Goal: Transaction & Acquisition: Purchase product/service

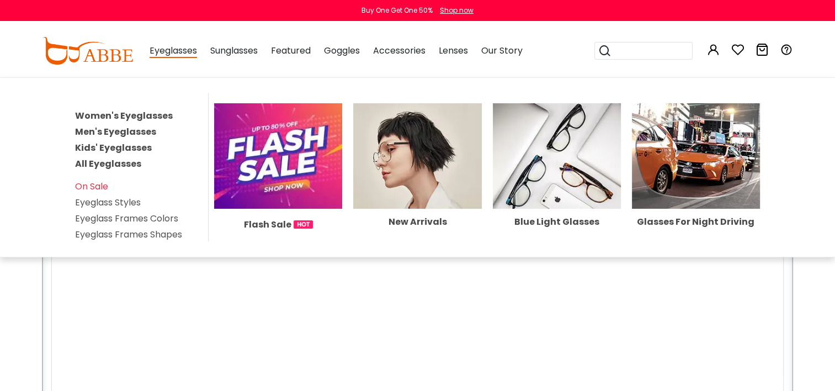
click at [136, 128] on link "Men's Eyeglasses" at bounding box center [115, 131] width 81 height 13
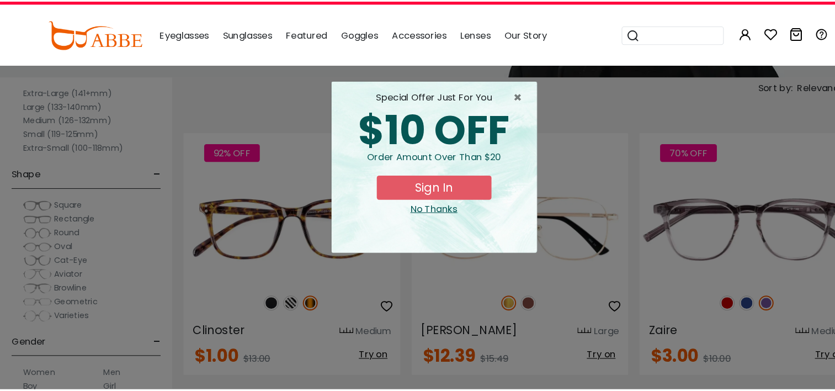
scroll to position [180, 0]
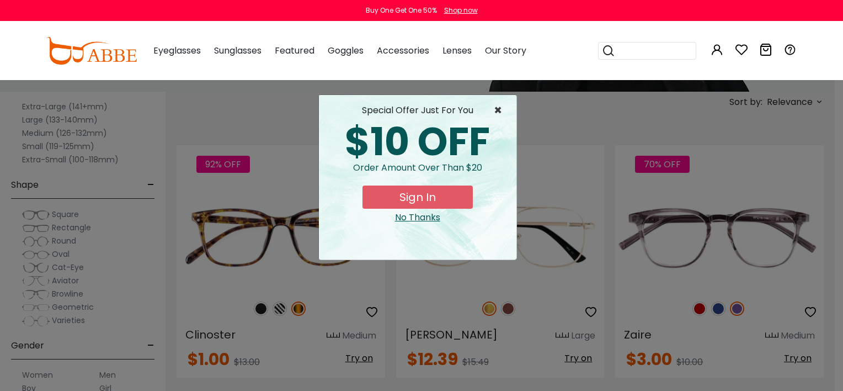
click at [503, 111] on span "×" at bounding box center [501, 110] width 14 height 13
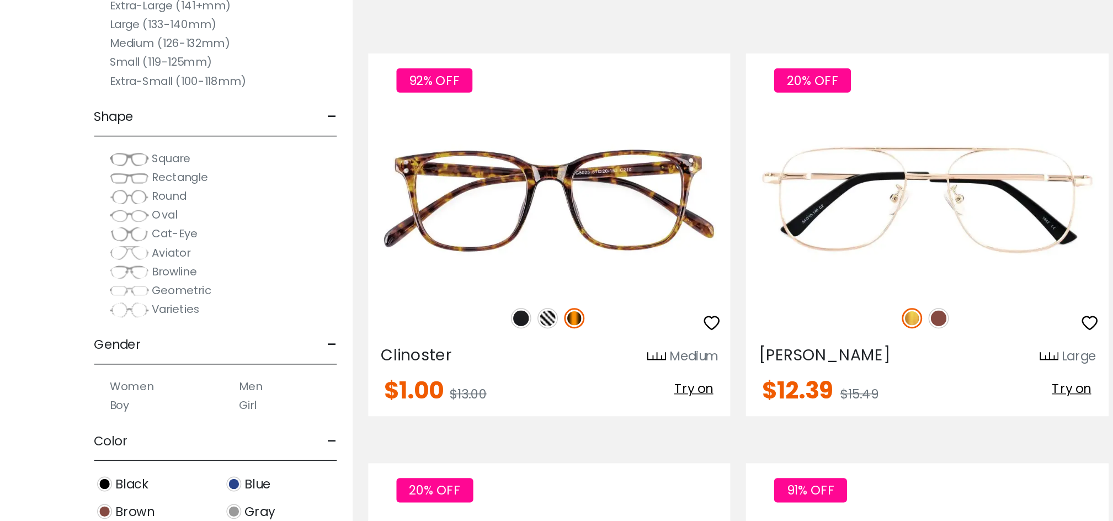
scroll to position [39, 0]
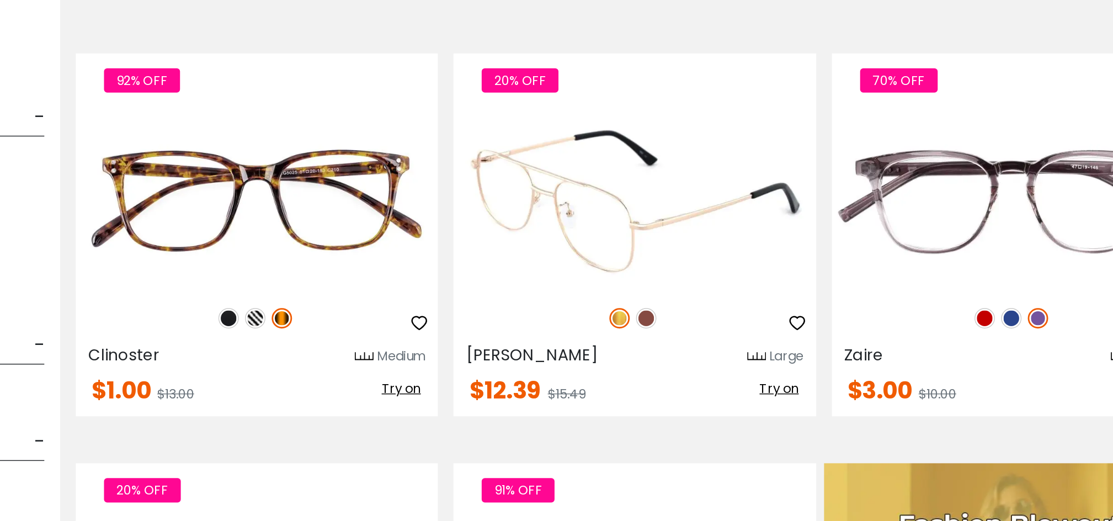
click at [661, 329] on img at bounding box center [661, 331] width 14 height 14
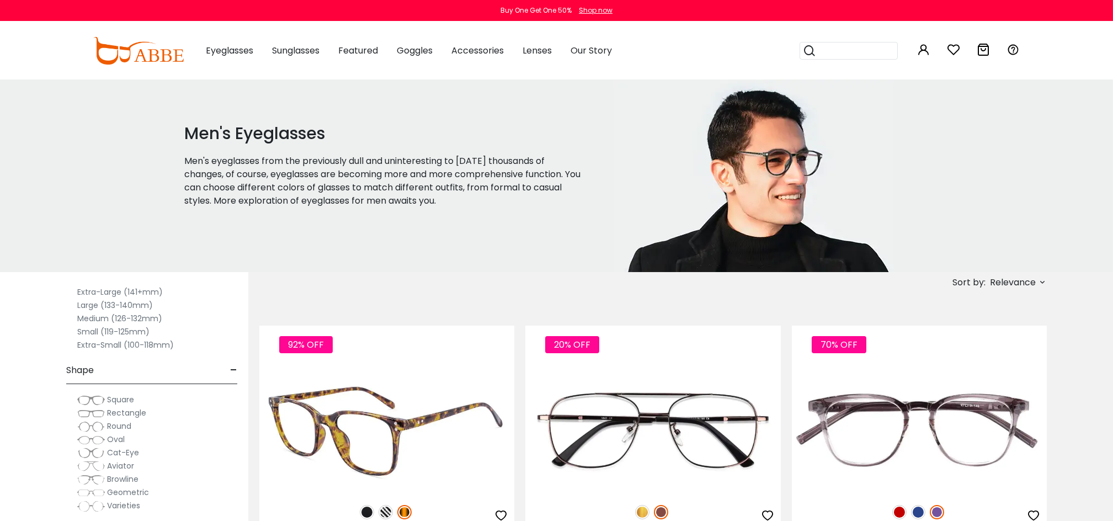
scroll to position [0, 0]
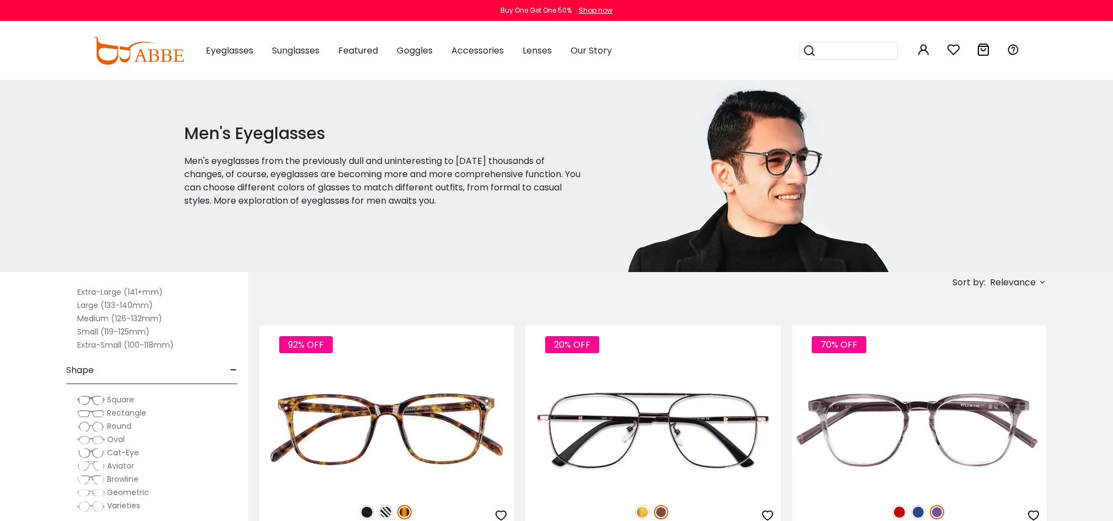
click at [834, 281] on span "Relevance" at bounding box center [1013, 283] width 46 height 20
click at [834, 327] on label "Best Sellers" at bounding box center [986, 327] width 50 height 13
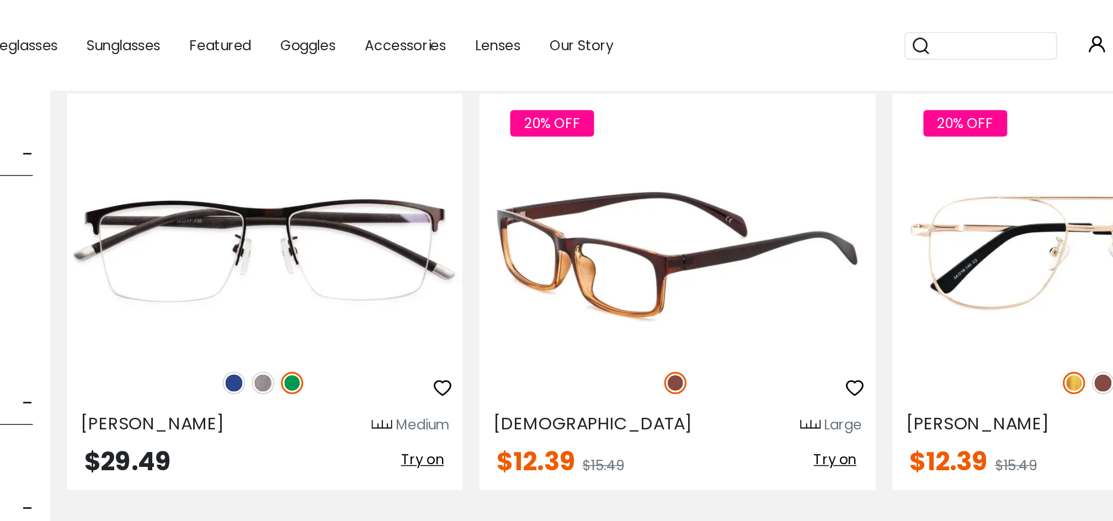
scroll to position [2873, 0]
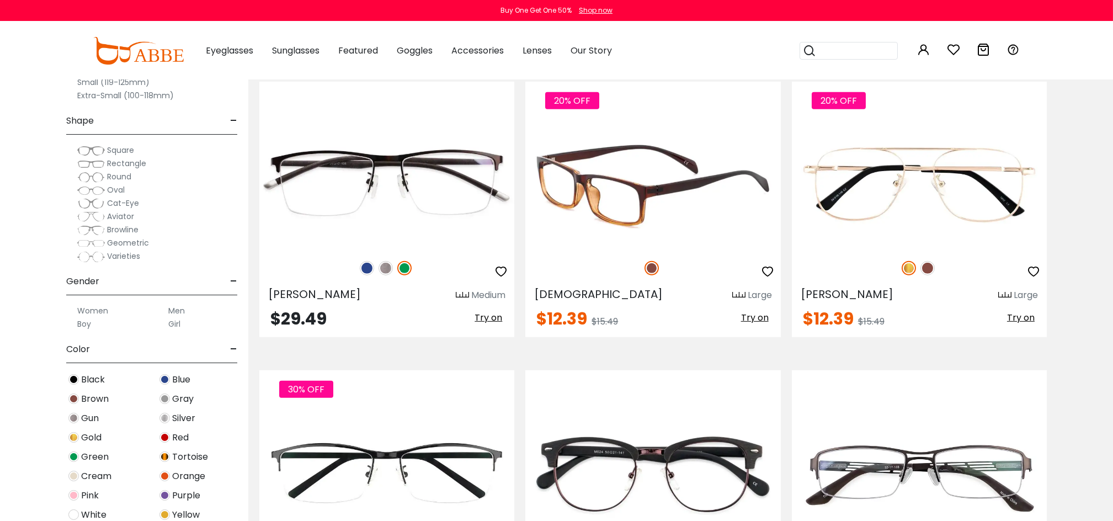
click at [615, 183] on img at bounding box center [652, 184] width 255 height 127
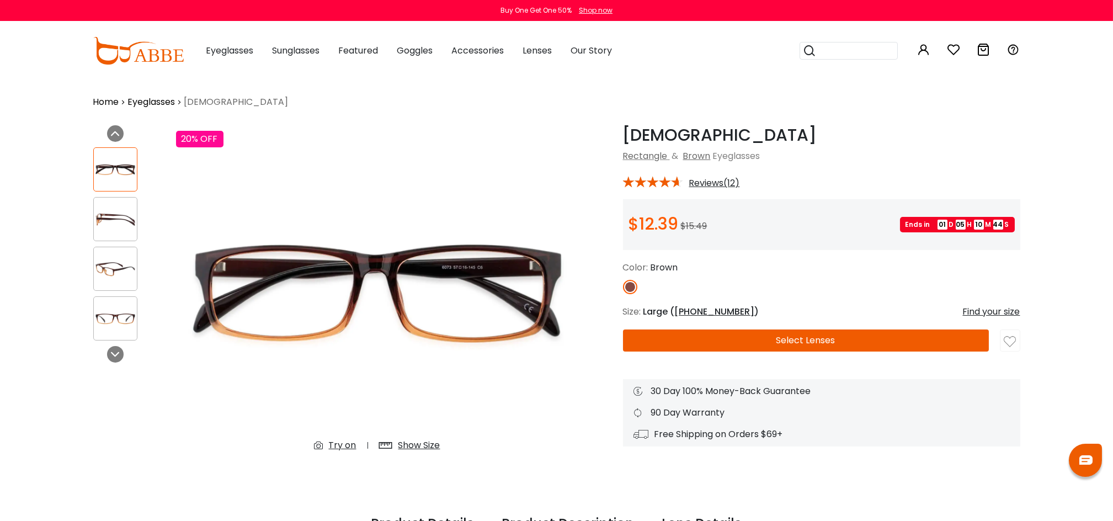
click at [109, 221] on img at bounding box center [115, 220] width 43 height 22
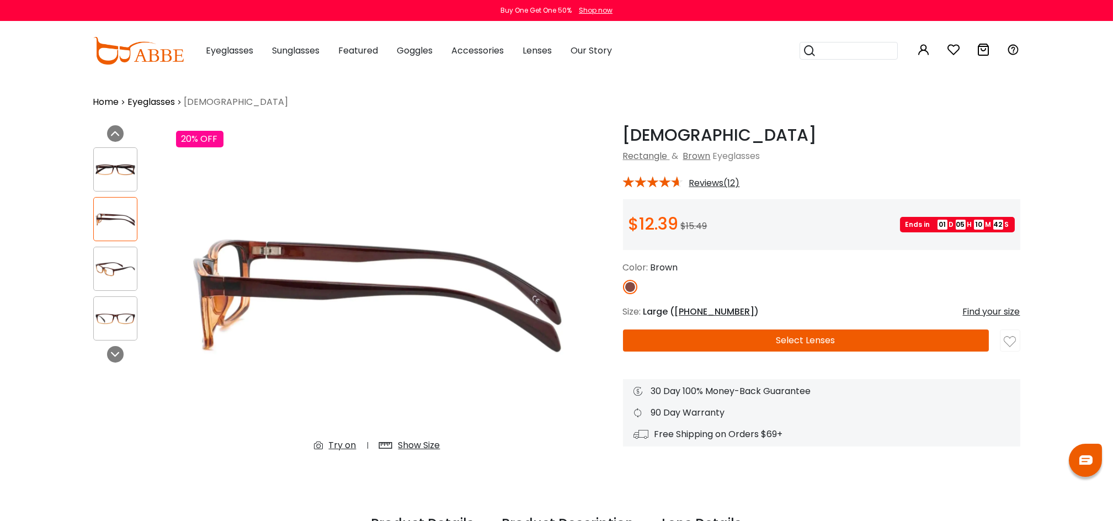
click at [112, 313] on img at bounding box center [115, 319] width 43 height 22
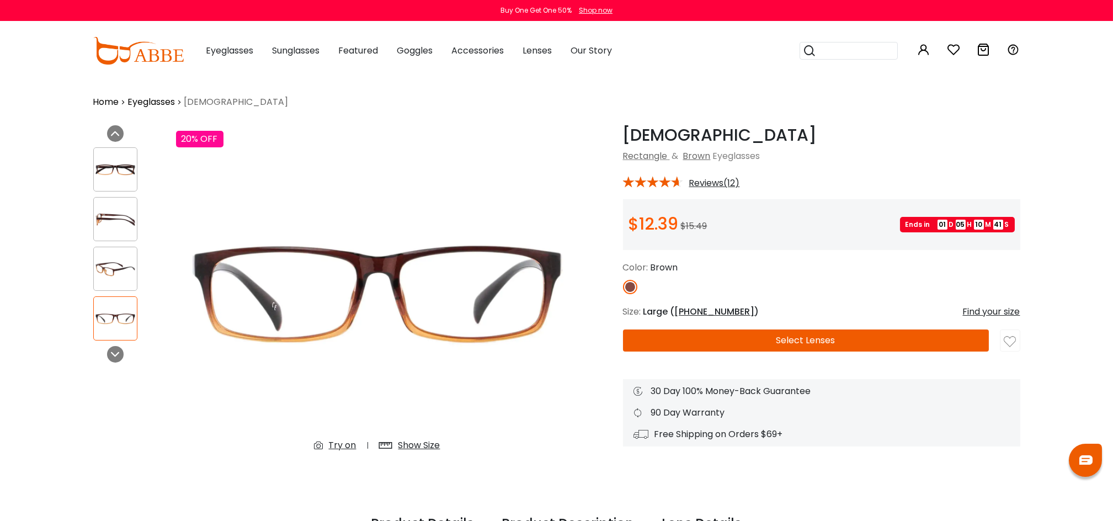
click at [110, 275] on img at bounding box center [115, 269] width 43 height 22
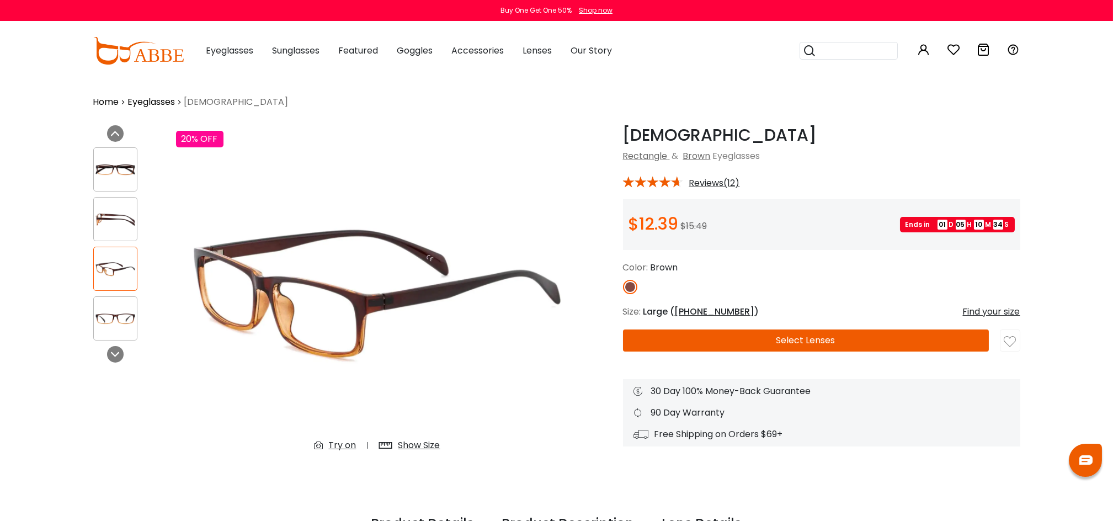
click at [739, 347] on button "Select Lenses" at bounding box center [806, 340] width 366 height 22
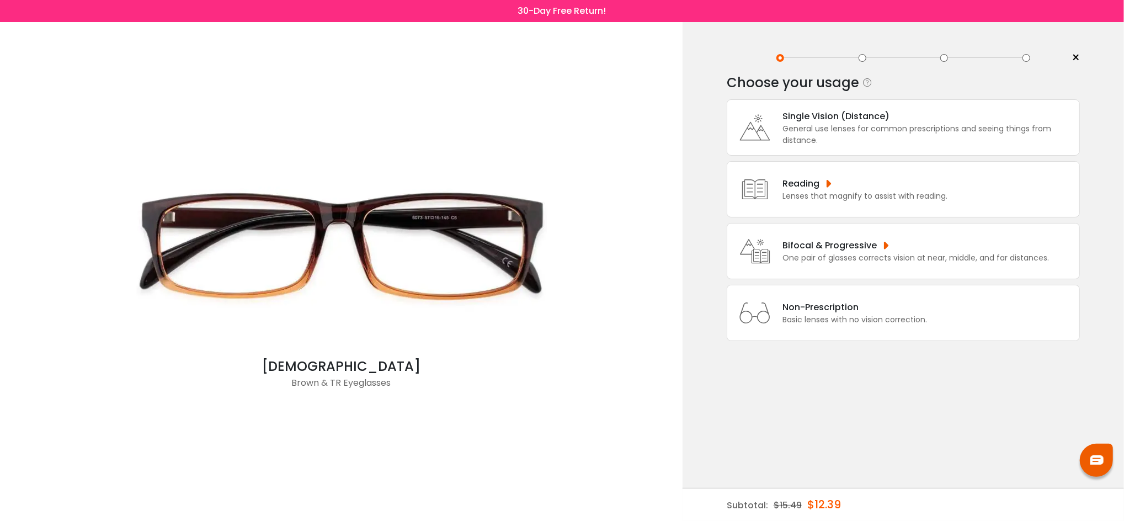
click at [820, 136] on div "General use lenses for common prescriptions and seeing things from distance." at bounding box center [928, 134] width 291 height 23
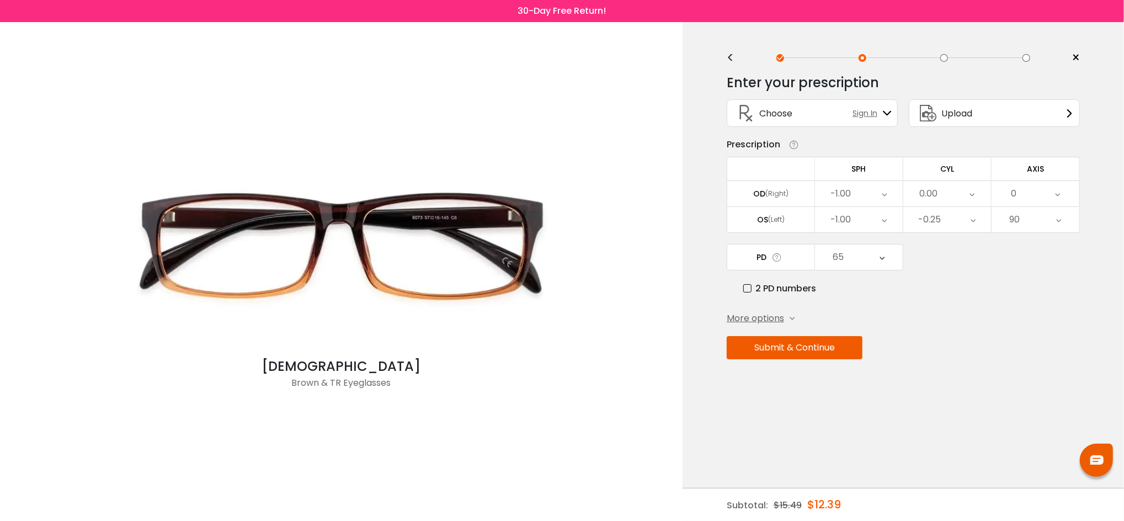
click at [811, 348] on button "Submit & Continue" at bounding box center [795, 347] width 136 height 23
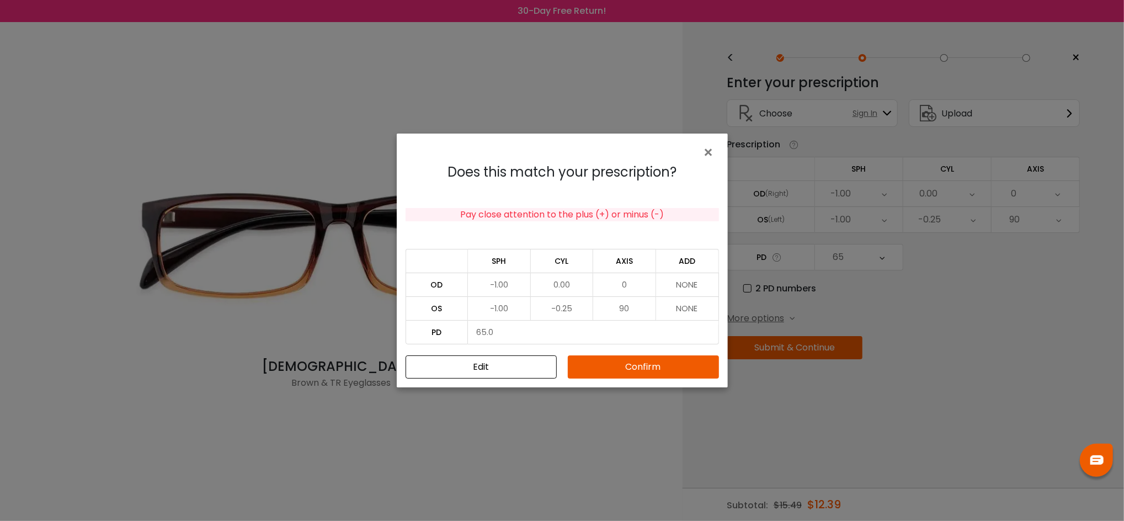
click at [670, 364] on button "Confirm" at bounding box center [643, 366] width 151 height 23
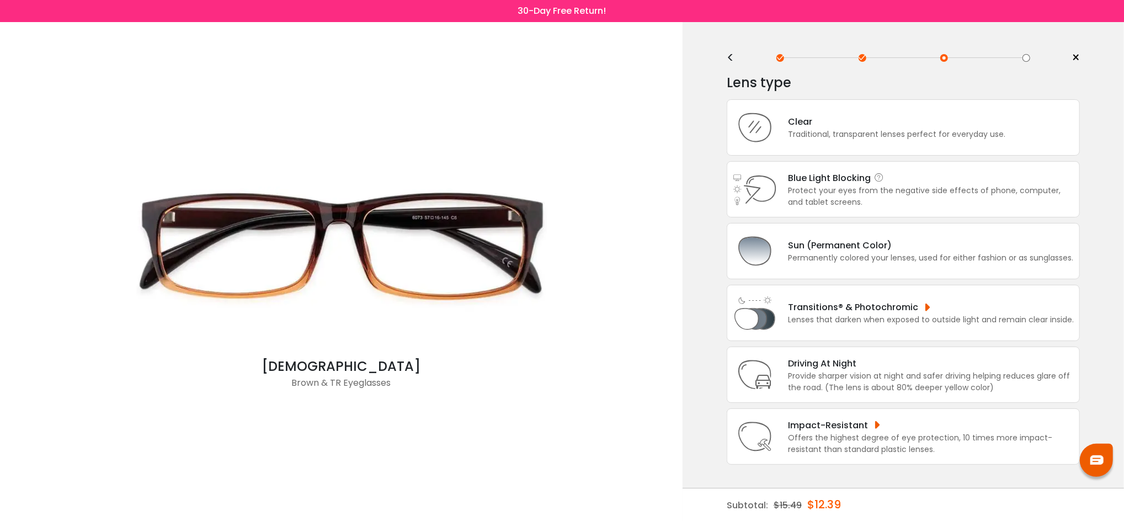
click at [878, 177] on icon at bounding box center [879, 177] width 11 height 11
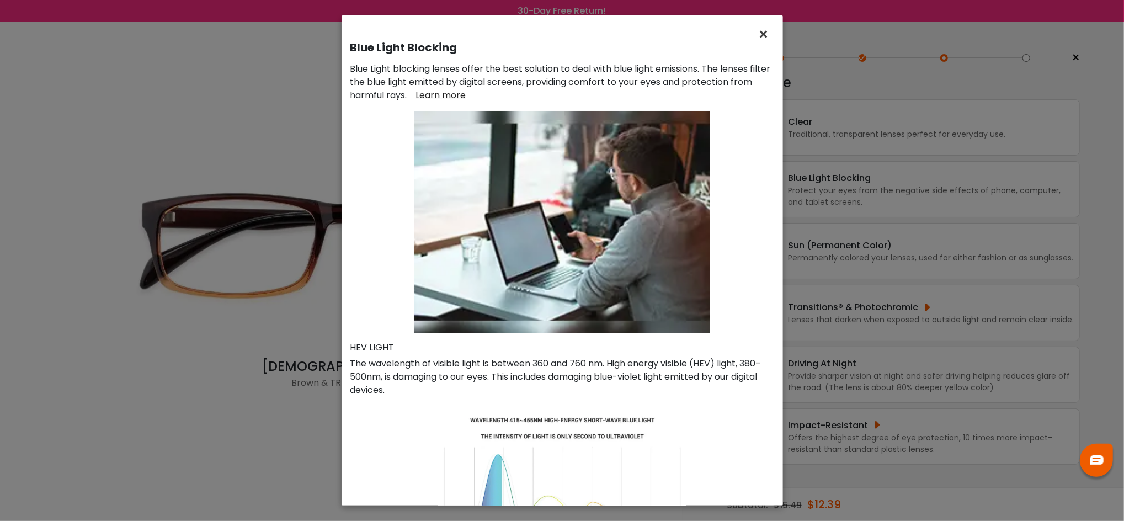
click at [764, 34] on span "×" at bounding box center [766, 35] width 16 height 24
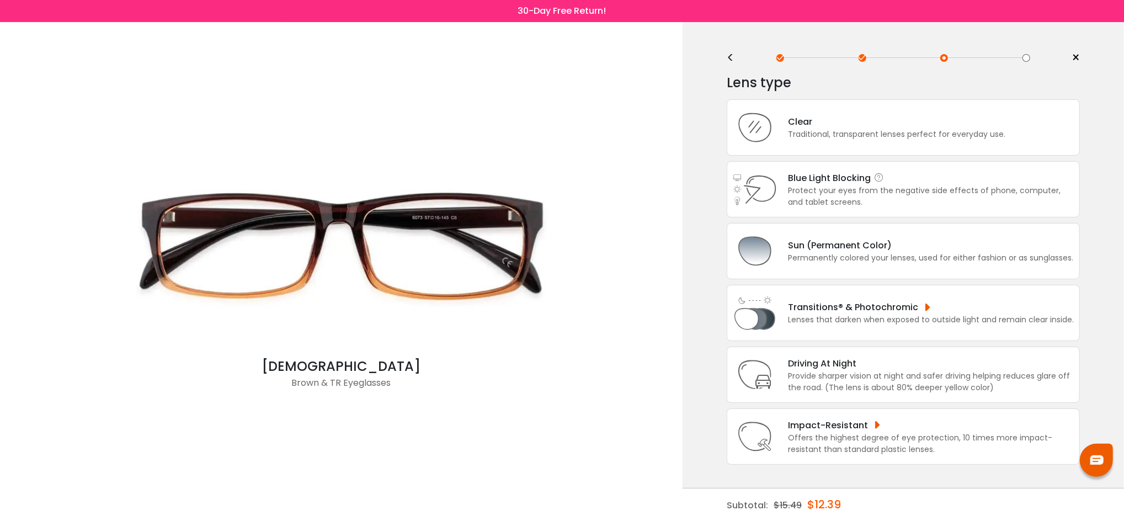
click at [838, 189] on div "Protect your eyes from the negative side effects of phone, computer, and tablet…" at bounding box center [931, 196] width 286 height 23
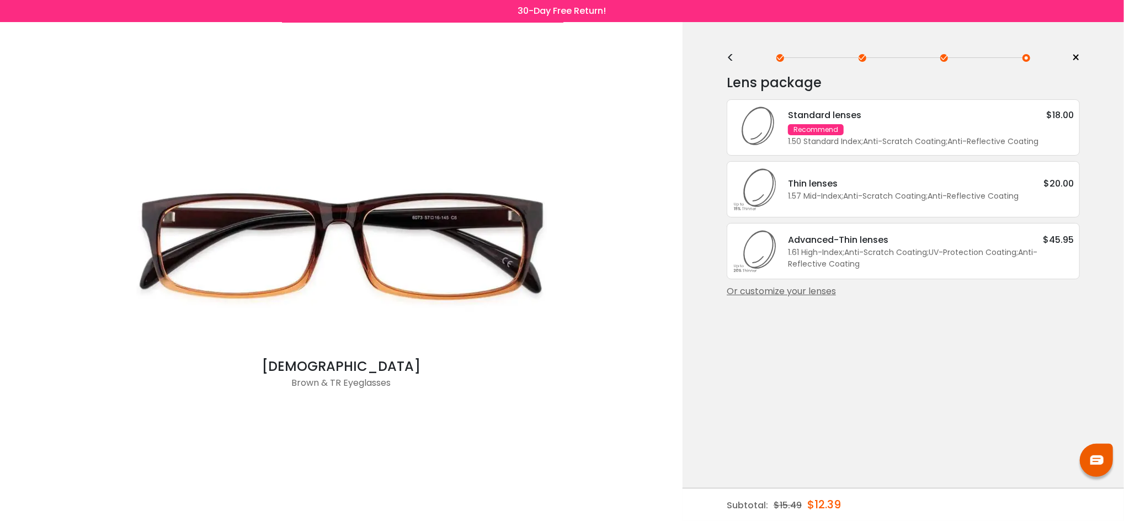
click at [919, 136] on div "1.50 Standard Index ; Anti-Scratch Coating ; Anti-Reflective Coating ;" at bounding box center [931, 142] width 286 height 12
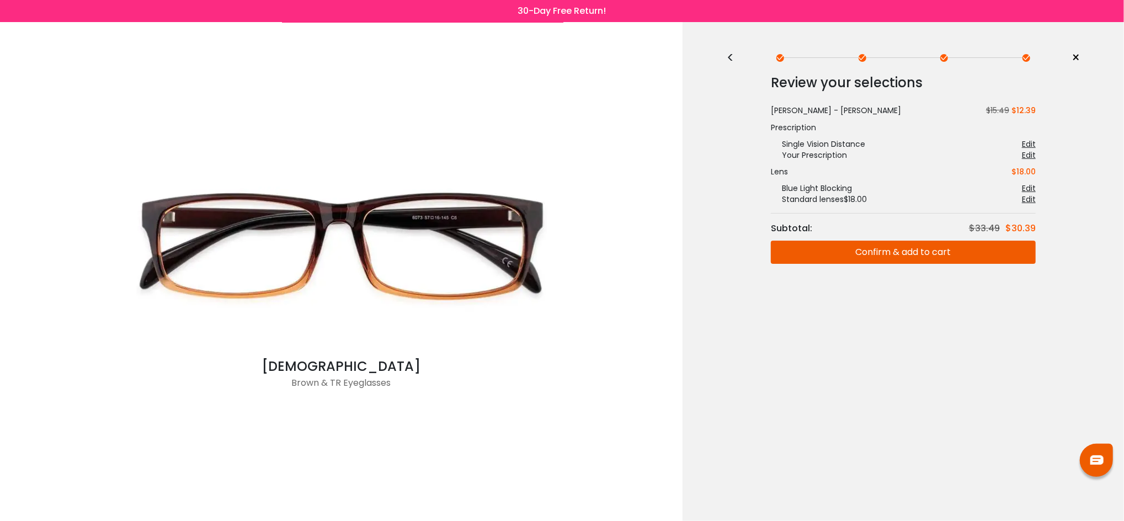
click at [853, 254] on button "Confirm & add to cart" at bounding box center [903, 252] width 265 height 23
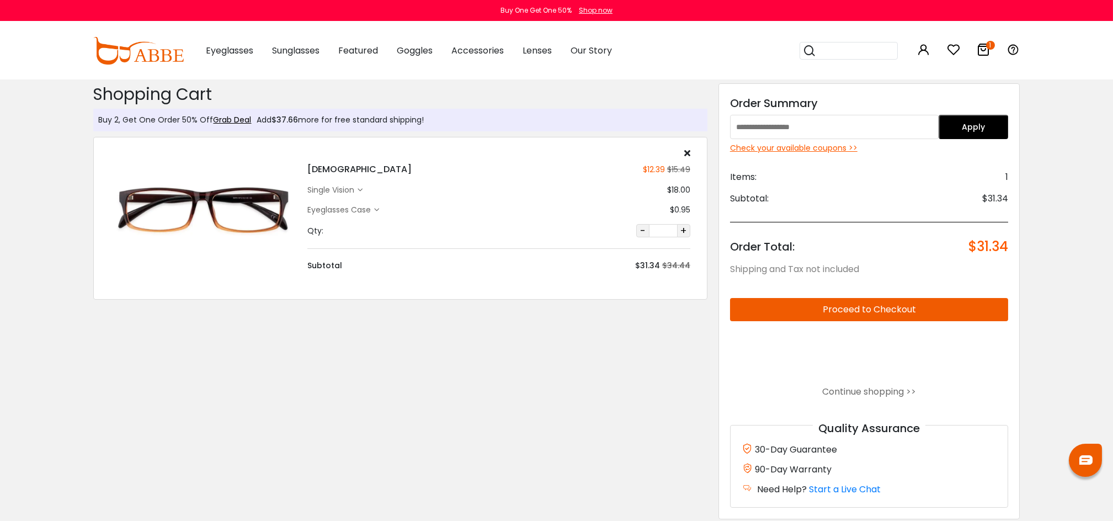
click at [355, 206] on div "Eyeglasses Case" at bounding box center [340, 210] width 67 height 12
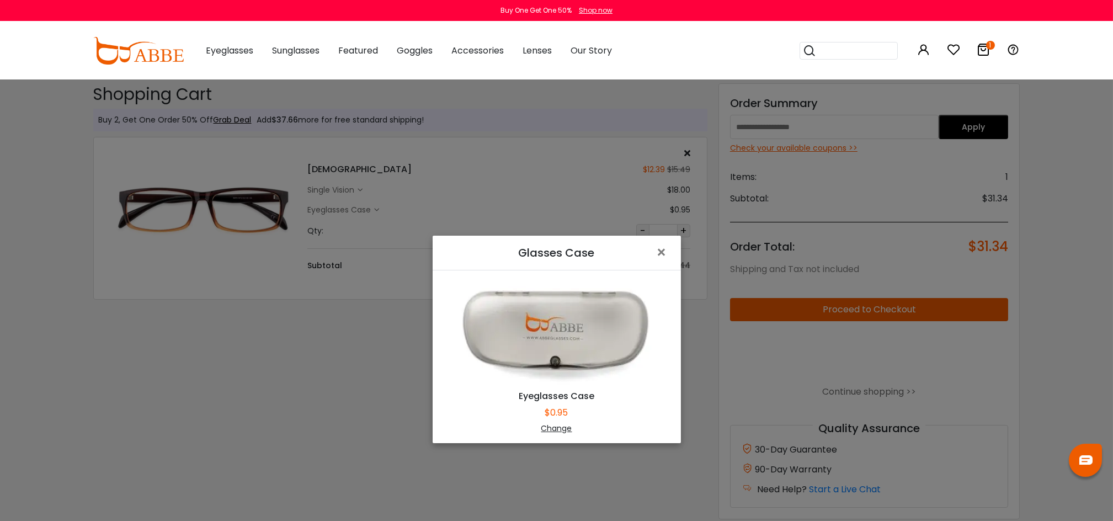
click at [550, 427] on div "Change" at bounding box center [556, 429] width 221 height 12
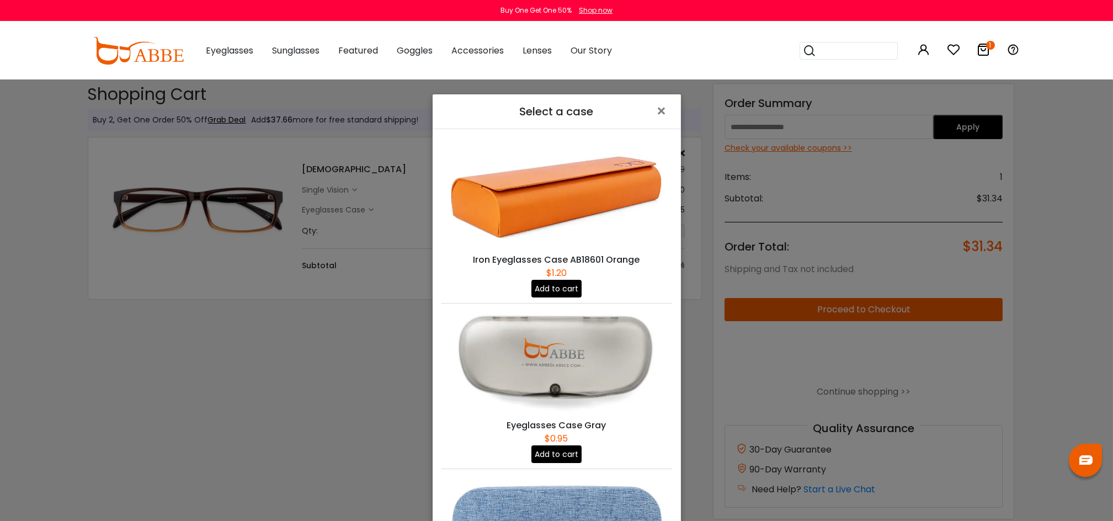
click at [550, 286] on button "Add to cart" at bounding box center [556, 289] width 50 height 18
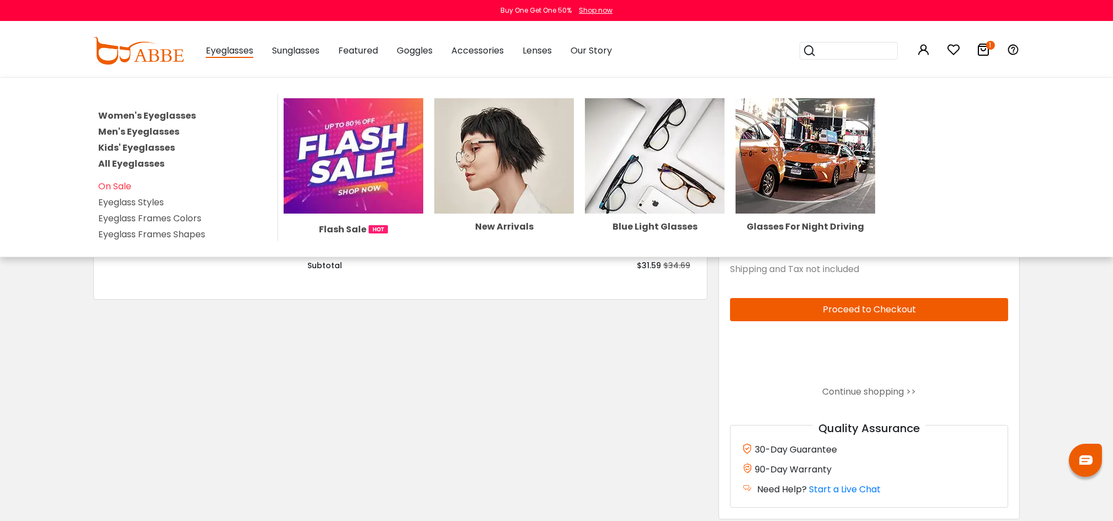
click at [156, 131] on link "Men's Eyeglasses" at bounding box center [138, 131] width 81 height 13
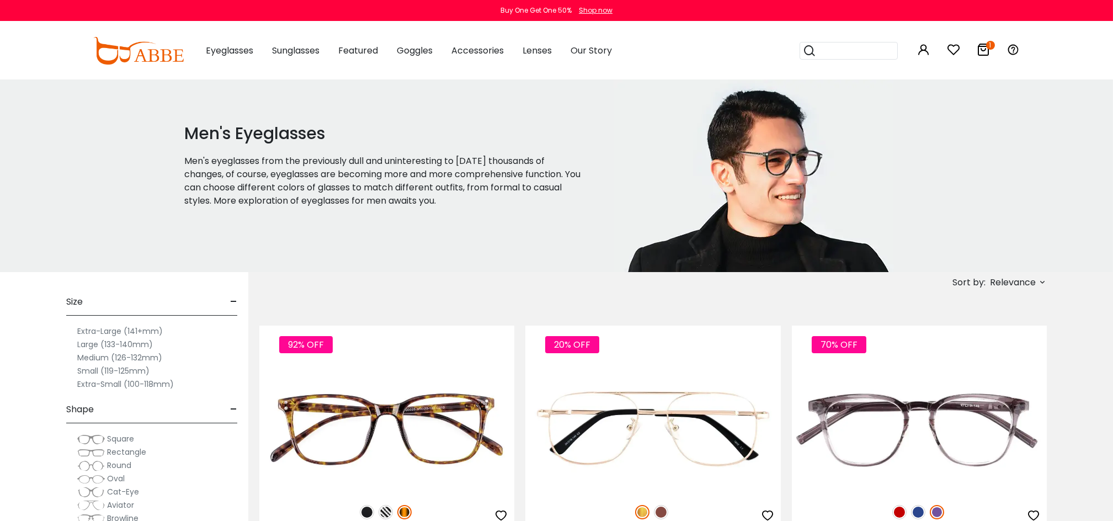
click at [1026, 289] on span "Relevance" at bounding box center [1013, 283] width 46 height 20
click at [961, 353] on label "Prices Low To High" at bounding box center [1000, 353] width 79 height 13
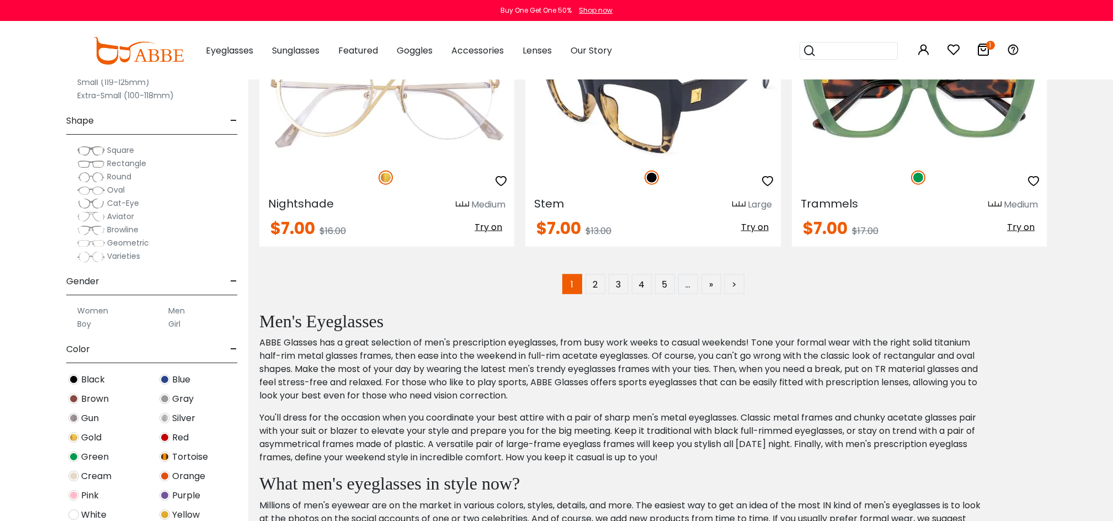
scroll to position [5854, 0]
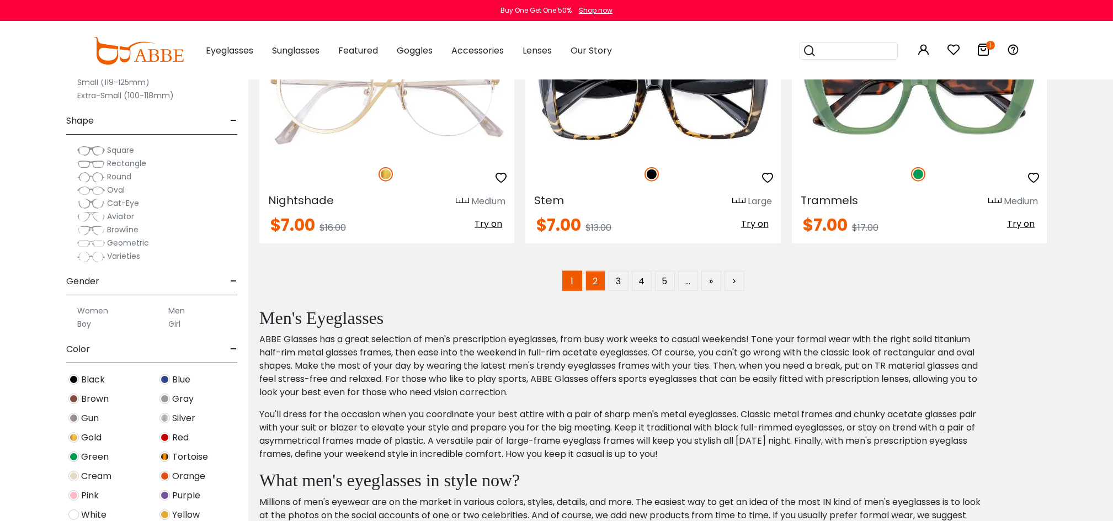
click at [592, 286] on link "2" at bounding box center [596, 281] width 20 height 20
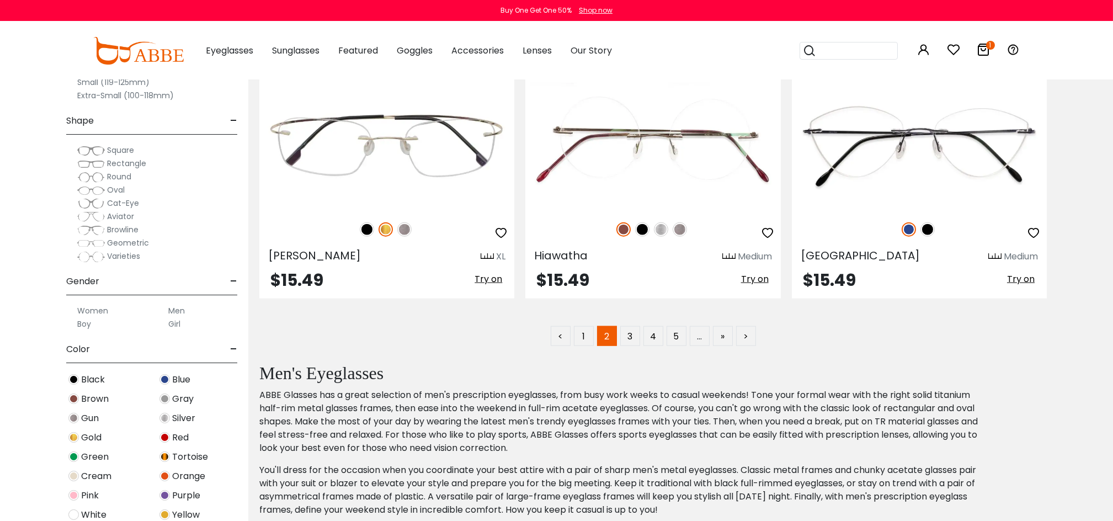
scroll to position [5768, 0]
click at [632, 341] on link "3" at bounding box center [630, 336] width 20 height 20
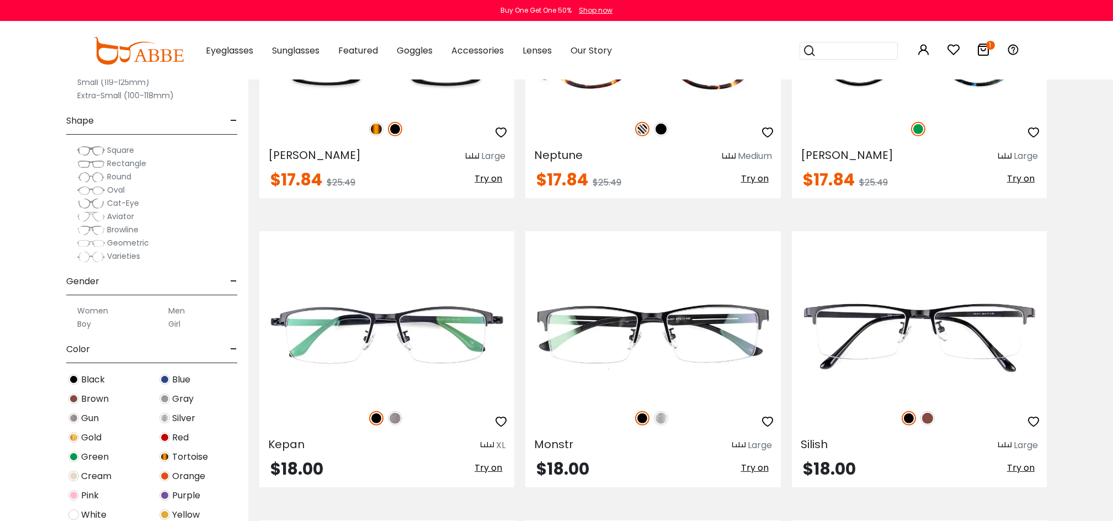
click at [124, 161] on span "Rectangle" at bounding box center [126, 163] width 39 height 11
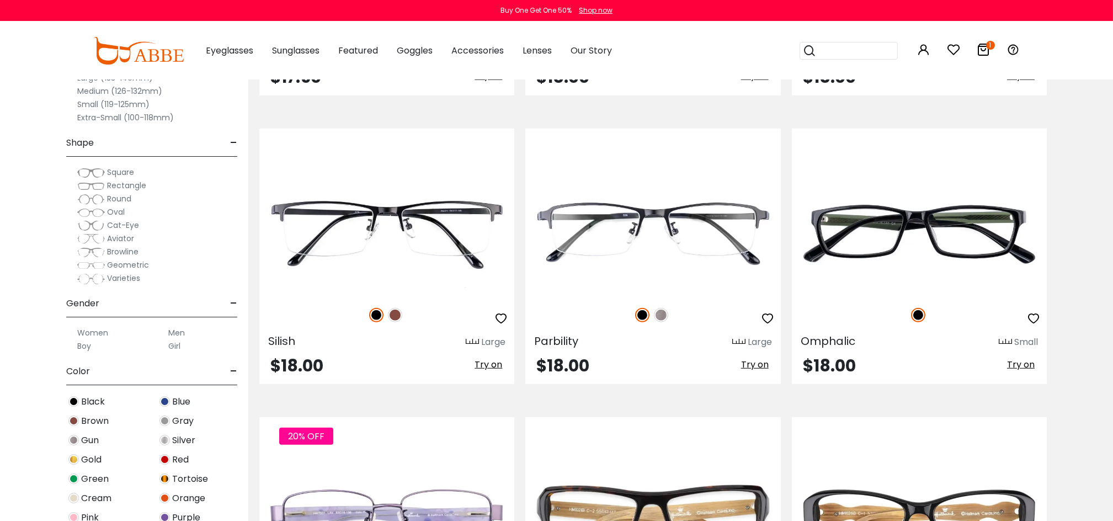
scroll to position [3983, 0]
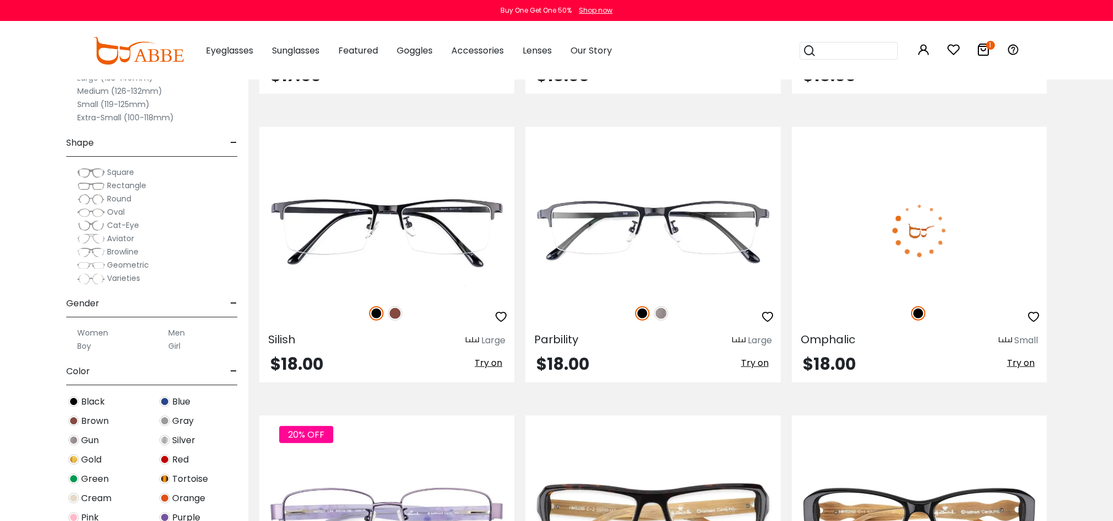
click at [916, 221] on img at bounding box center [919, 230] width 255 height 127
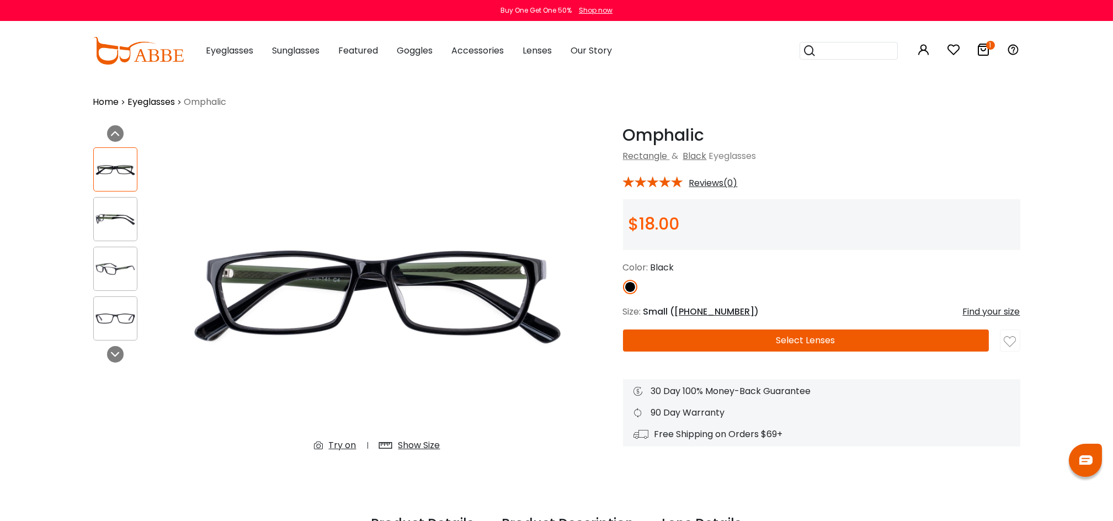
click at [108, 215] on img at bounding box center [115, 220] width 43 height 22
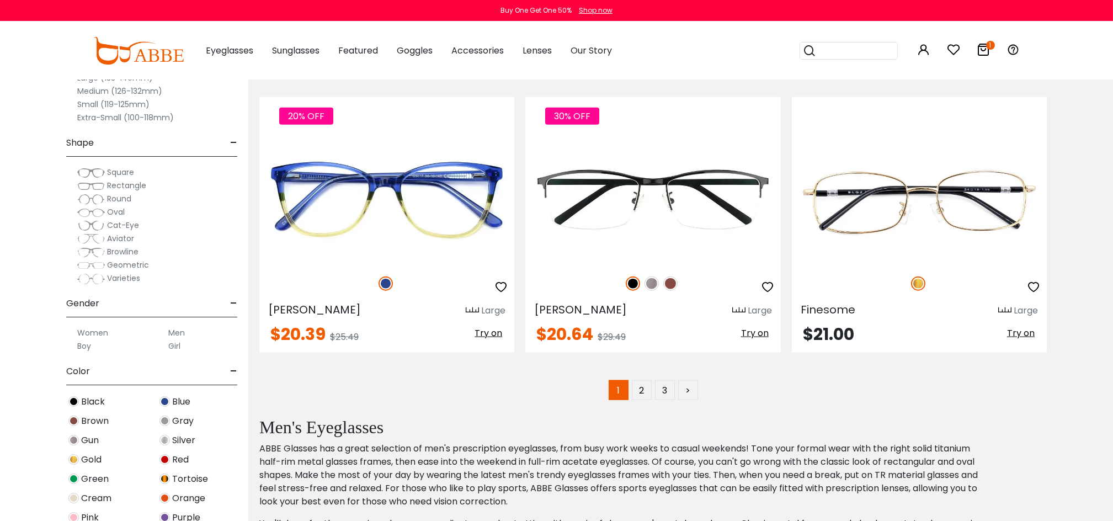
scroll to position [5745, 0]
click at [640, 392] on link "2" at bounding box center [642, 390] width 20 height 20
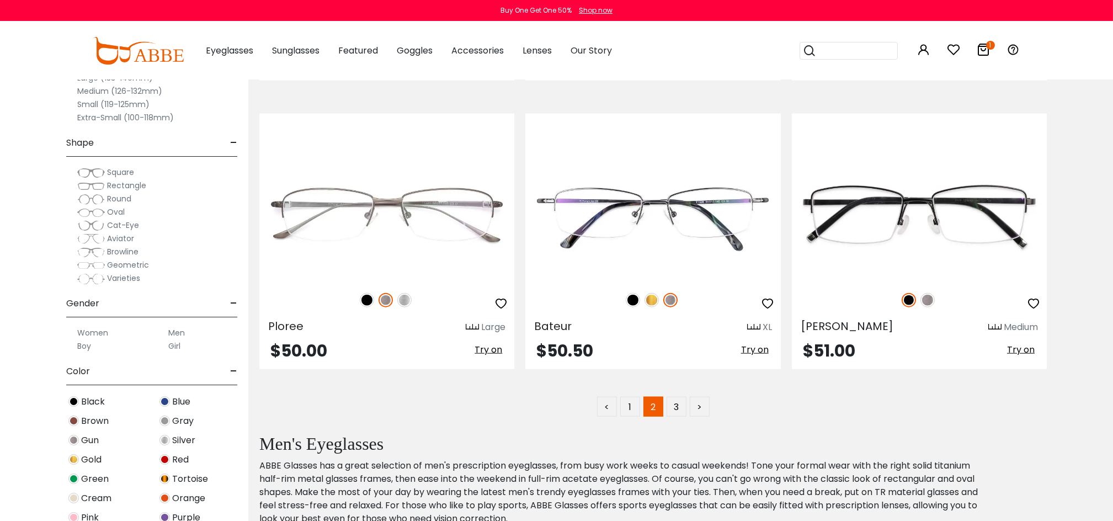
scroll to position [5706, 0]
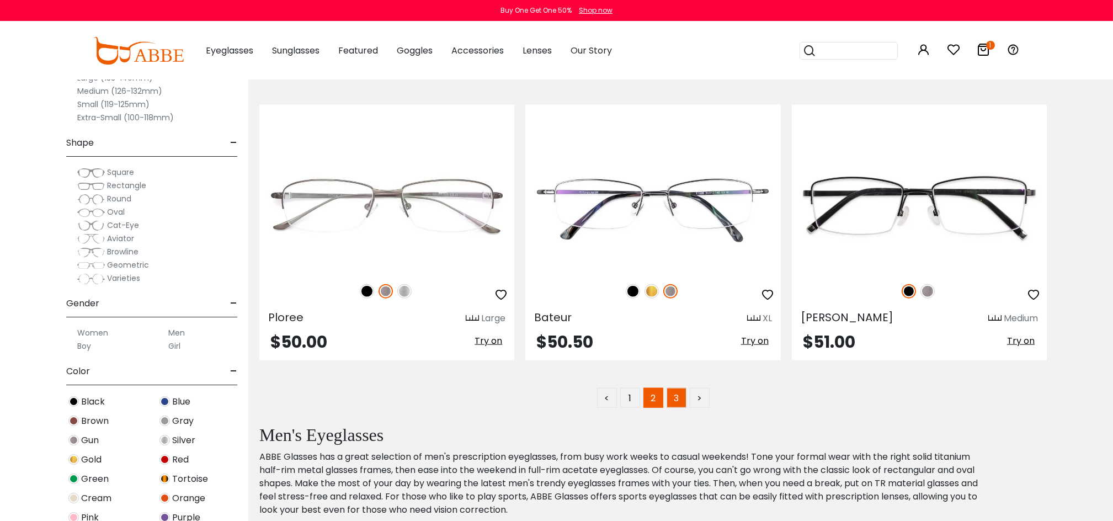
click at [677, 403] on link "3" at bounding box center [677, 398] width 20 height 20
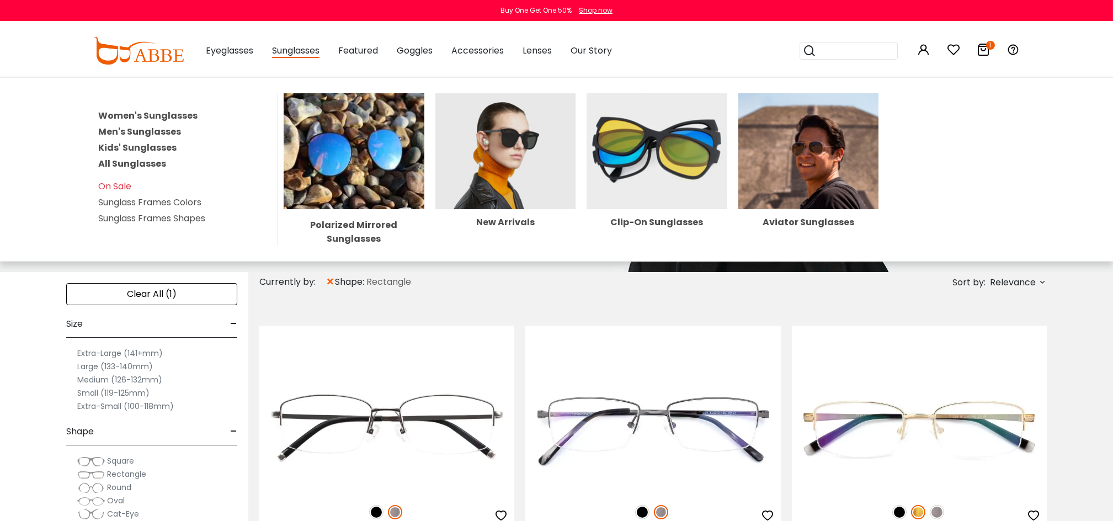
click at [153, 129] on link "Men's Sunglasses" at bounding box center [139, 131] width 83 height 13
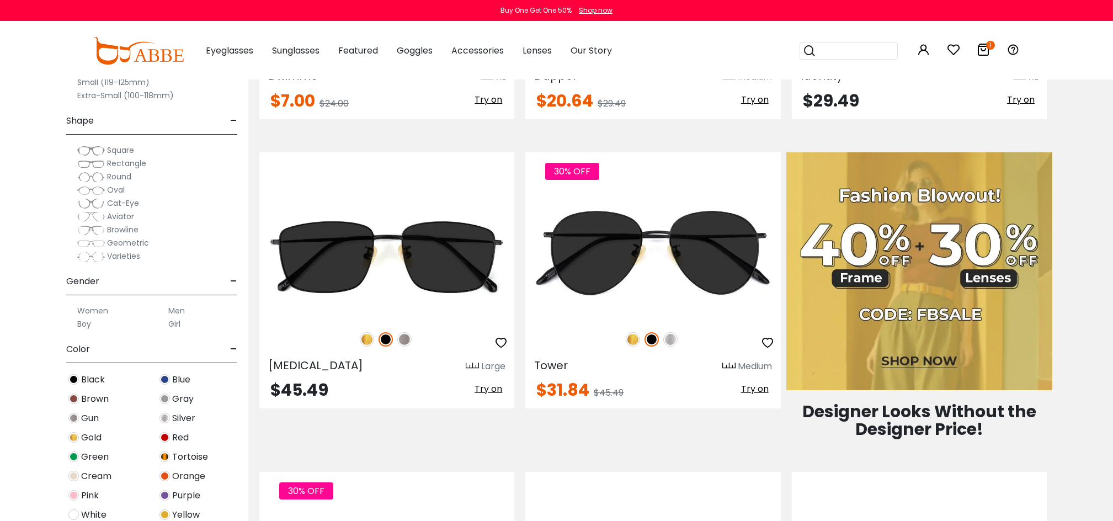
scroll to position [459, 0]
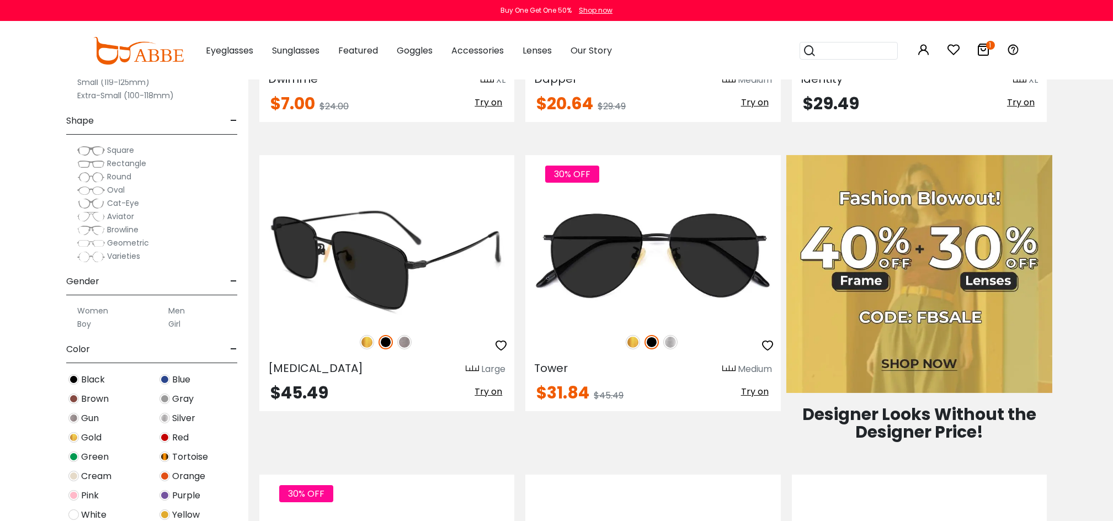
click at [369, 260] on img at bounding box center [386, 258] width 255 height 127
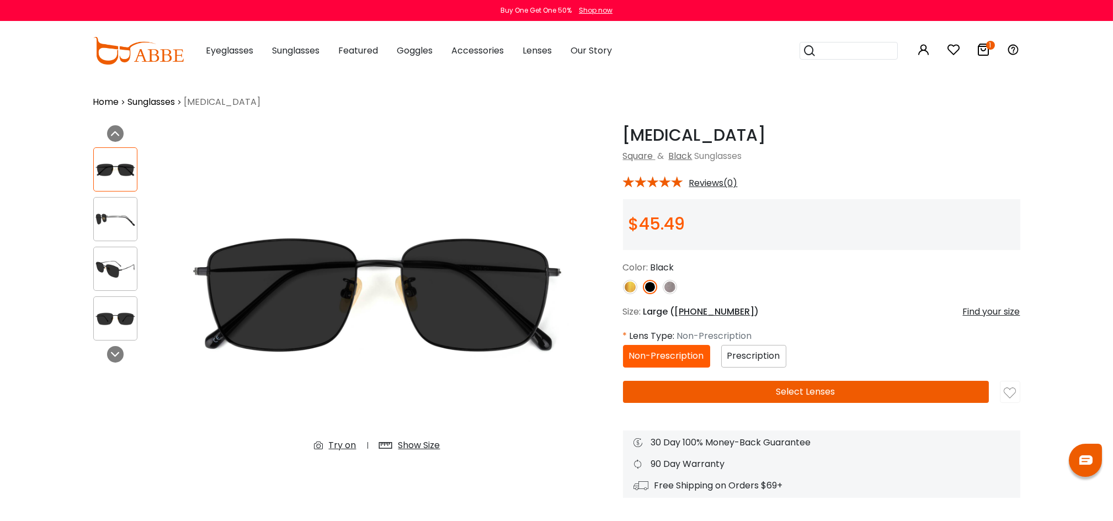
click at [115, 227] on img at bounding box center [115, 220] width 43 height 22
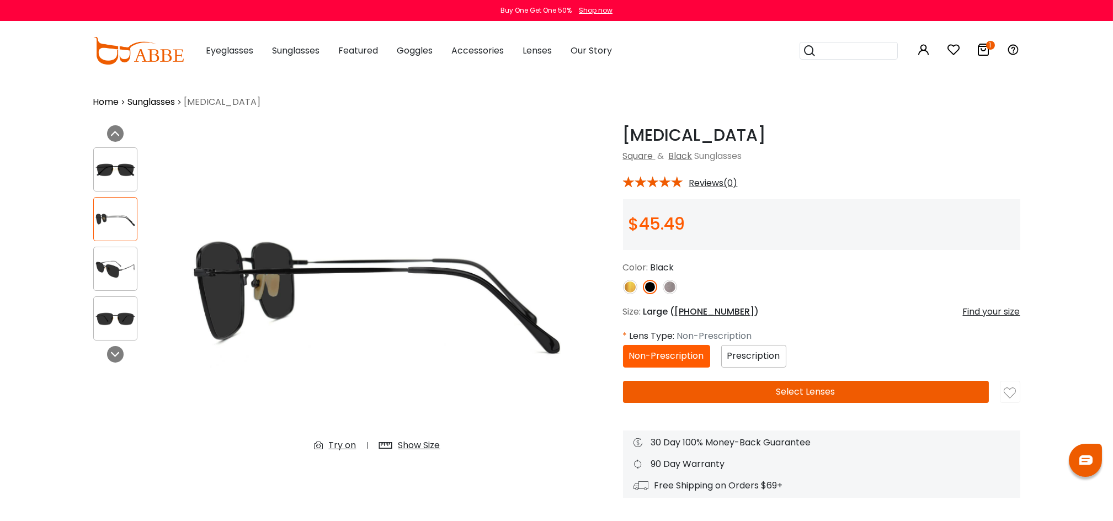
click at [115, 258] on img at bounding box center [115, 269] width 43 height 22
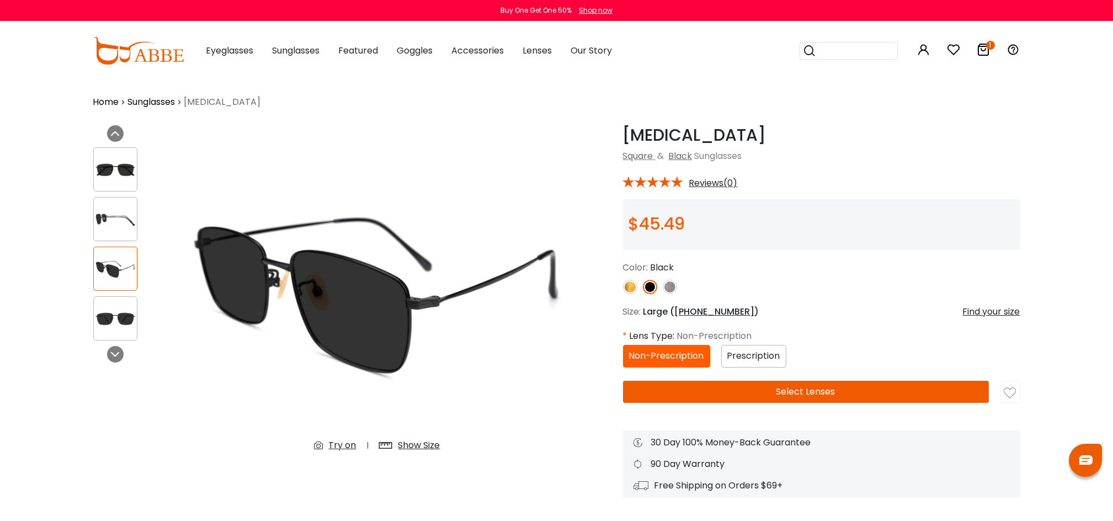
click at [110, 310] on img at bounding box center [115, 319] width 43 height 22
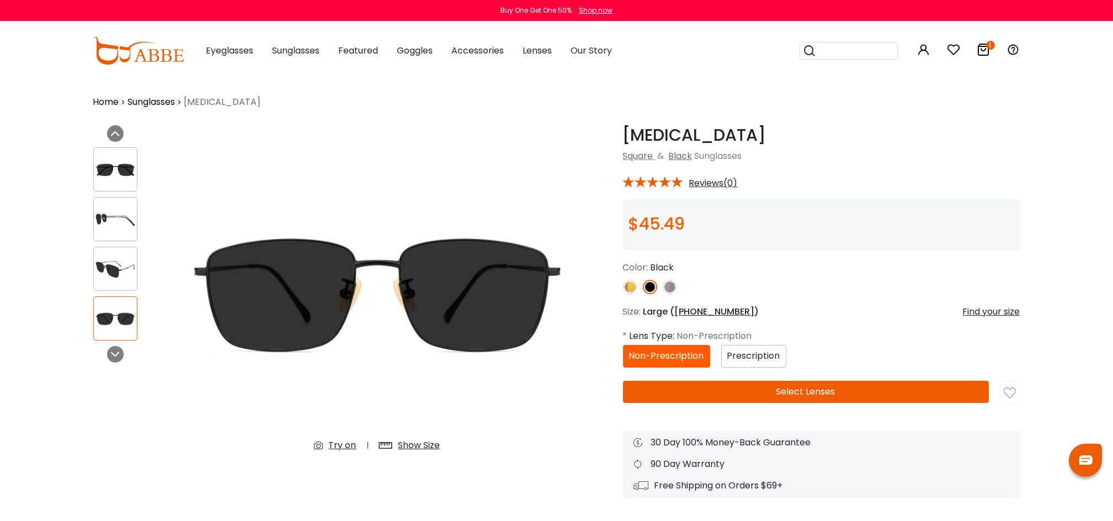
click at [334, 443] on div "Try on" at bounding box center [343, 445] width 28 height 13
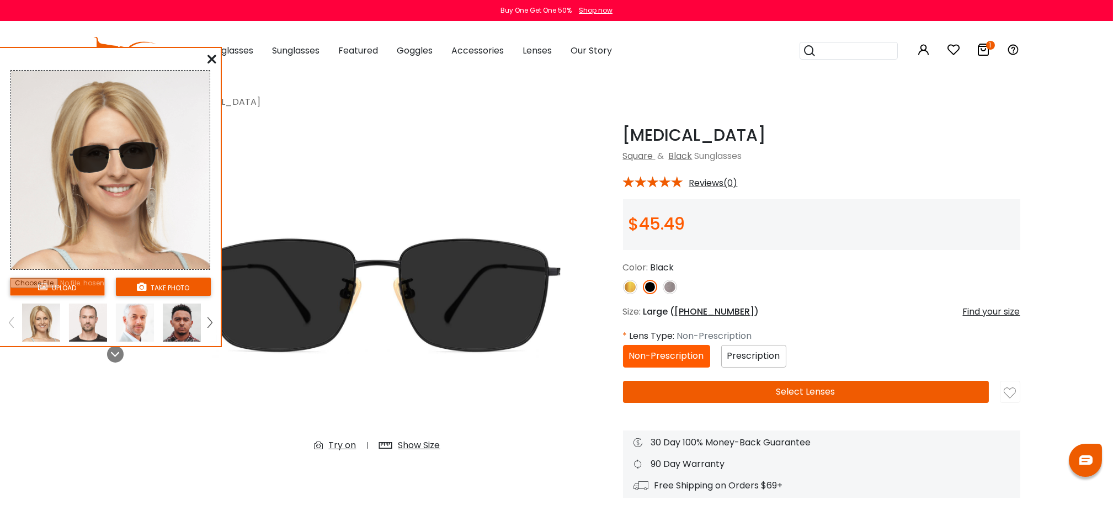
click at [83, 314] on img at bounding box center [88, 323] width 38 height 38
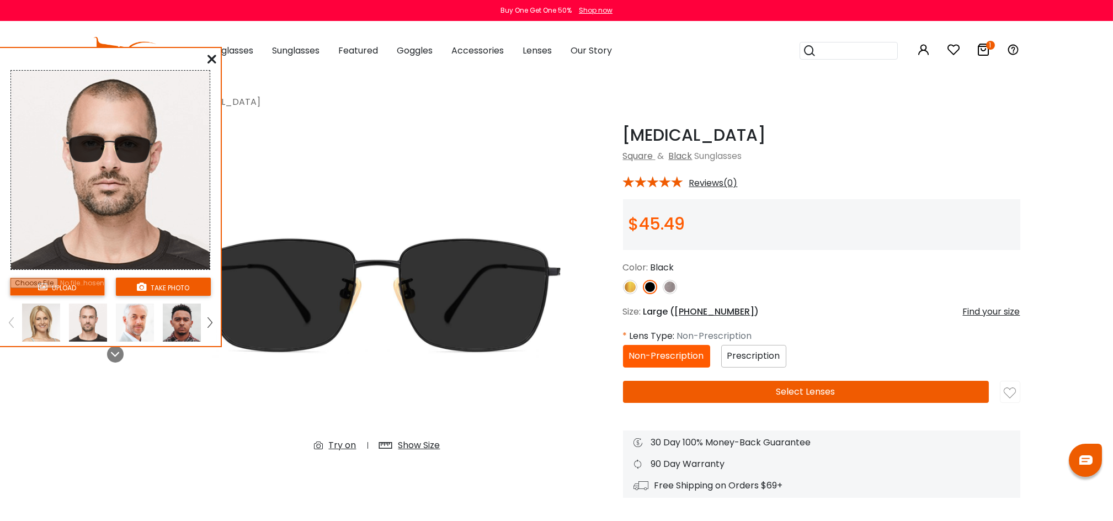
click at [213, 61] on icon at bounding box center [211, 59] width 9 height 9
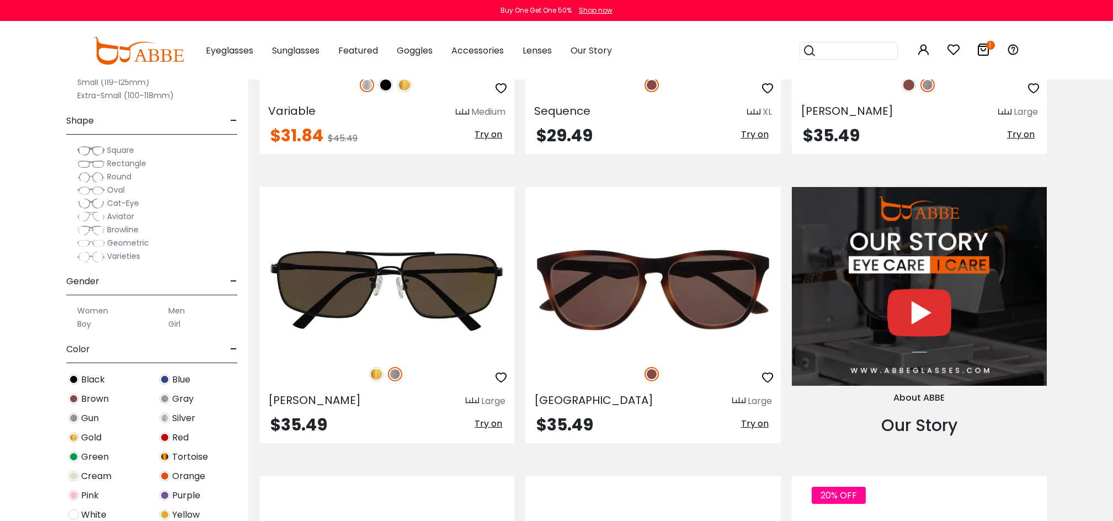
scroll to position [1045, 0]
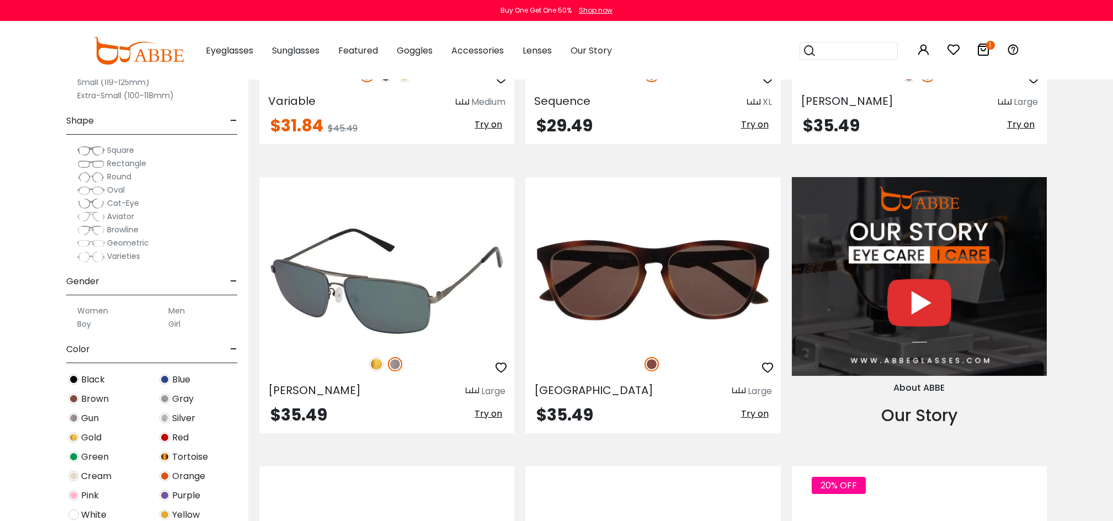
click at [430, 246] on img at bounding box center [386, 280] width 255 height 127
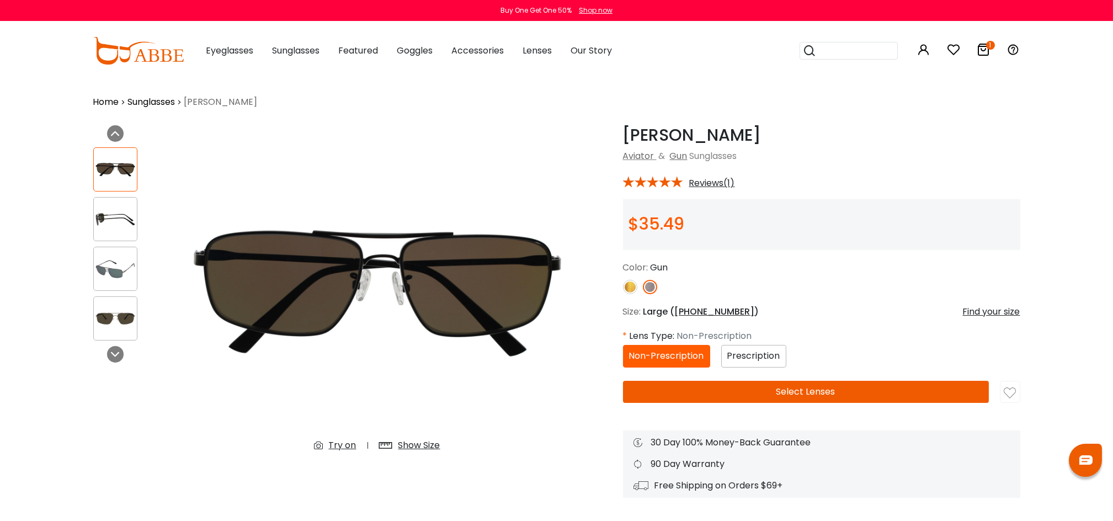
click at [102, 222] on img at bounding box center [115, 220] width 43 height 22
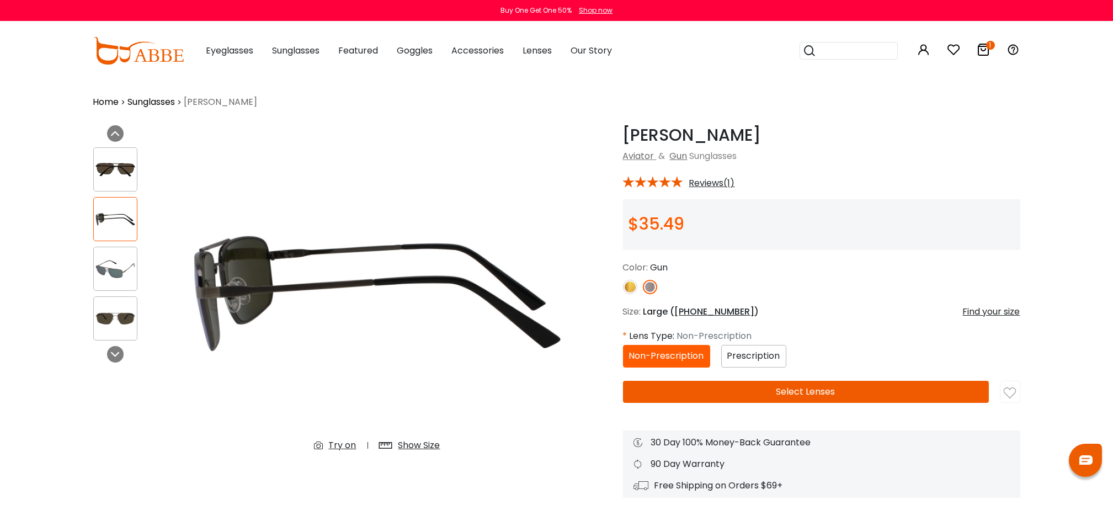
click at [342, 444] on div "Try on" at bounding box center [343, 445] width 28 height 13
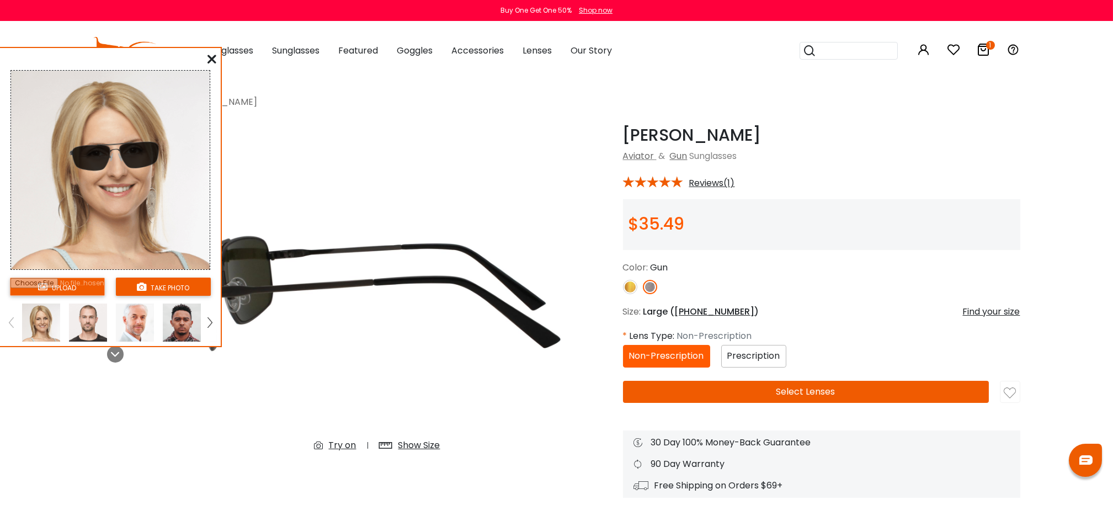
click at [101, 316] on img at bounding box center [88, 323] width 38 height 38
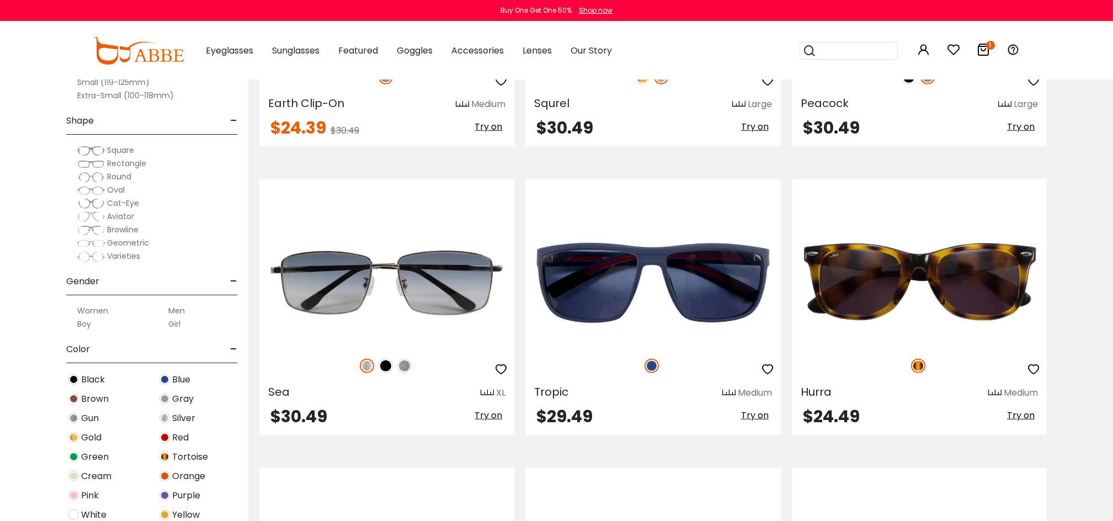
scroll to position [2793, 0]
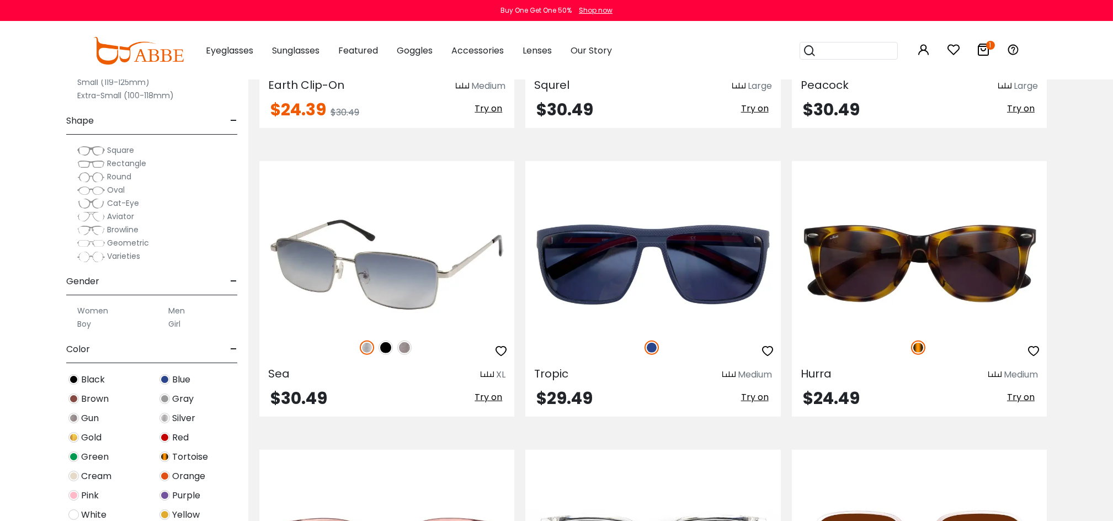
click at [389, 355] on img at bounding box center [386, 347] width 14 height 14
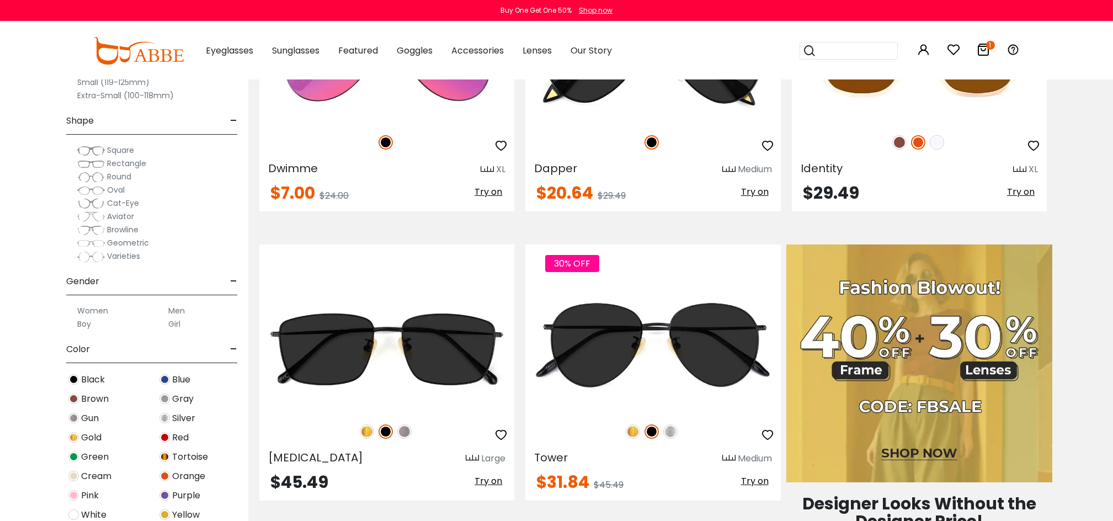
scroll to position [351, 0]
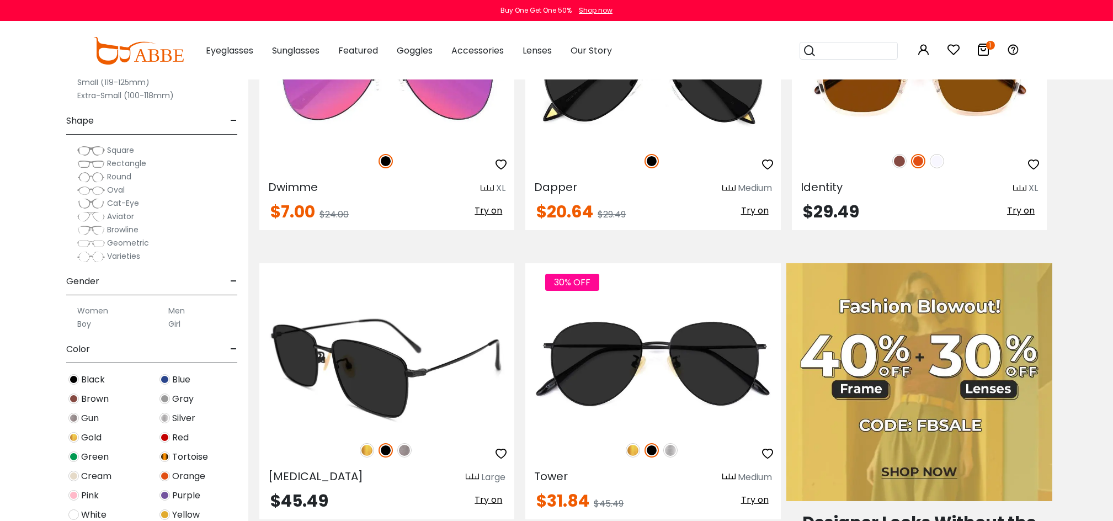
click at [346, 381] on img at bounding box center [386, 366] width 255 height 127
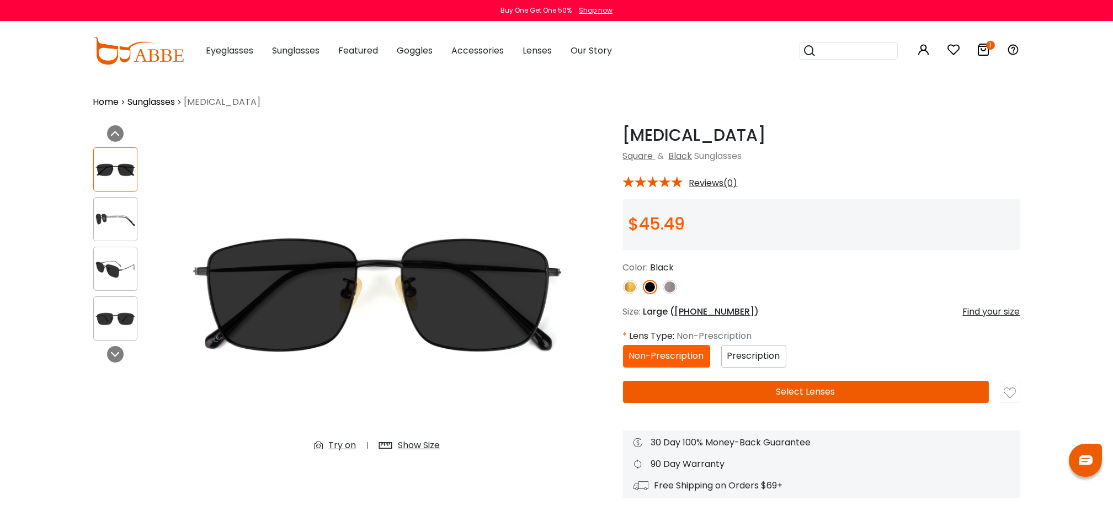
click at [339, 442] on div "Try on" at bounding box center [343, 445] width 28 height 13
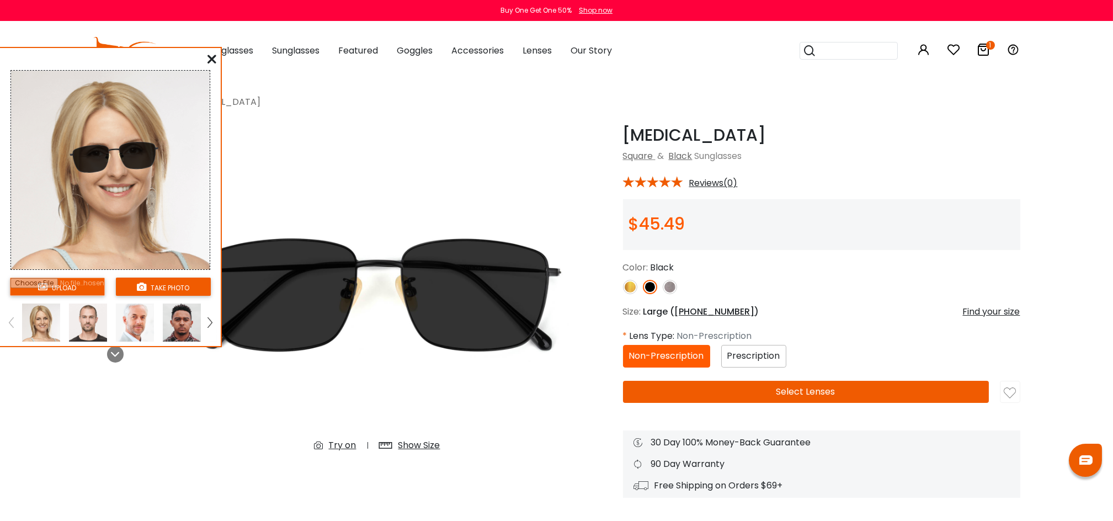
click at [87, 330] on img at bounding box center [88, 323] width 38 height 38
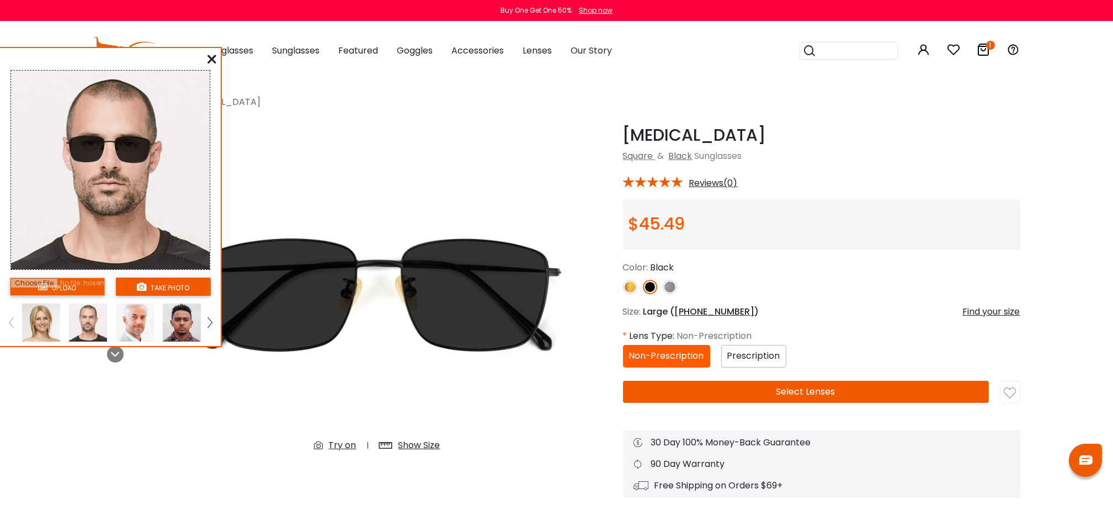
click at [209, 64] on div at bounding box center [211, 59] width 9 height 14
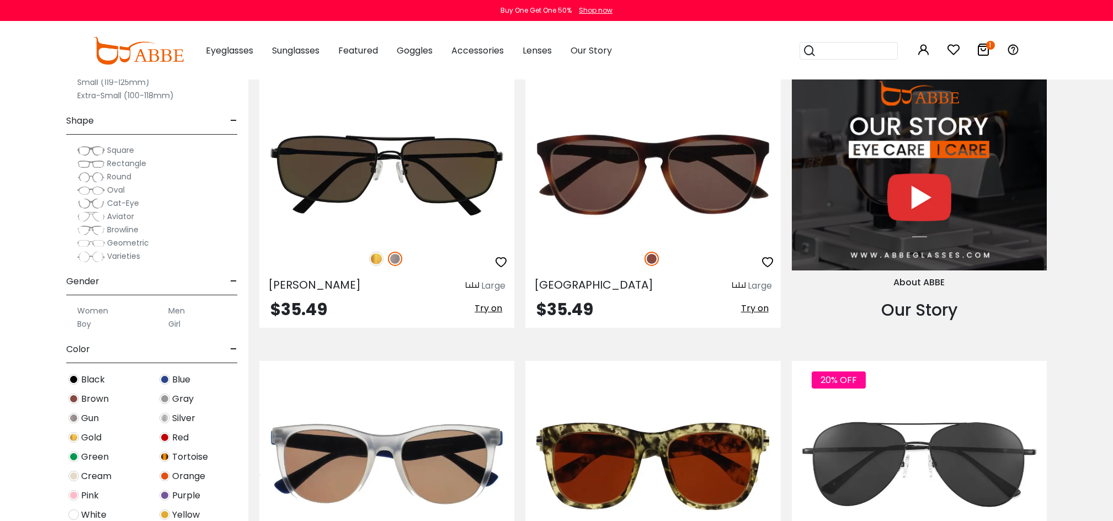
scroll to position [1154, 0]
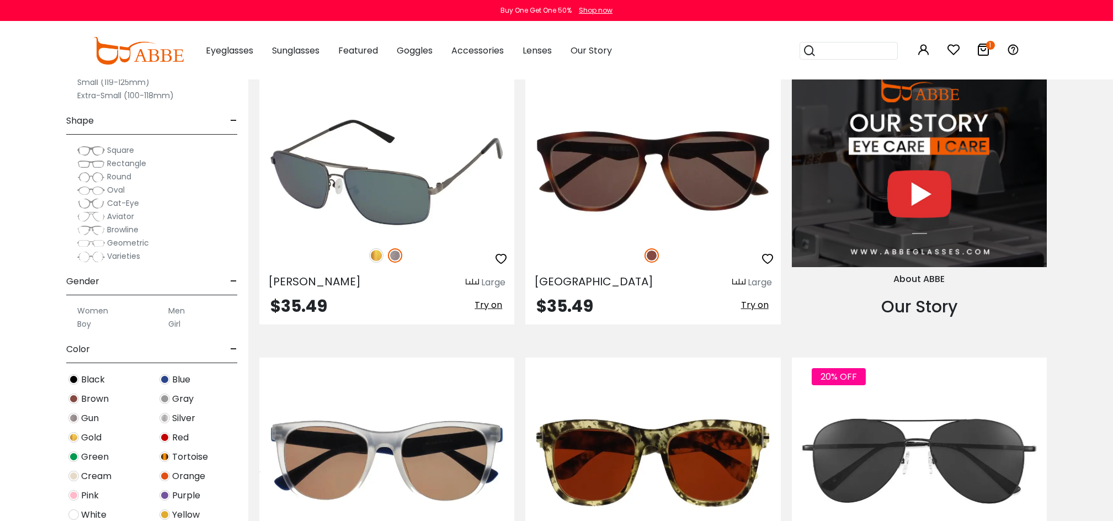
click at [412, 156] on img at bounding box center [386, 171] width 255 height 127
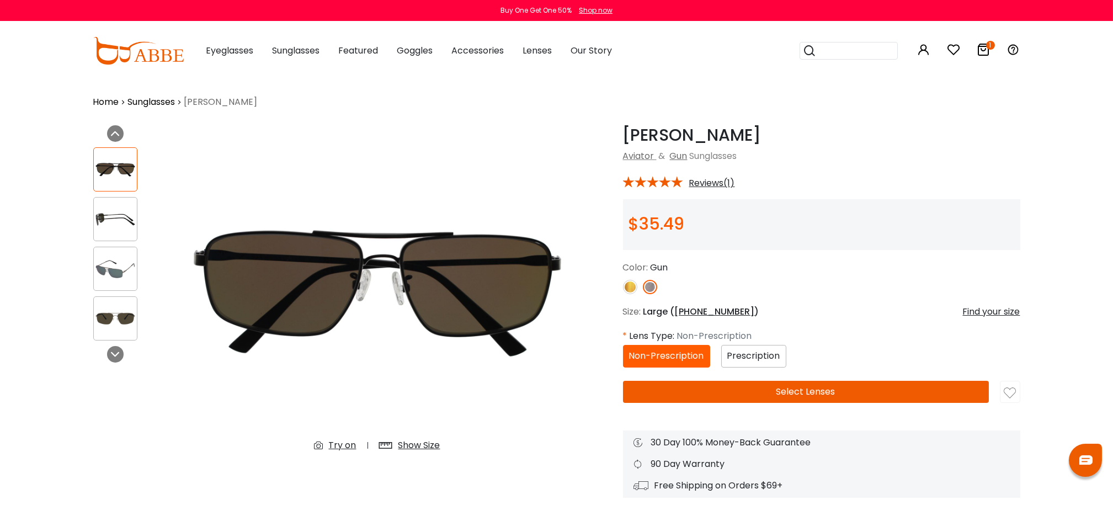
click at [112, 214] on img at bounding box center [115, 220] width 43 height 22
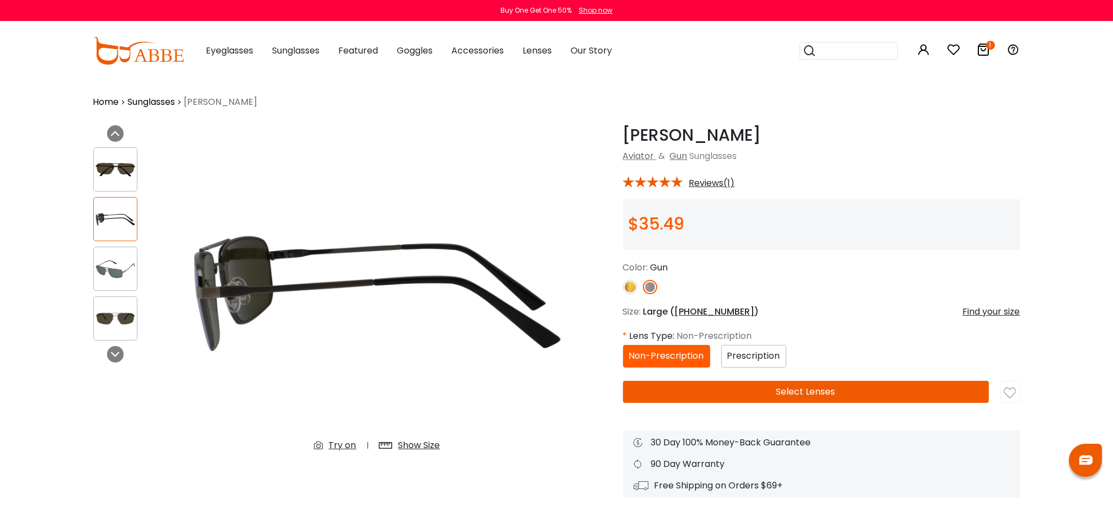
click at [114, 272] on img at bounding box center [115, 269] width 43 height 22
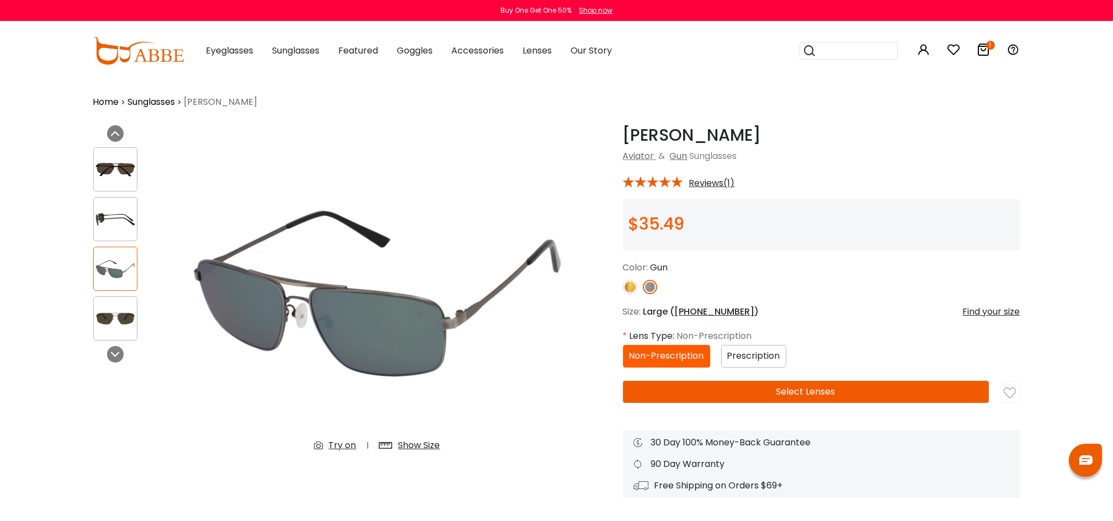
click at [120, 337] on div at bounding box center [115, 318] width 44 height 44
click at [113, 322] on img at bounding box center [115, 319] width 43 height 22
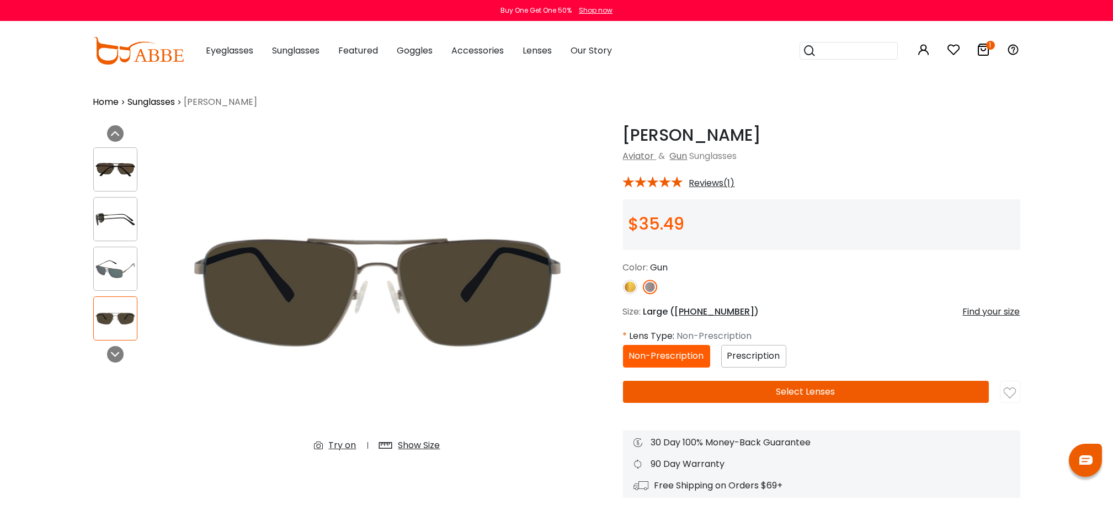
click at [339, 445] on div "Try on" at bounding box center [343, 445] width 28 height 13
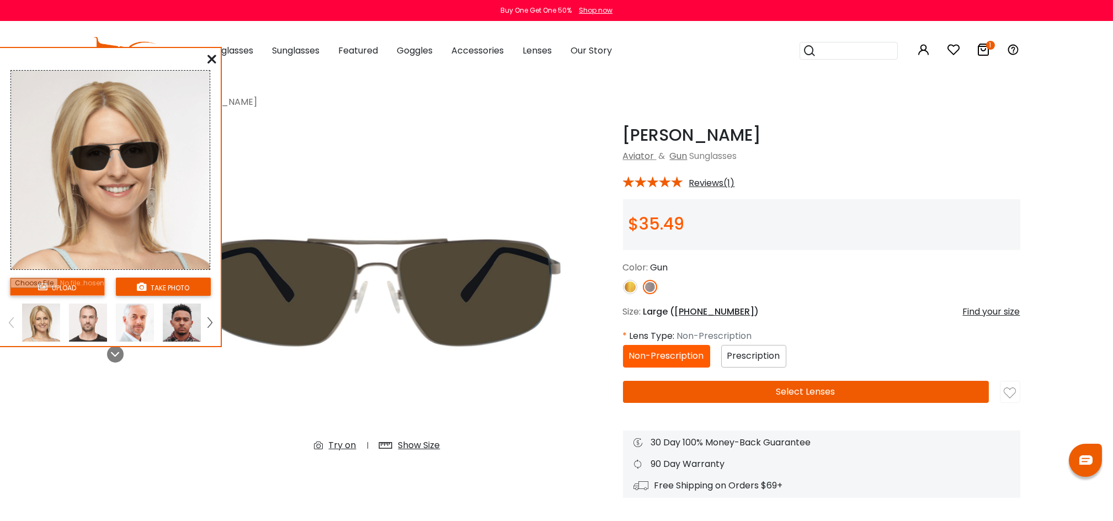
click at [83, 316] on img at bounding box center [88, 323] width 38 height 38
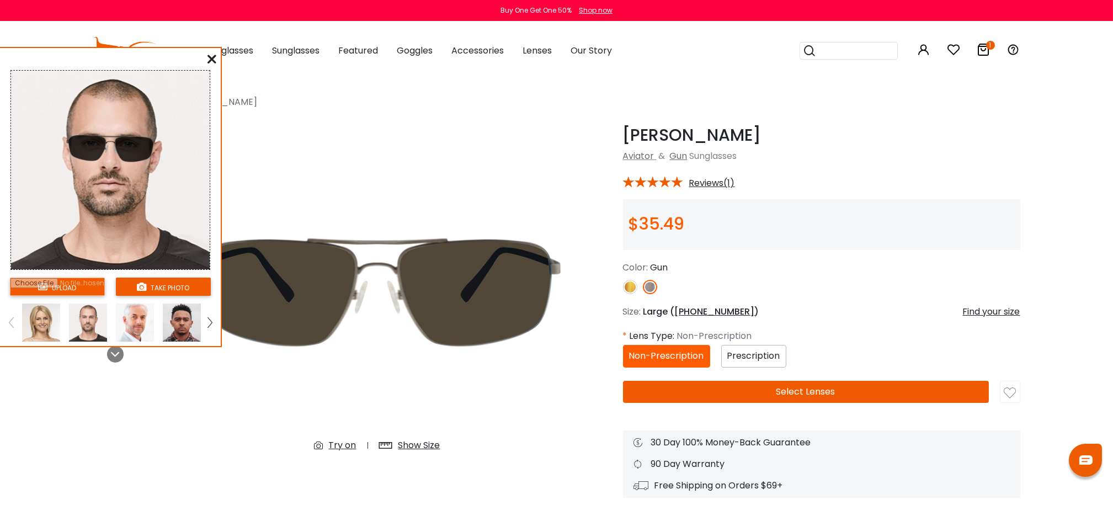
click at [632, 289] on img at bounding box center [630, 287] width 14 height 14
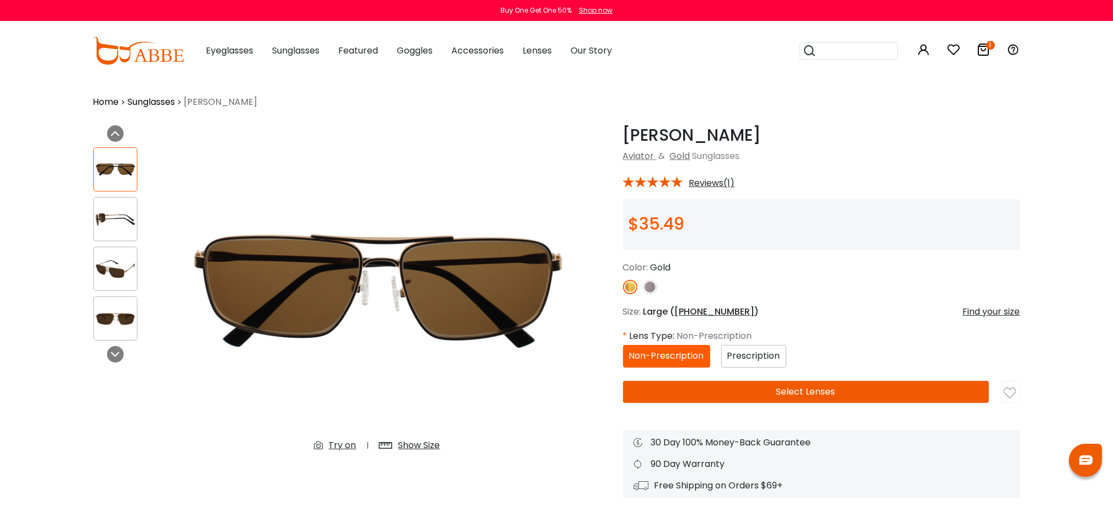
click at [653, 286] on img at bounding box center [650, 287] width 14 height 14
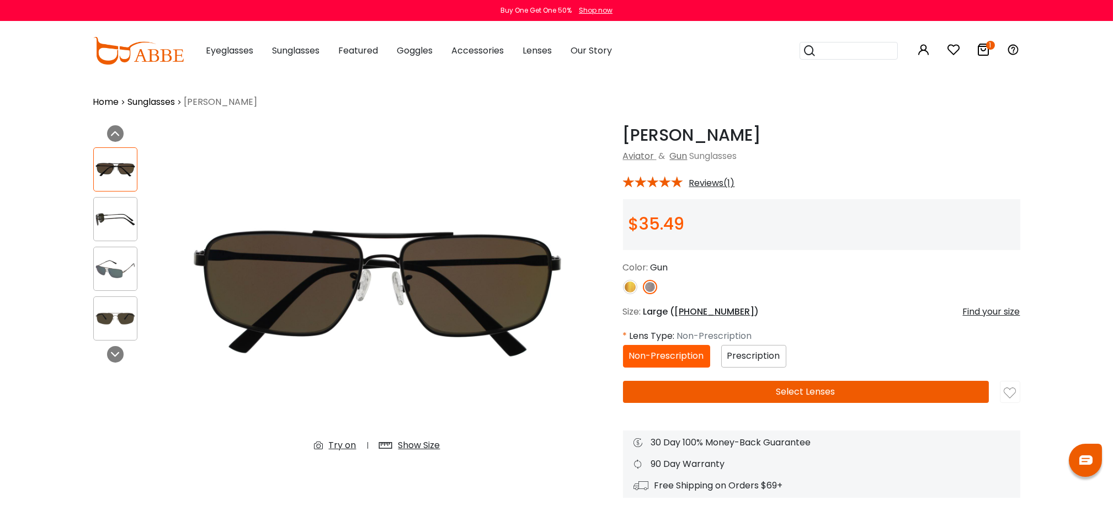
click at [633, 286] on img at bounding box center [630, 287] width 14 height 14
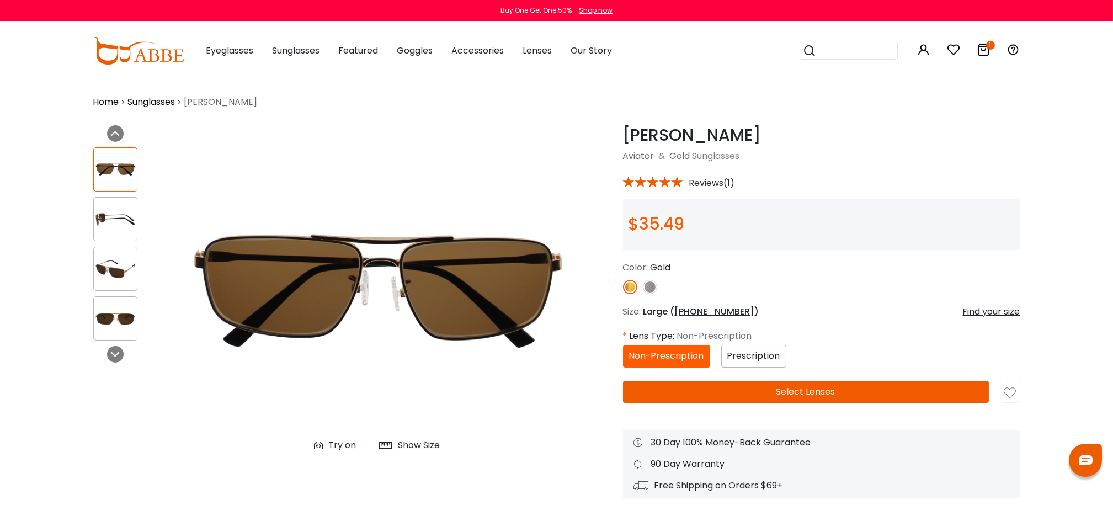
click at [129, 214] on img at bounding box center [115, 220] width 43 height 22
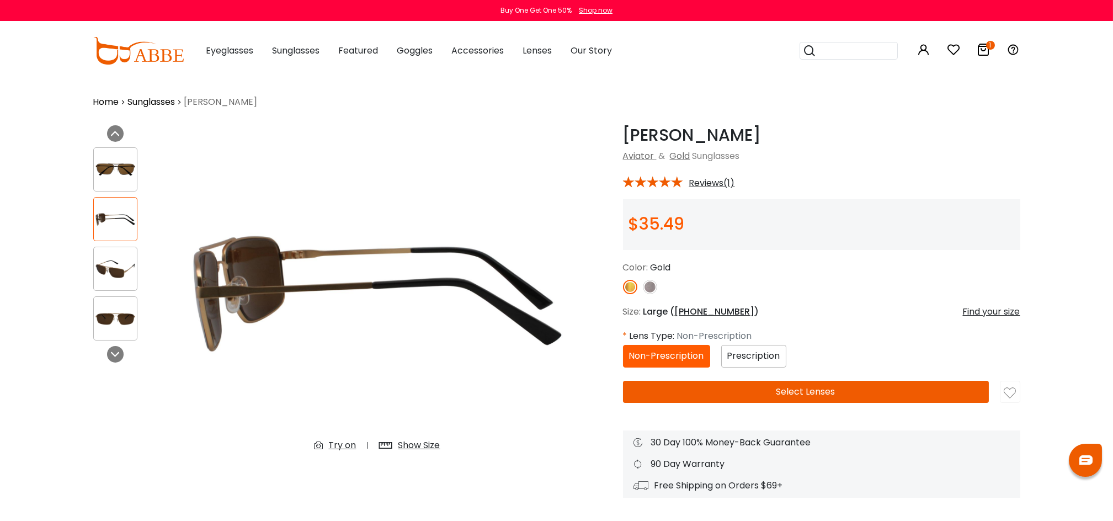
click at [100, 258] on img at bounding box center [115, 269] width 43 height 22
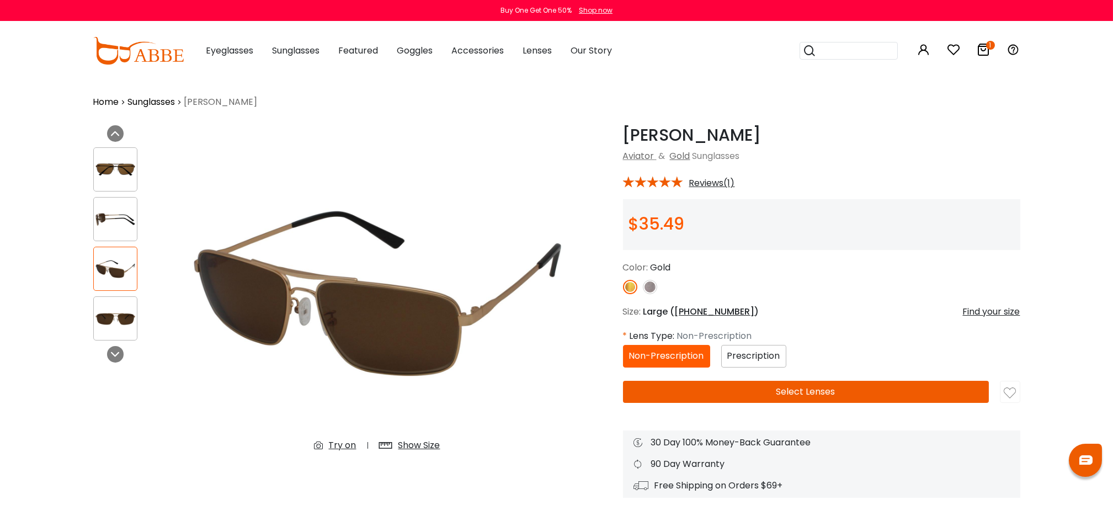
click at [108, 327] on img at bounding box center [115, 319] width 43 height 22
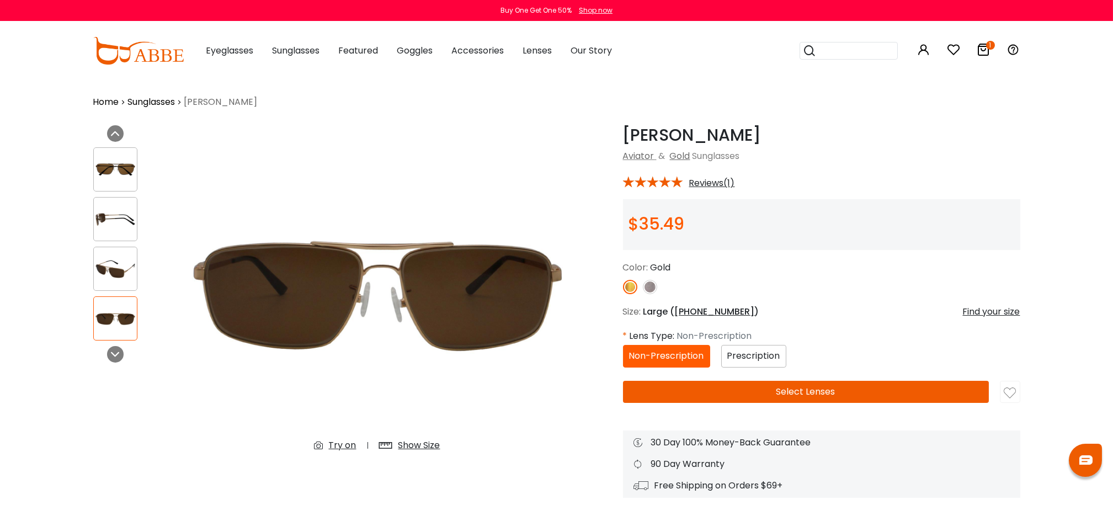
click at [649, 288] on img at bounding box center [650, 287] width 14 height 14
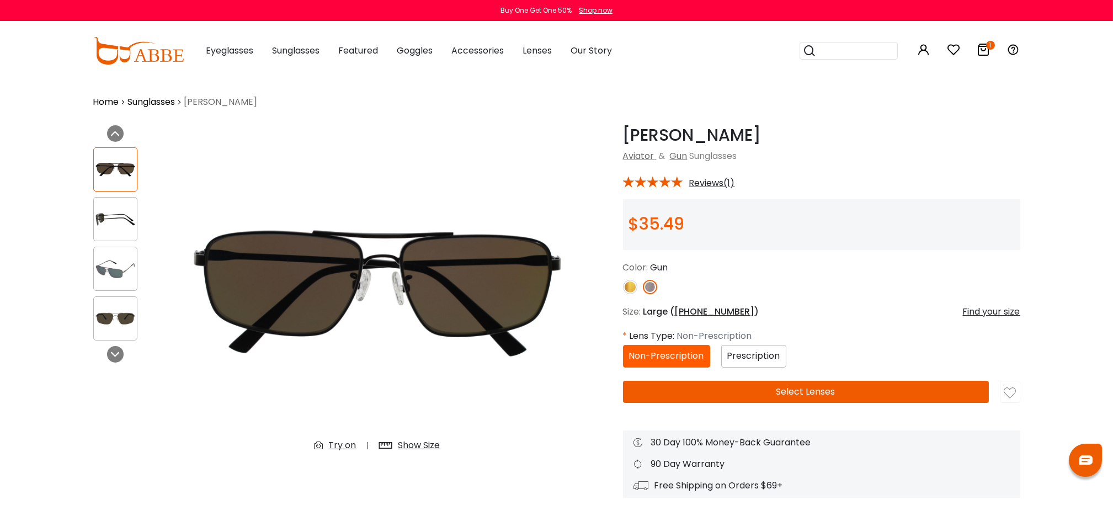
click at [111, 206] on div at bounding box center [115, 219] width 44 height 44
click at [113, 171] on img at bounding box center [115, 170] width 43 height 22
click at [109, 285] on div at bounding box center [115, 269] width 44 height 44
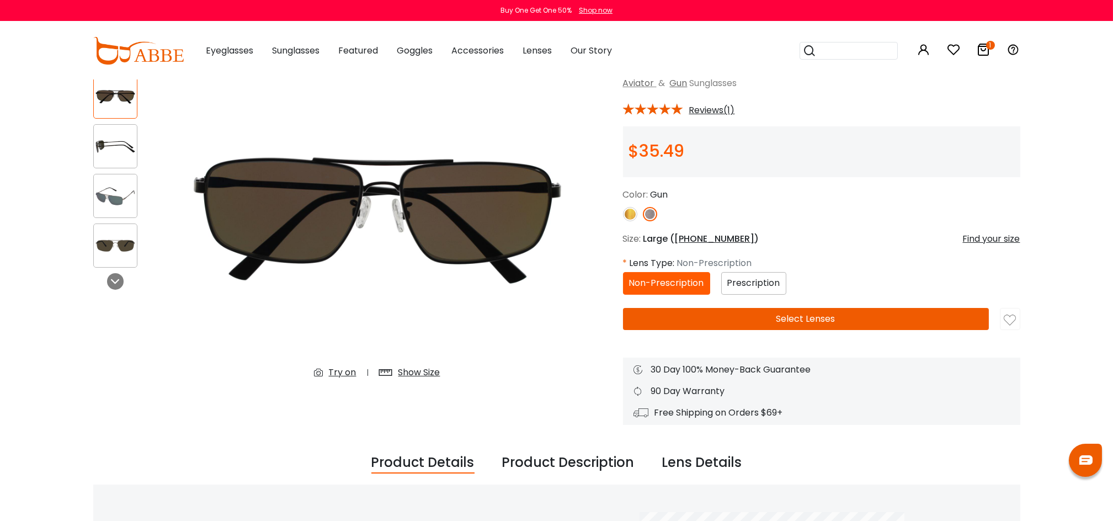
scroll to position [77, 0]
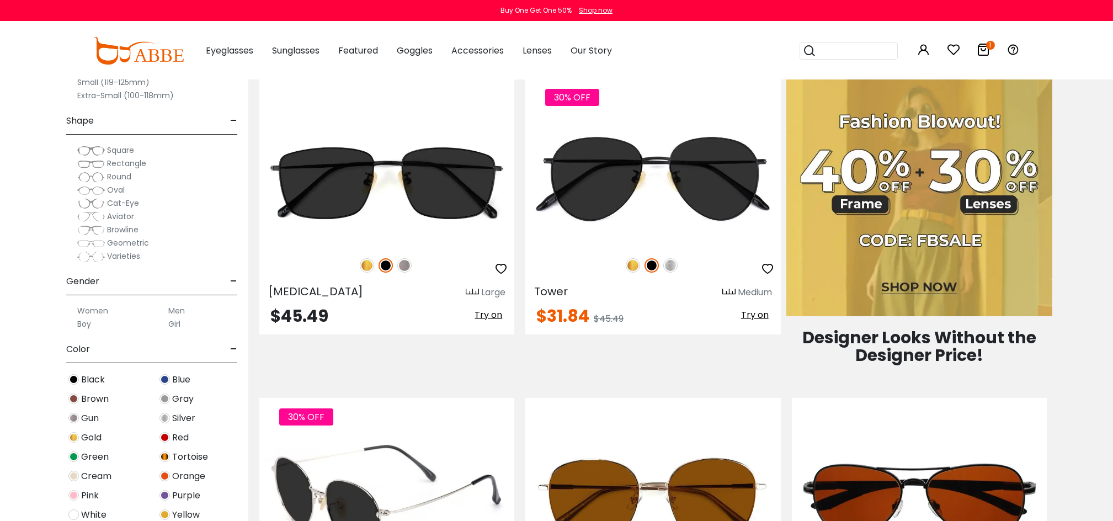
scroll to position [574, 0]
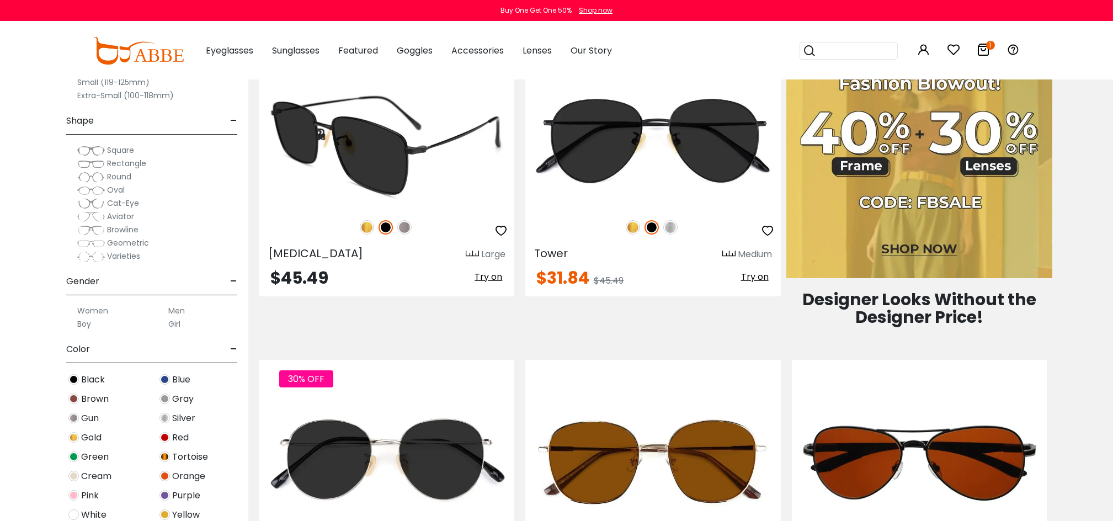
click at [385, 160] on img at bounding box center [386, 143] width 255 height 127
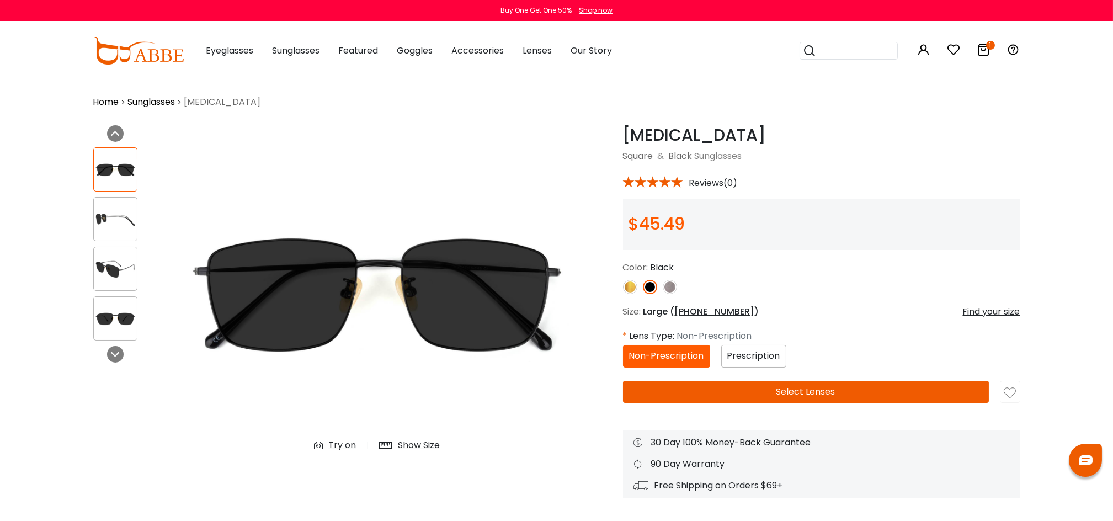
click at [746, 353] on span "Prescription" at bounding box center [753, 355] width 53 height 13
click at [797, 395] on button "Select Lenses" at bounding box center [806, 392] width 366 height 22
click at [984, 55] on icon at bounding box center [983, 49] width 13 height 13
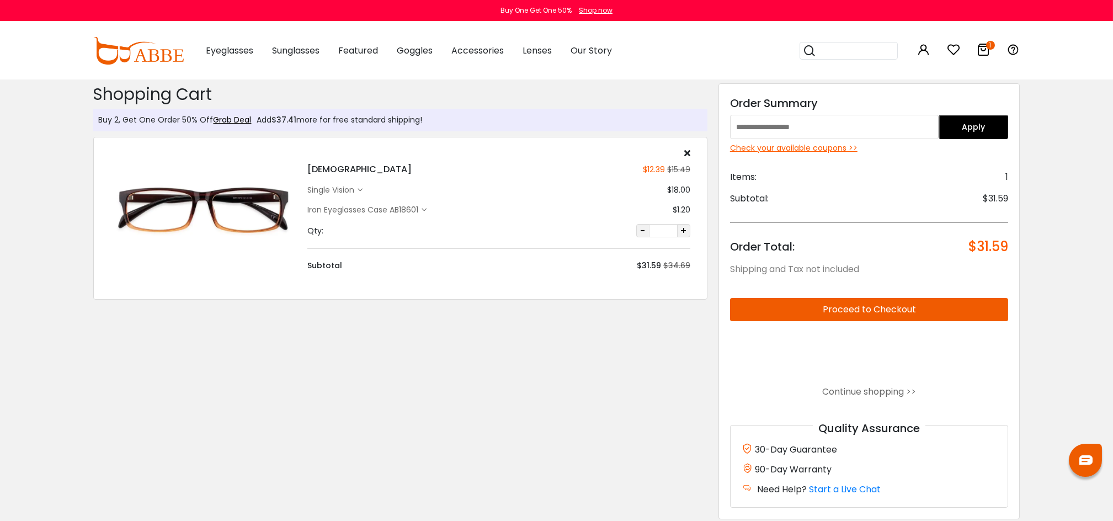
click at [359, 192] on icon at bounding box center [360, 190] width 5 height 5
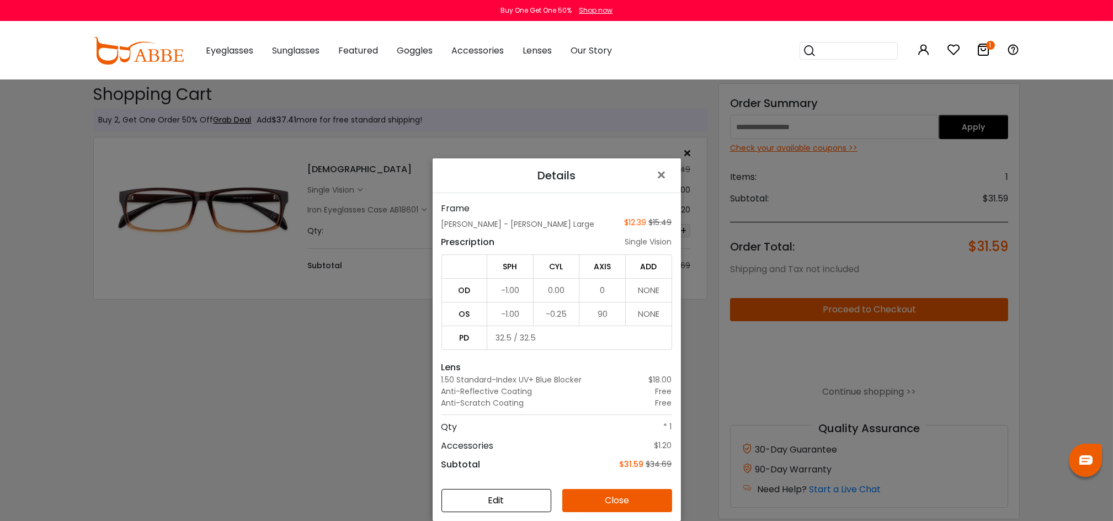
click at [607, 498] on button "Close" at bounding box center [617, 500] width 110 height 23
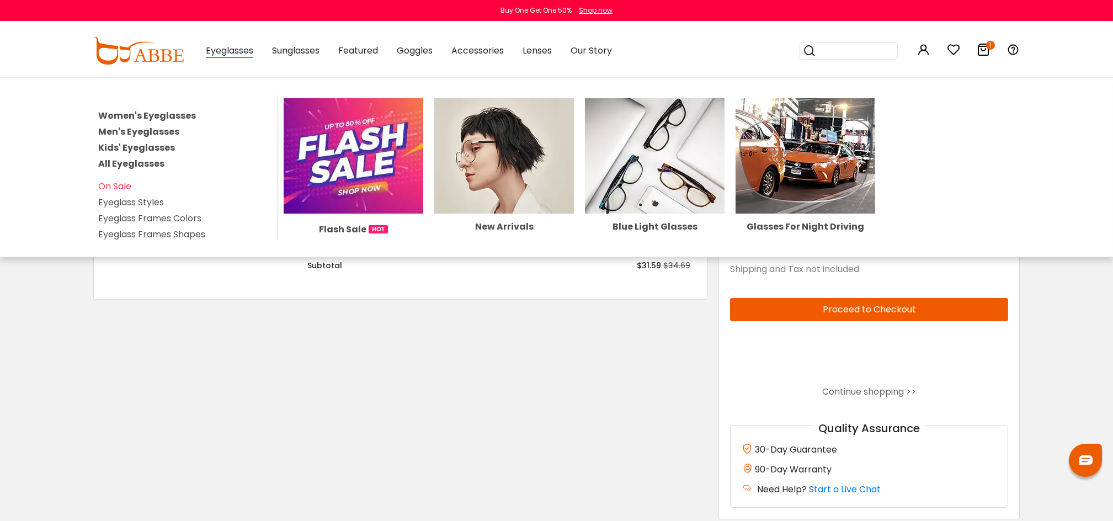
click at [178, 115] on link "Women's Eyeglasses" at bounding box center [147, 115] width 98 height 13
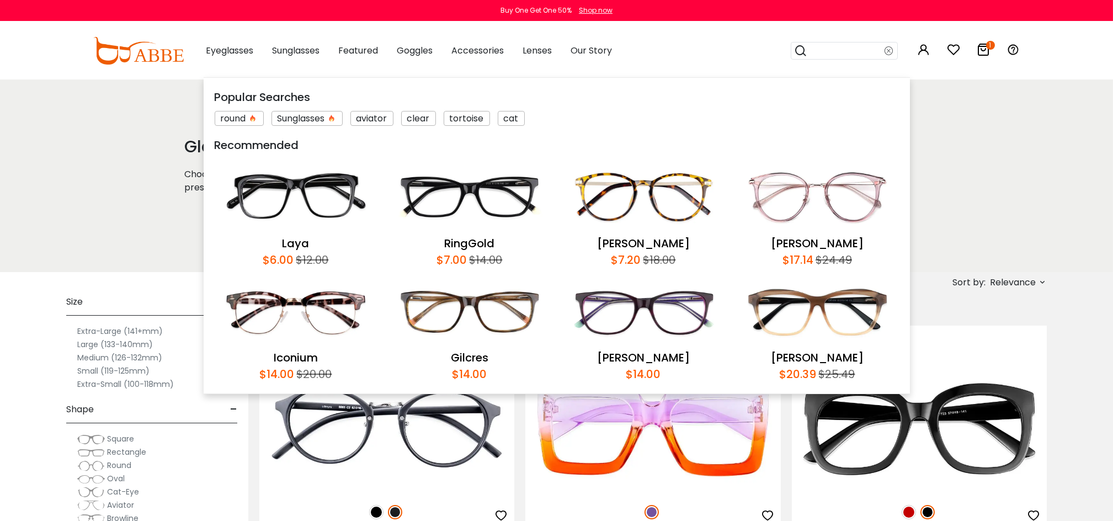
click at [824, 49] on input "search" at bounding box center [846, 50] width 77 height 17
type input "*****"
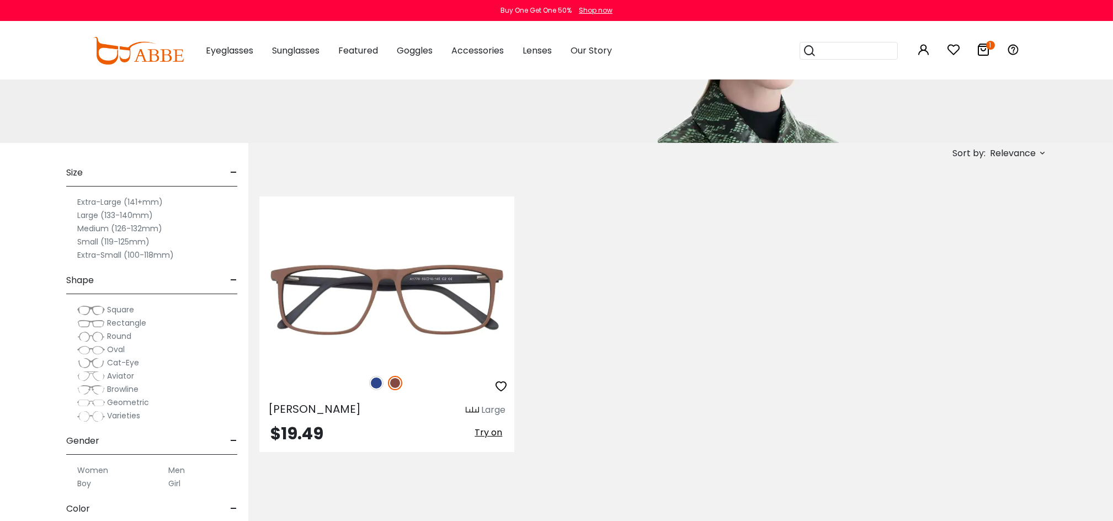
scroll to position [135, 0]
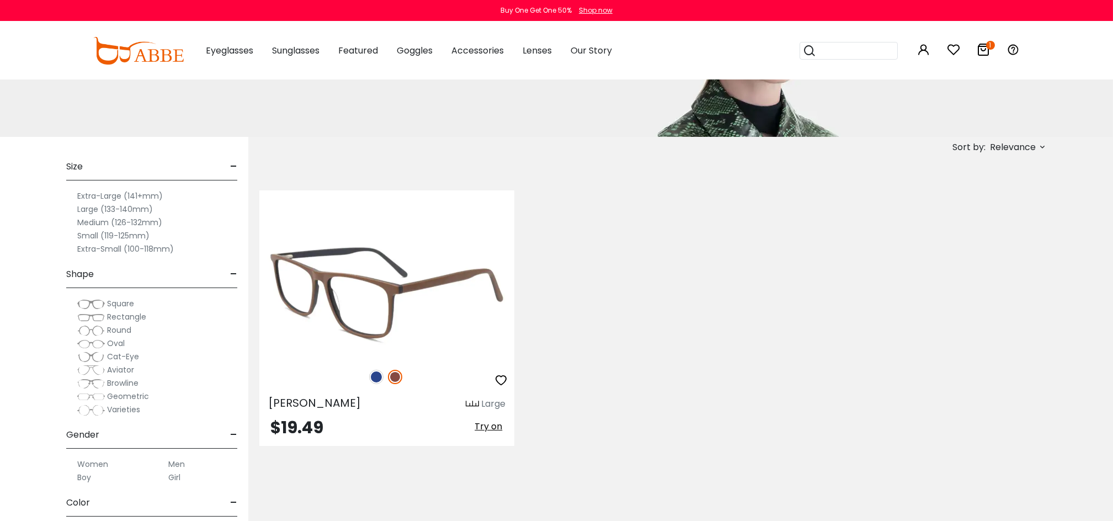
click at [395, 272] on img at bounding box center [386, 293] width 255 height 127
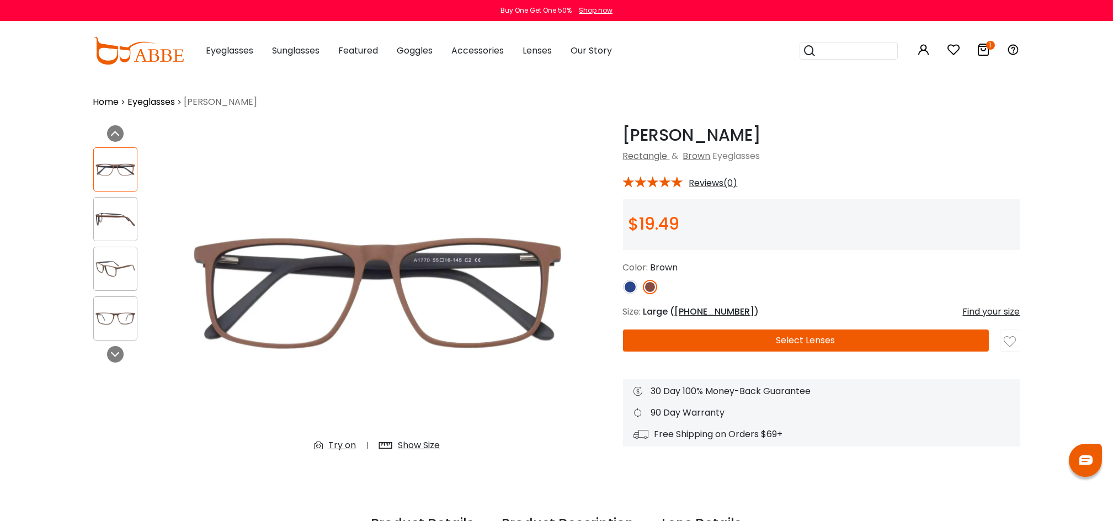
click at [630, 291] on img at bounding box center [630, 287] width 14 height 14
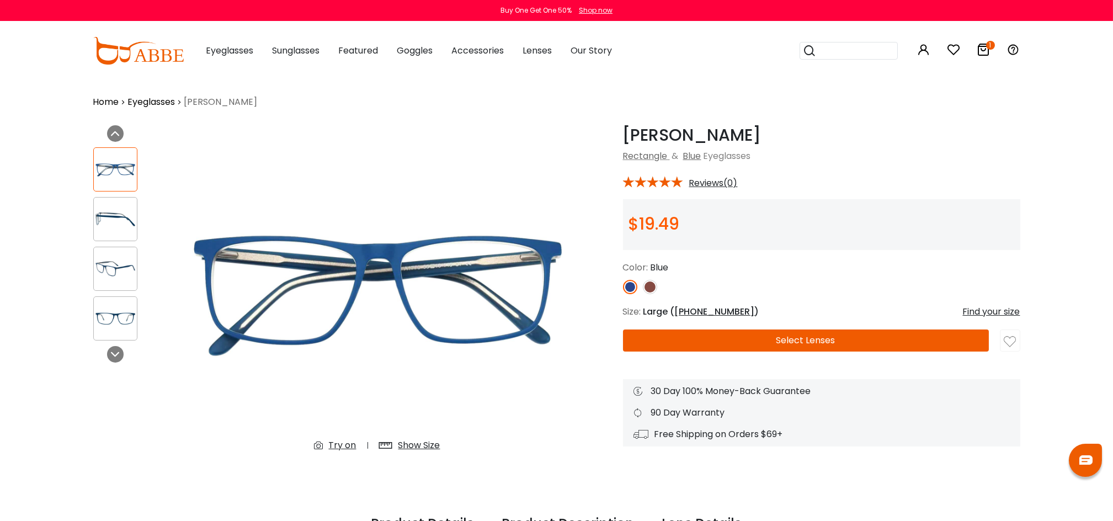
click at [781, 347] on button "Select Lenses" at bounding box center [806, 340] width 366 height 22
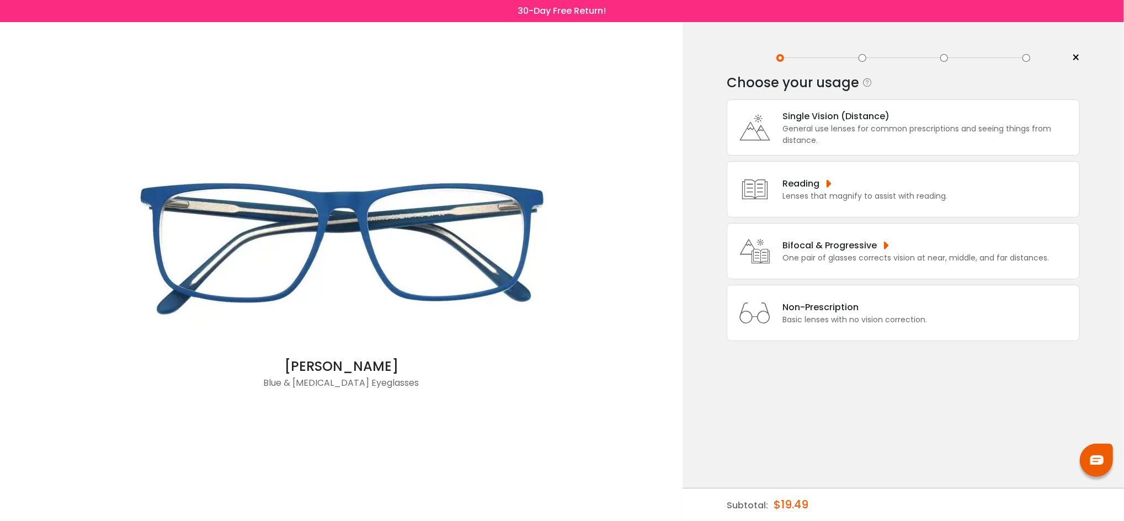
click at [901, 258] on div "One pair of glasses corrects vision at near, middle, and far distances." at bounding box center [916, 258] width 267 height 12
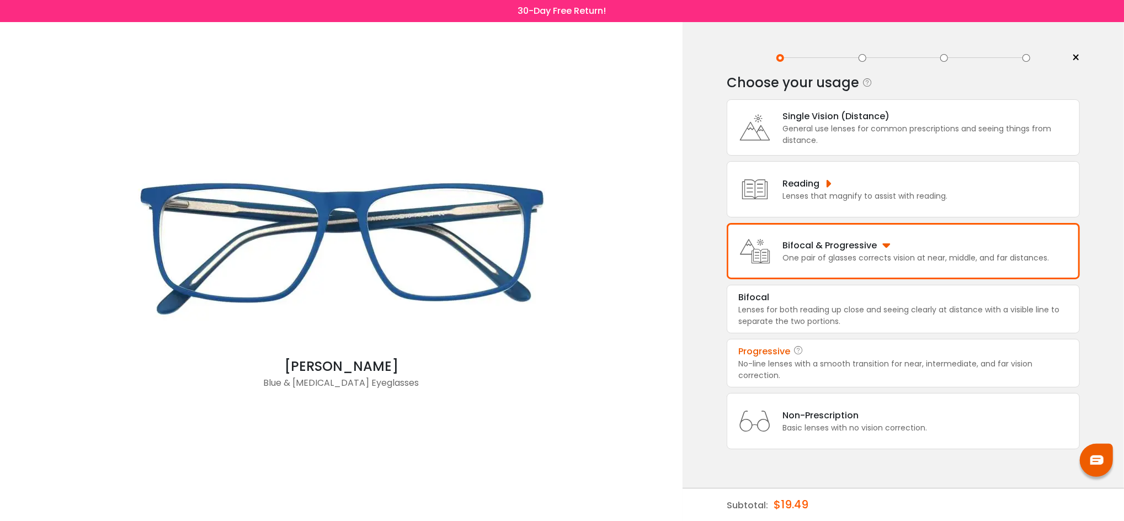
click at [804, 365] on div "No-line lenses with a smooth transition for near, intermediate, and far vision …" at bounding box center [903, 369] width 330 height 23
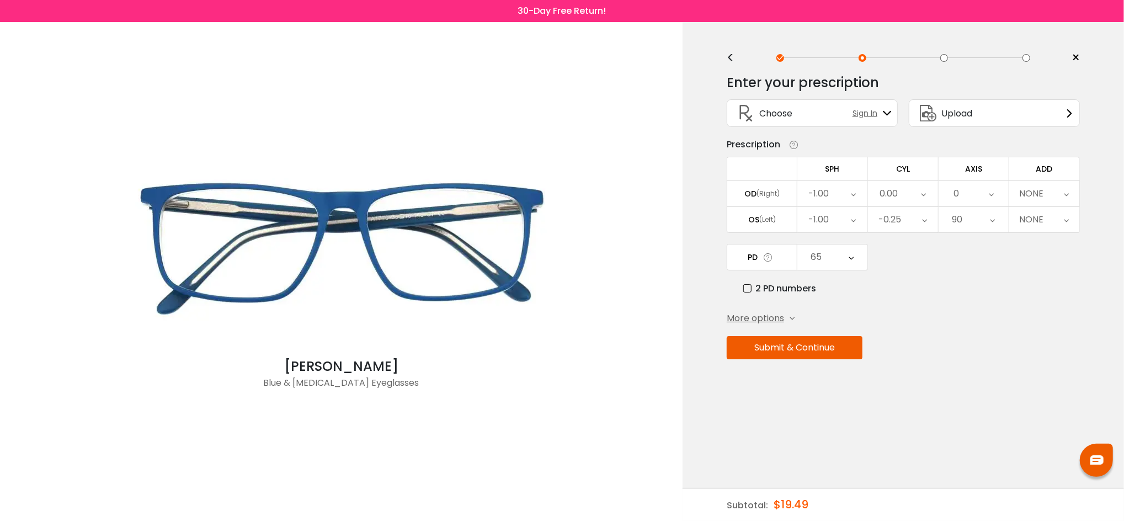
click at [832, 191] on div "-1.00" at bounding box center [832, 193] width 70 height 25
click at [842, 305] on li "+1.50" at bounding box center [832, 304] width 70 height 20
click at [833, 219] on div "-1.00" at bounding box center [832, 219] width 70 height 25
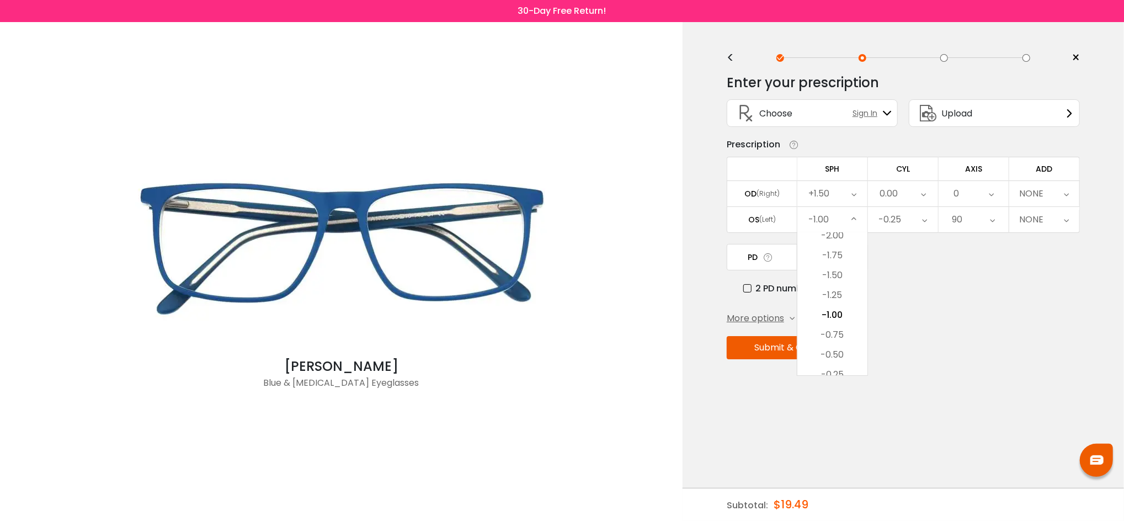
click at [919, 295] on div "2 PD numbers" at bounding box center [911, 288] width 337 height 14
click at [852, 252] on icon at bounding box center [851, 256] width 5 height 25
click at [906, 313] on div "More options Add Prism Vertical (Δ) Base Direction Horizontal (Δ) Base Directio…" at bounding box center [903, 318] width 353 height 13
click at [844, 221] on div "-1.00" at bounding box center [832, 219] width 70 height 25
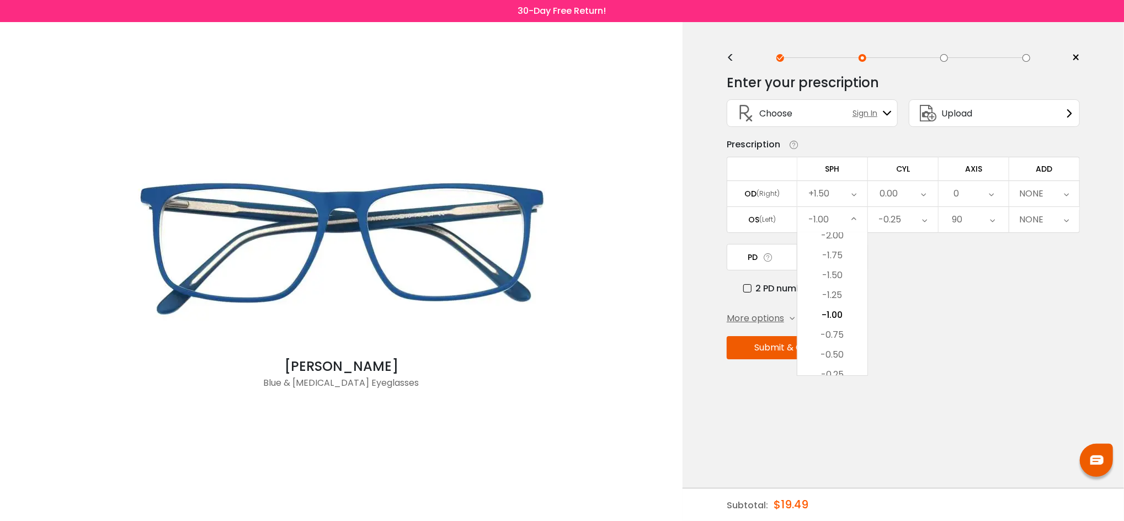
click at [895, 276] on div "PD 65 Cancel PD Save 46 47 48 49 50 51 52 53 54 55 56 57 58 59 60 61 62 63 64 6…" at bounding box center [903, 269] width 353 height 51
click at [840, 221] on div "-1.00" at bounding box center [832, 219] width 70 height 25
click at [835, 299] on li "+1.25" at bounding box center [832, 294] width 70 height 20
click at [918, 215] on div "-0.25" at bounding box center [903, 219] width 70 height 25
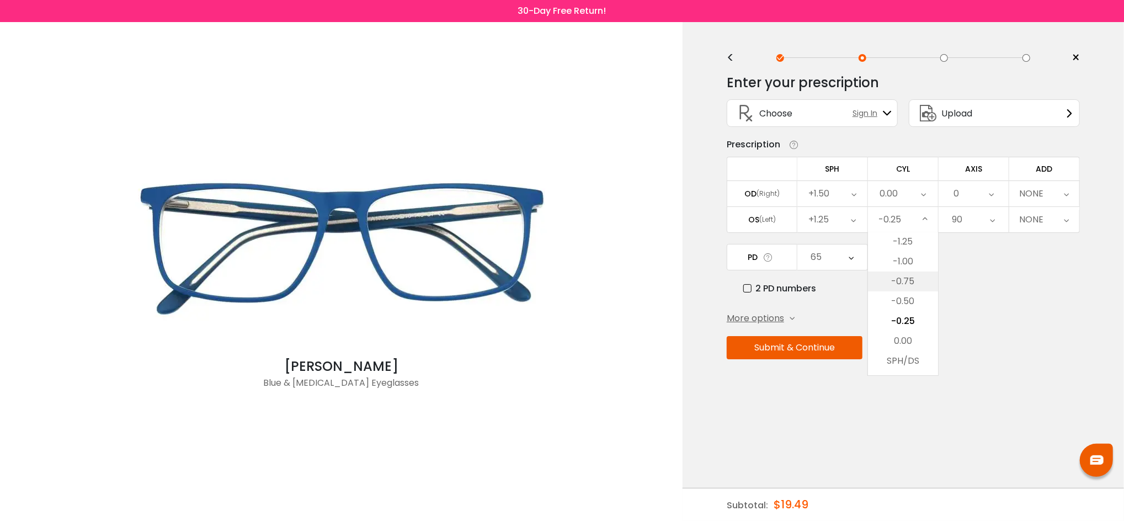
scroll to position [404, 0]
click at [902, 315] on li "0.00" at bounding box center [903, 316] width 70 height 20
click at [987, 226] on div "90" at bounding box center [974, 219] width 70 height 25
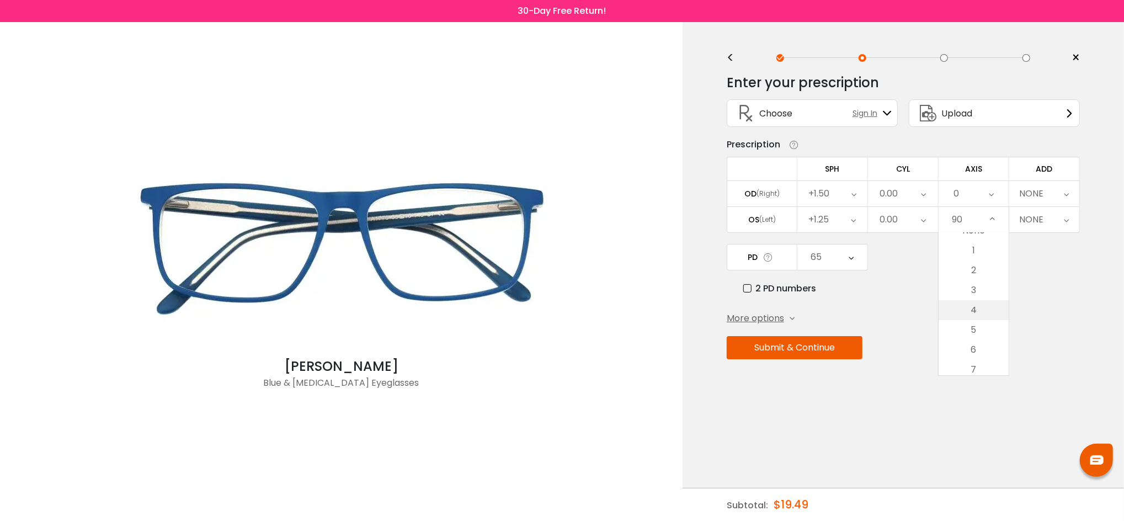
scroll to position [0, 0]
click at [978, 241] on li "None" at bounding box center [974, 243] width 70 height 20
click at [984, 217] on div "None" at bounding box center [974, 219] width 70 height 25
click at [981, 198] on div "0" at bounding box center [974, 193] width 70 height 25
click at [967, 216] on li "None" at bounding box center [974, 217] width 70 height 20
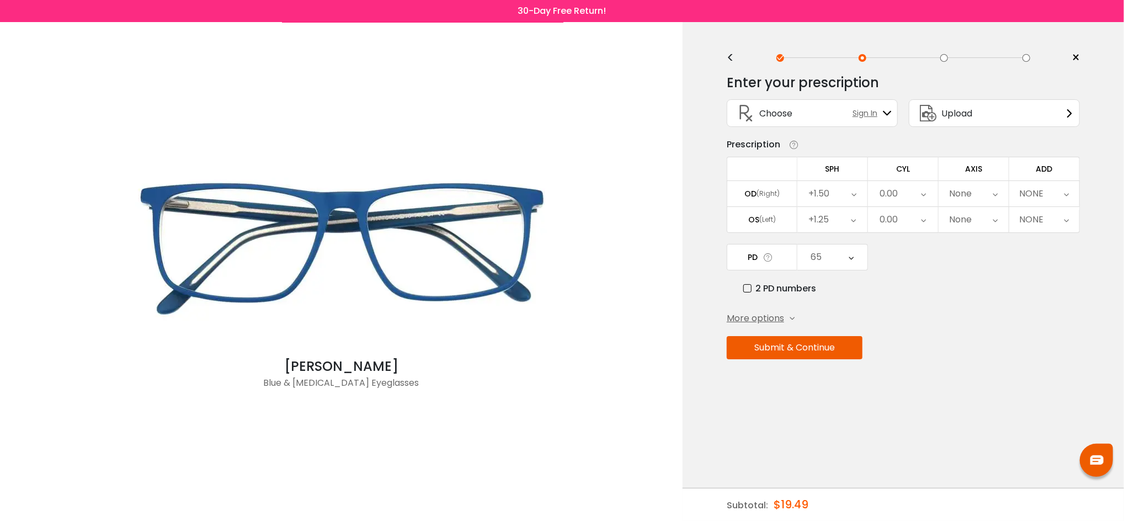
click at [896, 196] on div "0.00" at bounding box center [889, 194] width 18 height 22
click at [1023, 304] on div "Enter your prescription SPH (Sphere) Lens strength needed to correct your visio…" at bounding box center [903, 240] width 353 height 348
click at [1050, 191] on div "NONE" at bounding box center [1044, 193] width 70 height 25
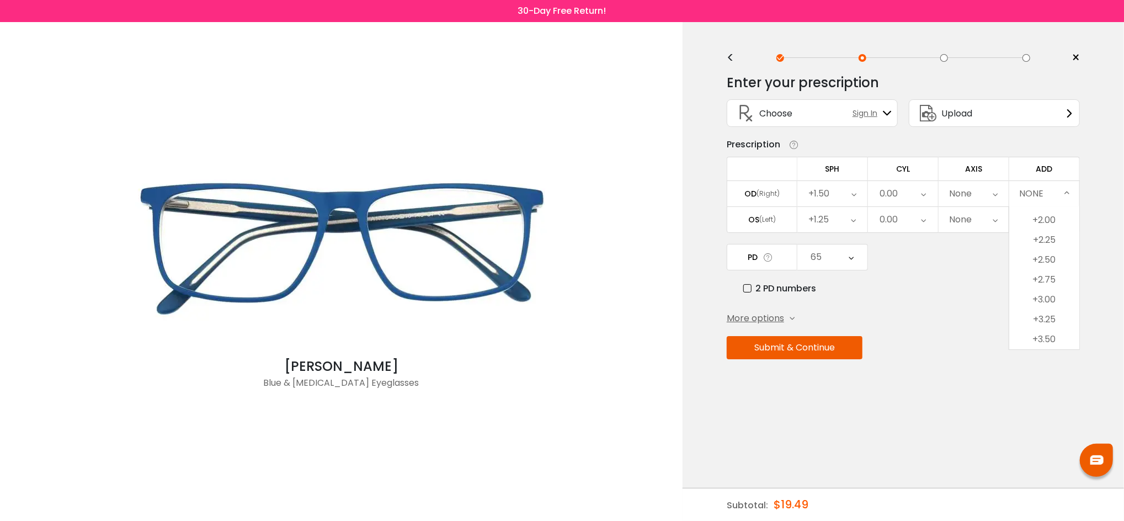
click at [981, 265] on div "PD 65 Cancel PD Save 46 47 48 49 50 51 52 53 54 55 56 57 58 59 60 61 62 63 64 6…" at bounding box center [903, 269] width 353 height 51
click at [1051, 188] on div "NONE" at bounding box center [1044, 193] width 70 height 25
click at [964, 313] on div "More options Add Prism Vertical (Δ) Base Direction Horizontal (Δ) Base Directio…" at bounding box center [903, 318] width 353 height 13
click at [773, 319] on span "More options" at bounding box center [755, 318] width 57 height 13
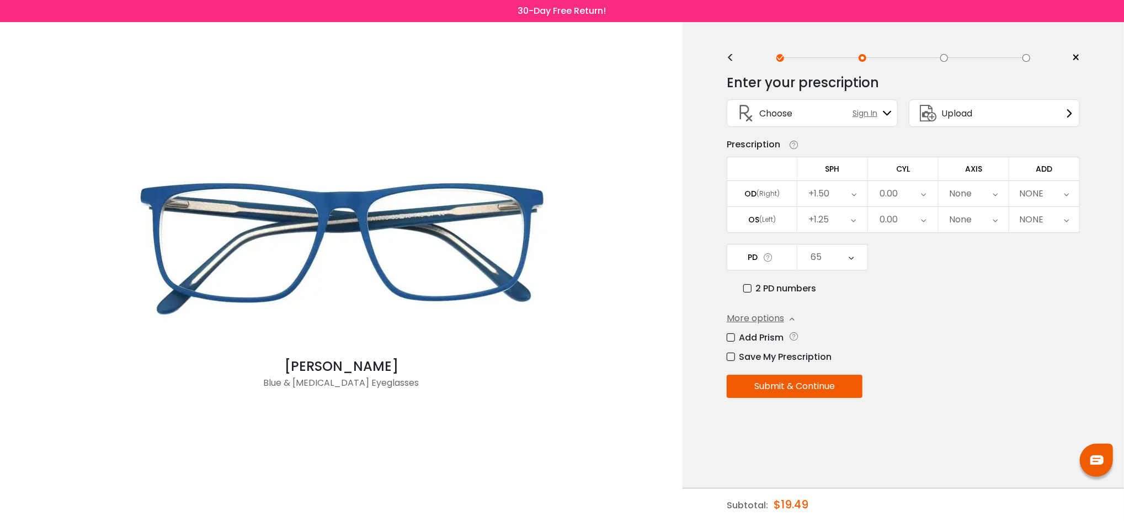
click at [906, 352] on div "Save My Prescription" at bounding box center [903, 357] width 353 height 14
click at [817, 390] on button "Submit & Continue" at bounding box center [795, 386] width 136 height 23
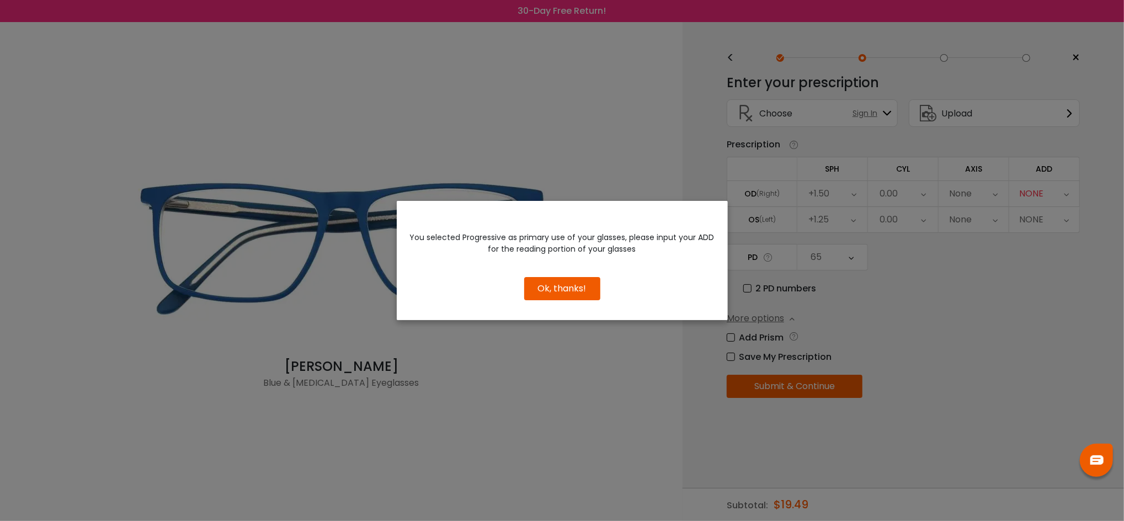
click at [570, 286] on button "Ok, thanks!" at bounding box center [562, 288] width 76 height 23
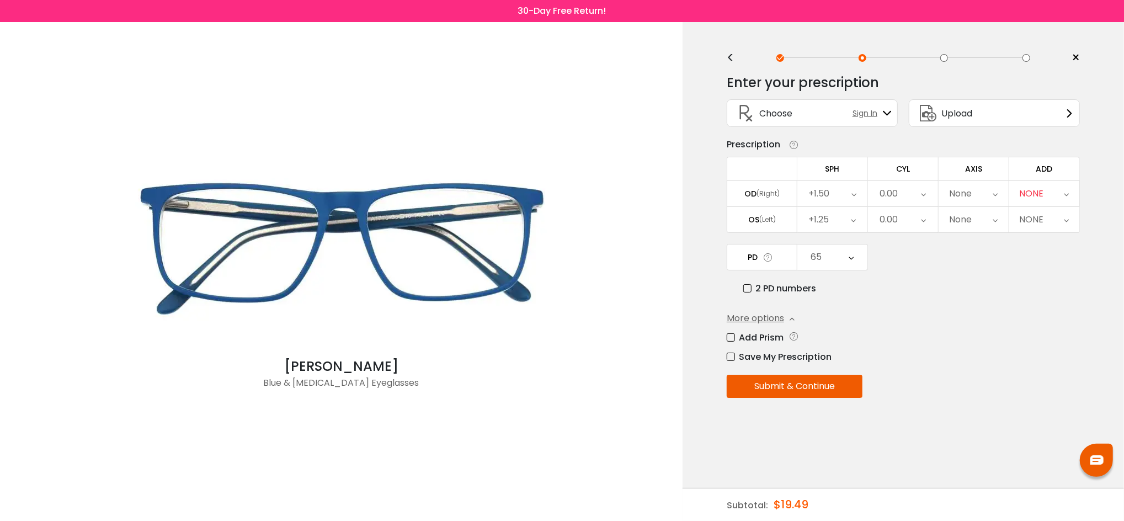
click at [1040, 198] on div "NONE" at bounding box center [1032, 194] width 24 height 22
click at [1040, 241] on li "+2.25" at bounding box center [1044, 240] width 70 height 20
click at [815, 384] on button "Submit & Continue" at bounding box center [795, 386] width 136 height 23
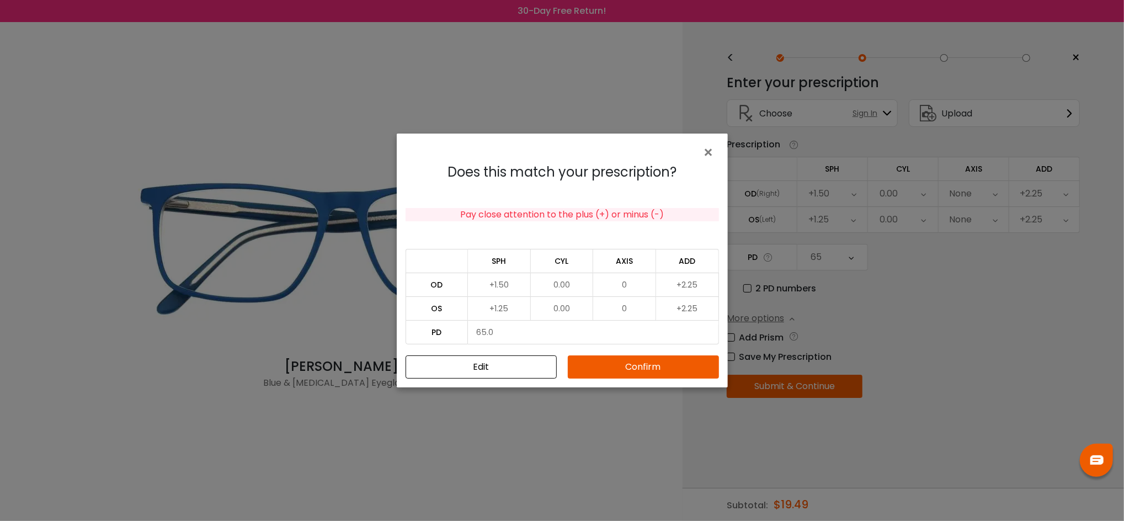
click at [605, 368] on button "Confirm" at bounding box center [643, 366] width 151 height 23
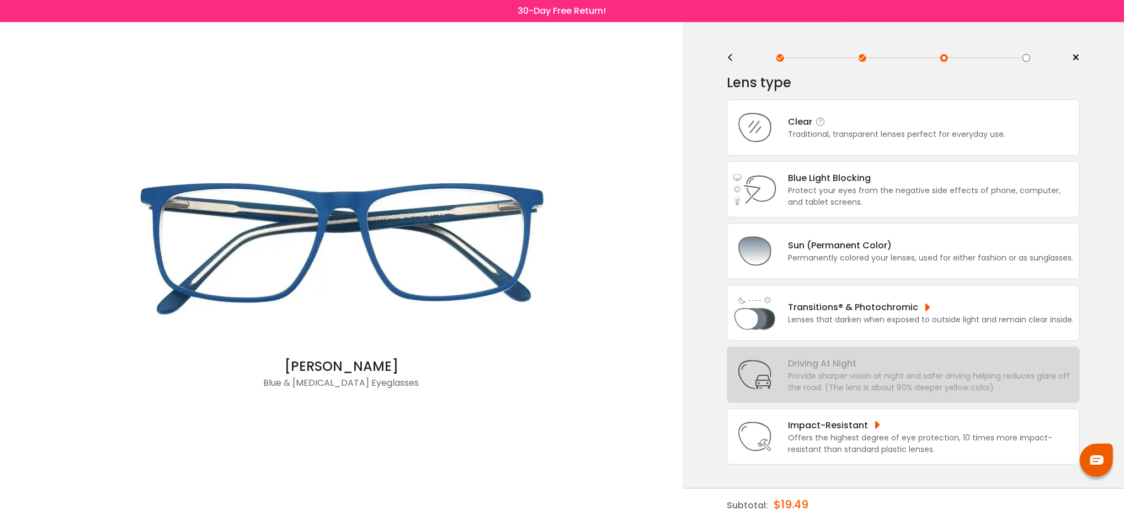
click at [875, 136] on div "Traditional, transparent lenses perfect for everyday use." at bounding box center [896, 135] width 217 height 12
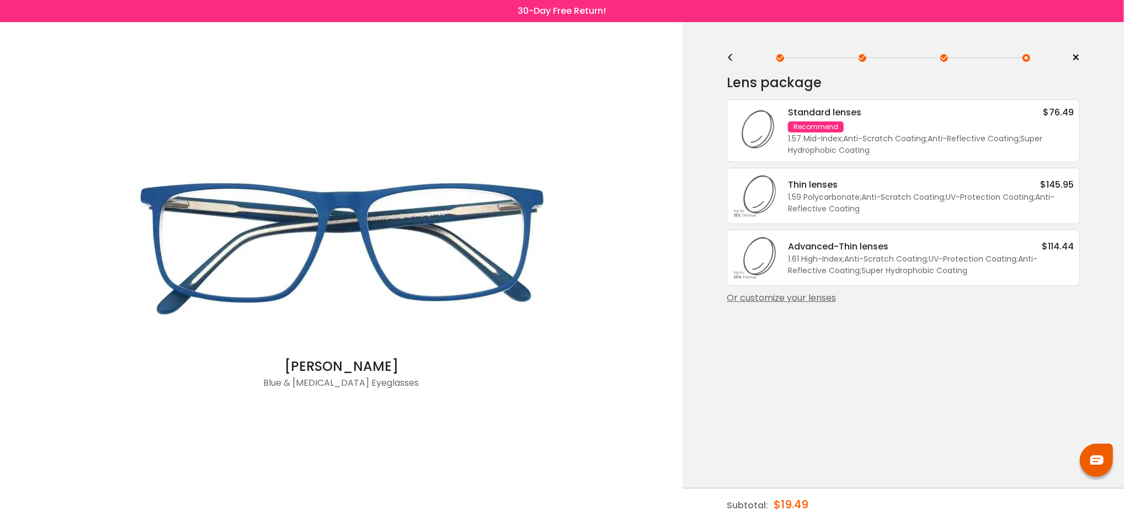
click at [875, 129] on div "Standard lenses $76.49 Recommend 1.57 Mid-Index ; Anti-Scratch Coating ; Anti-R…" at bounding box center [925, 130] width 297 height 51
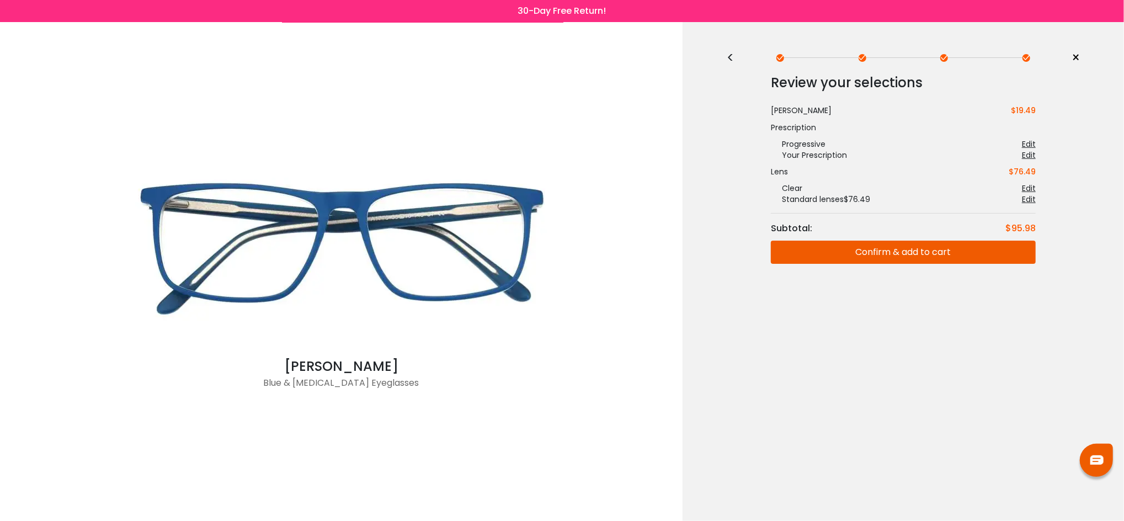
click at [896, 249] on button "Confirm & add to cart" at bounding box center [903, 252] width 265 height 23
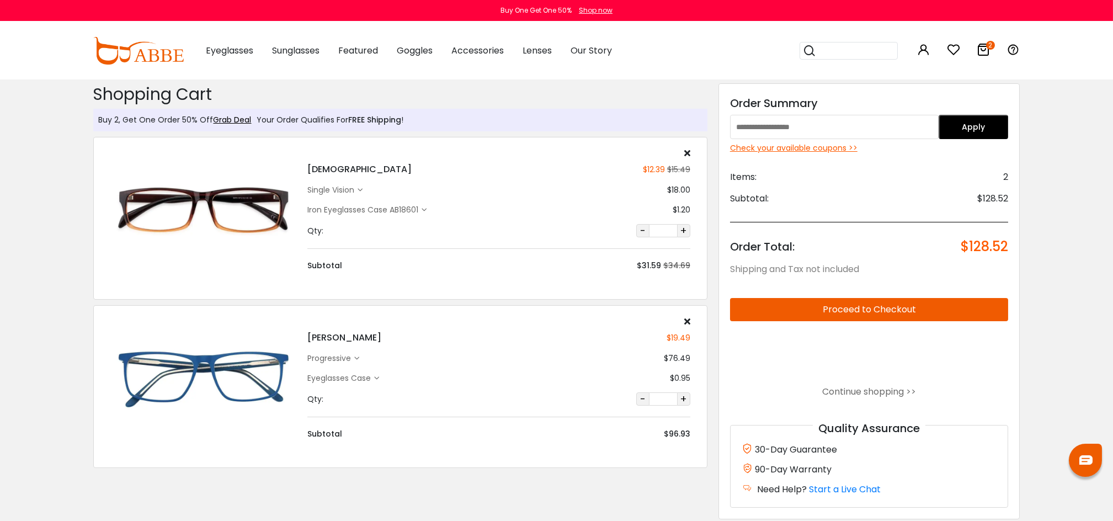
click at [362, 377] on div "Eyeglasses Case" at bounding box center [340, 378] width 67 height 12
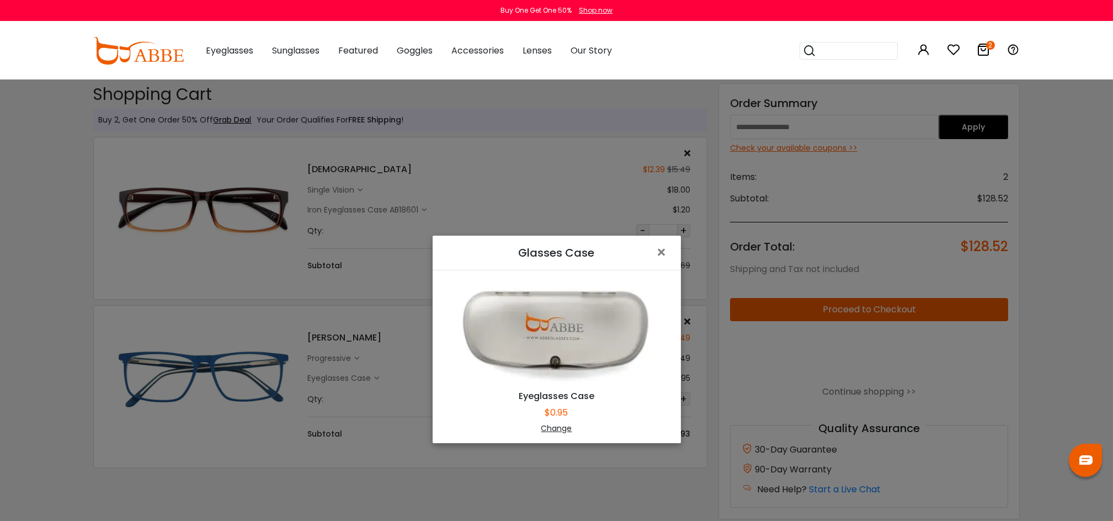
click at [556, 428] on div "Change" at bounding box center [556, 429] width 221 height 12
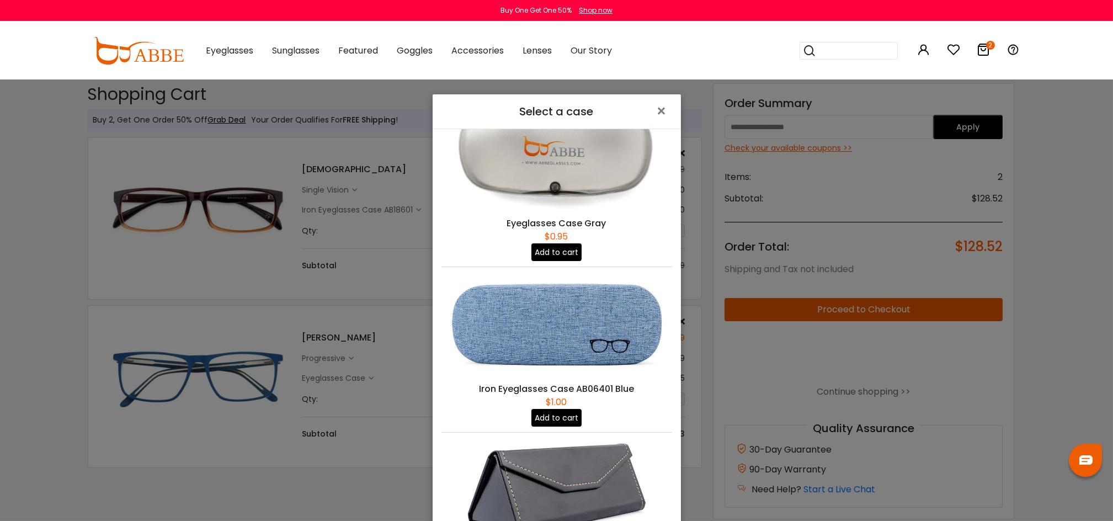
scroll to position [199, 0]
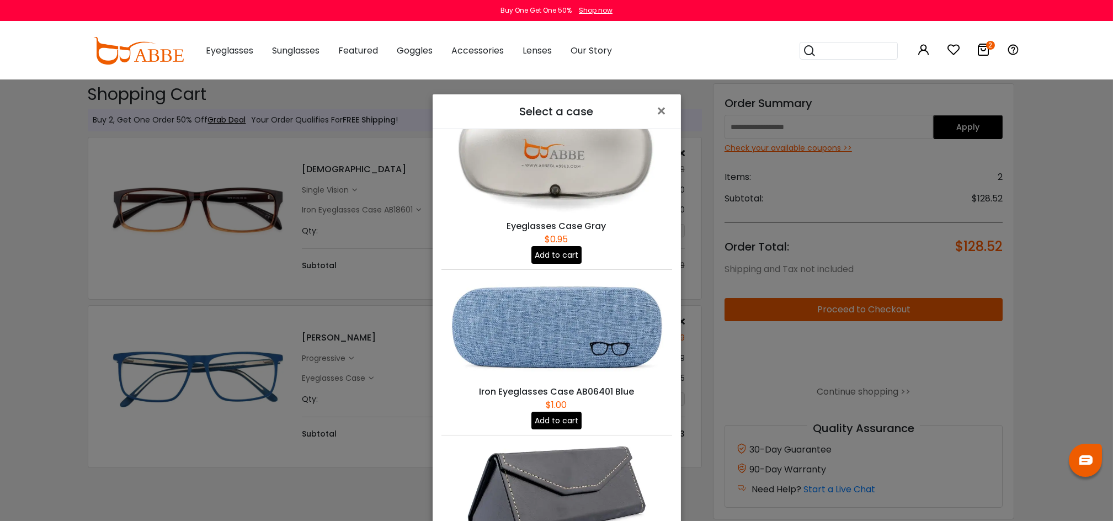
click at [544, 412] on button "Add to cart" at bounding box center [556, 421] width 50 height 18
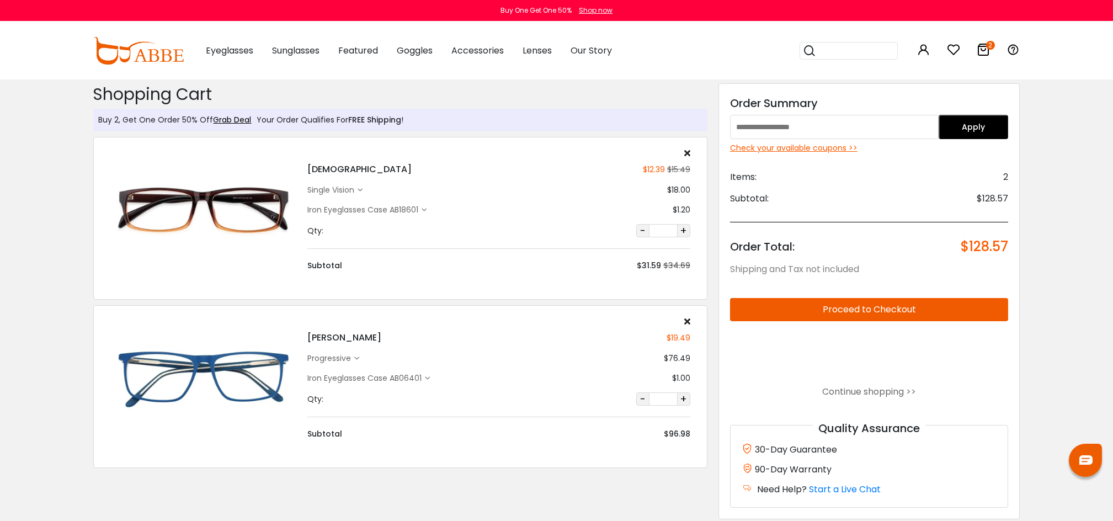
click at [852, 304] on button "Proceed to Checkout" at bounding box center [869, 309] width 279 height 23
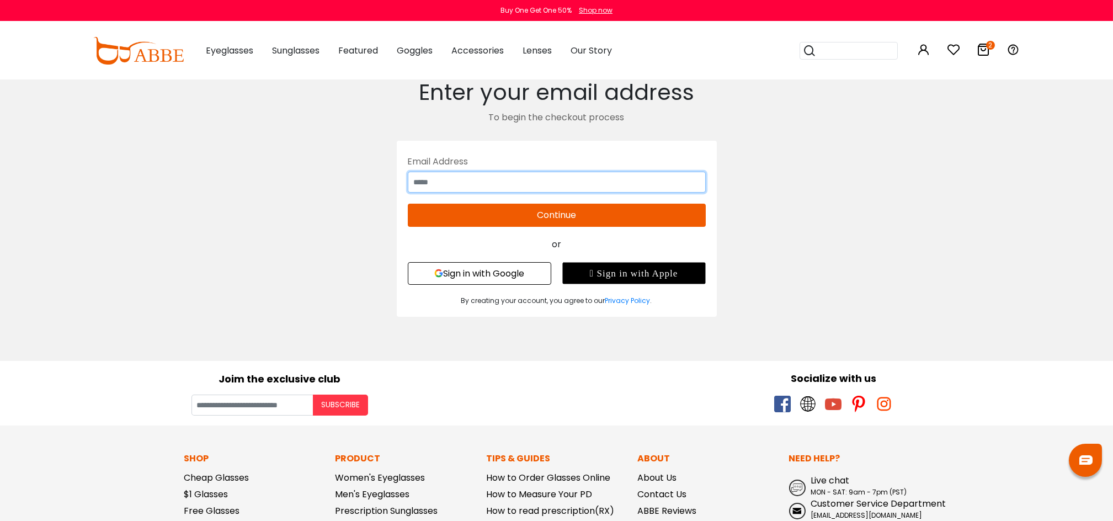
click at [560, 178] on input "text" at bounding box center [557, 182] width 298 height 21
type input "**********"
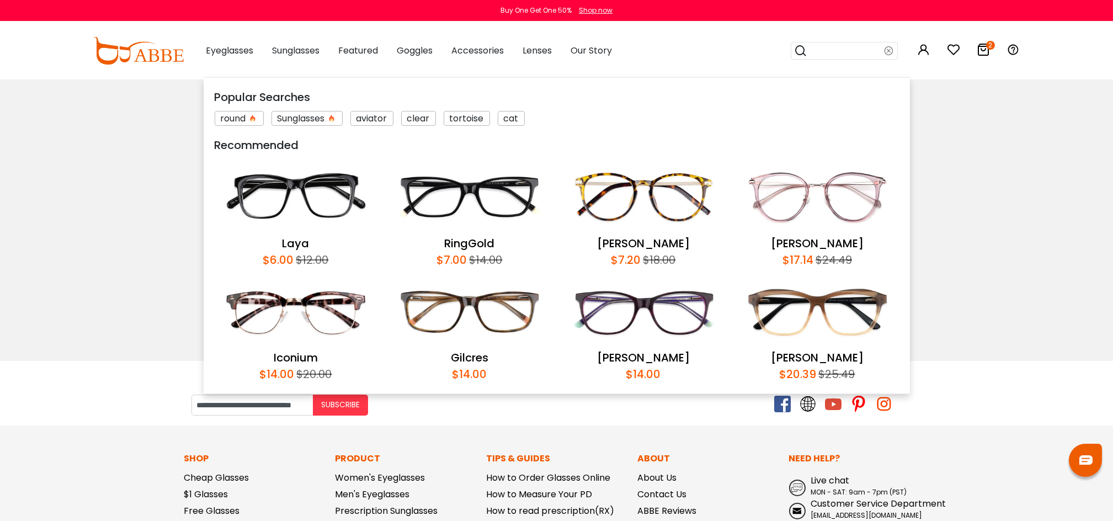
click at [985, 293] on body "Eyeglasses Thanks for your subscription Please use coupon code " NEWCOMER " to …" at bounding box center [556, 448] width 1113 height 739
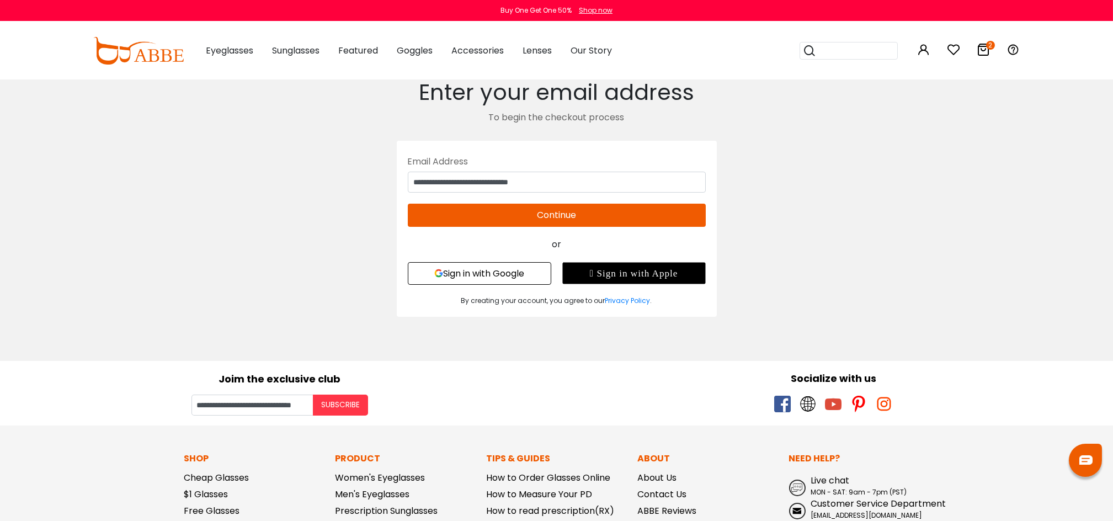
click at [557, 210] on button "Continue" at bounding box center [557, 215] width 298 height 23
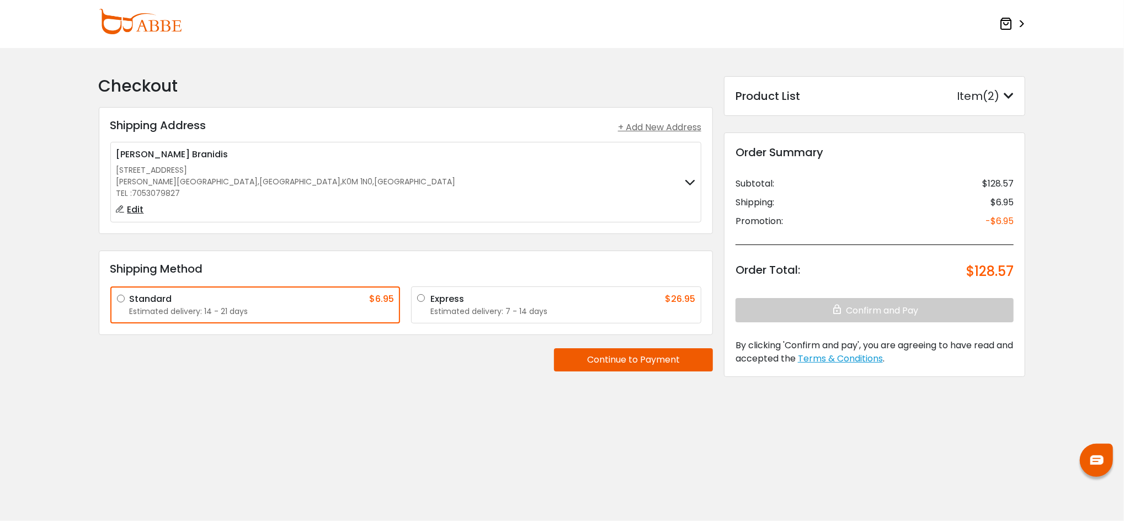
click at [610, 354] on button "Continue to Payment" at bounding box center [633, 359] width 159 height 23
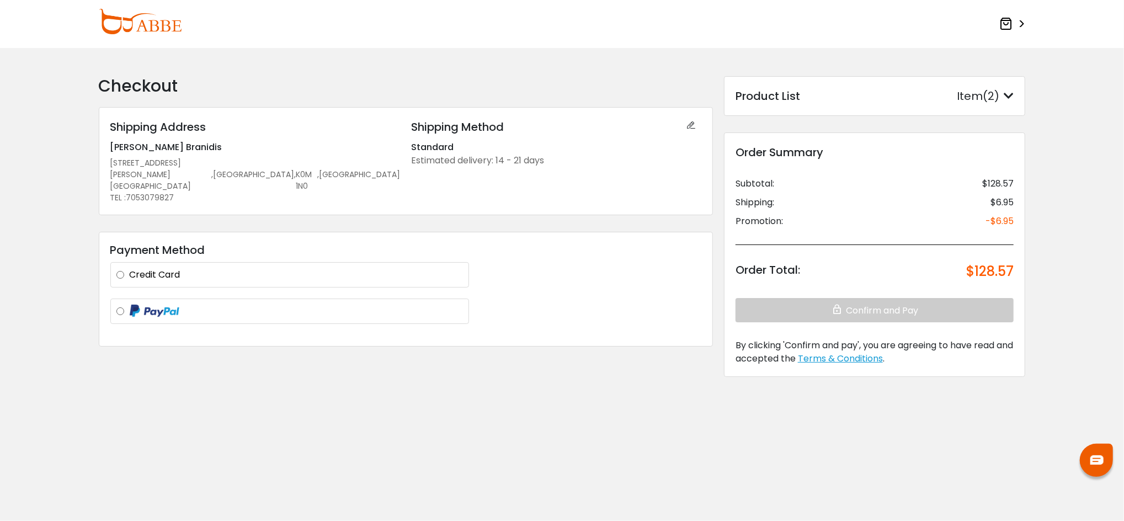
click at [130, 268] on label "Credit Card" at bounding box center [296, 274] width 333 height 13
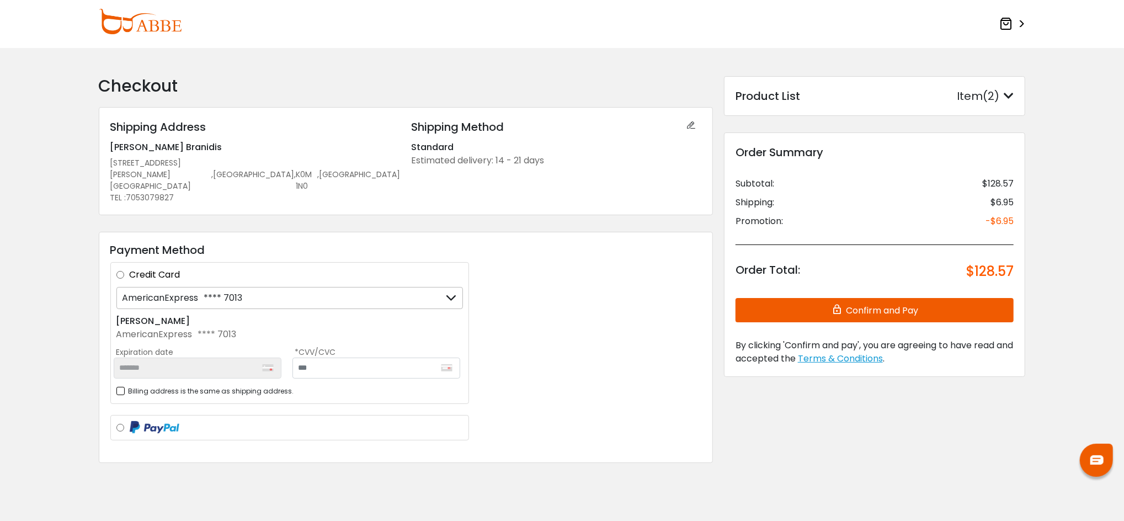
click at [253, 287] on div "AmericanExpress **** 7013" at bounding box center [289, 298] width 347 height 22
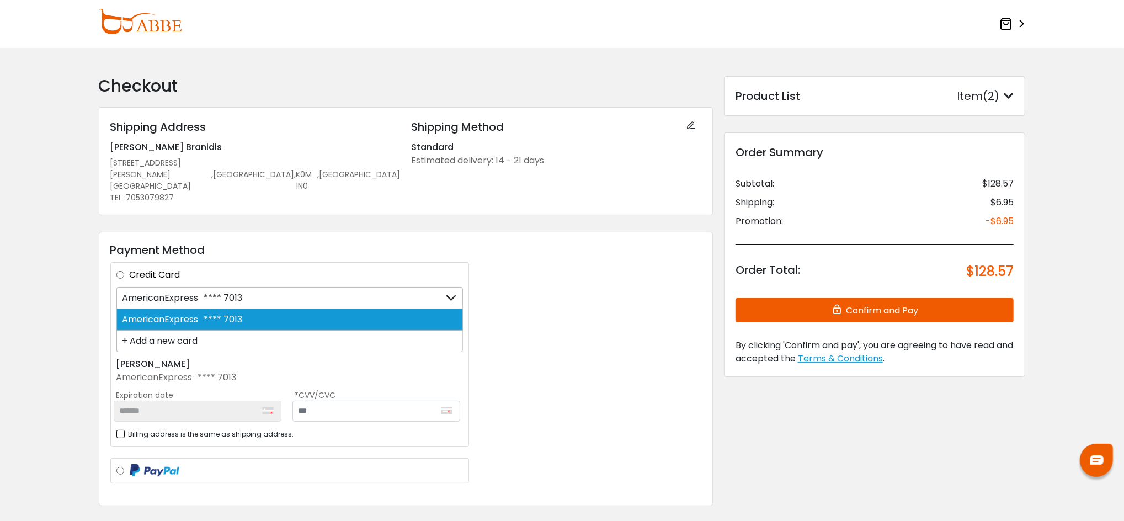
click at [190, 331] on div "+ Add a new card" at bounding box center [289, 342] width 347 height 22
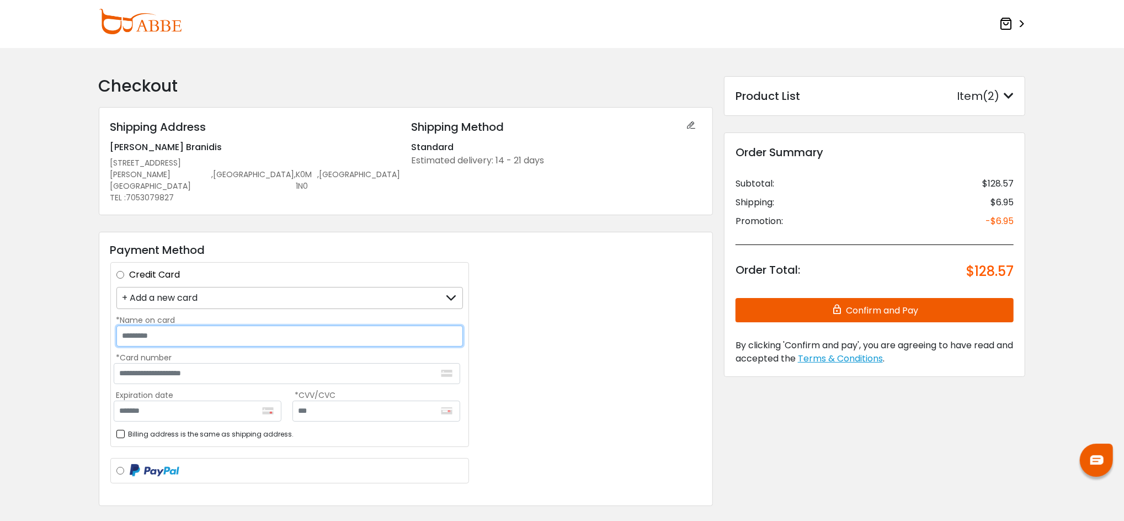
click at [167, 328] on input "*Name on card" at bounding box center [289, 336] width 347 height 21
type input "**********"
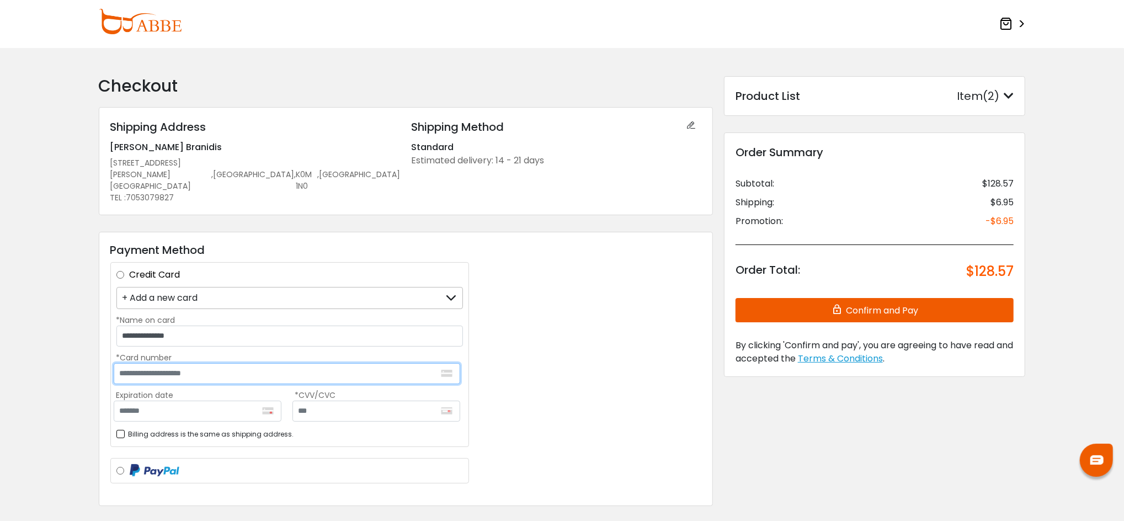
click at [157, 363] on input "*Card number" at bounding box center [287, 373] width 347 height 21
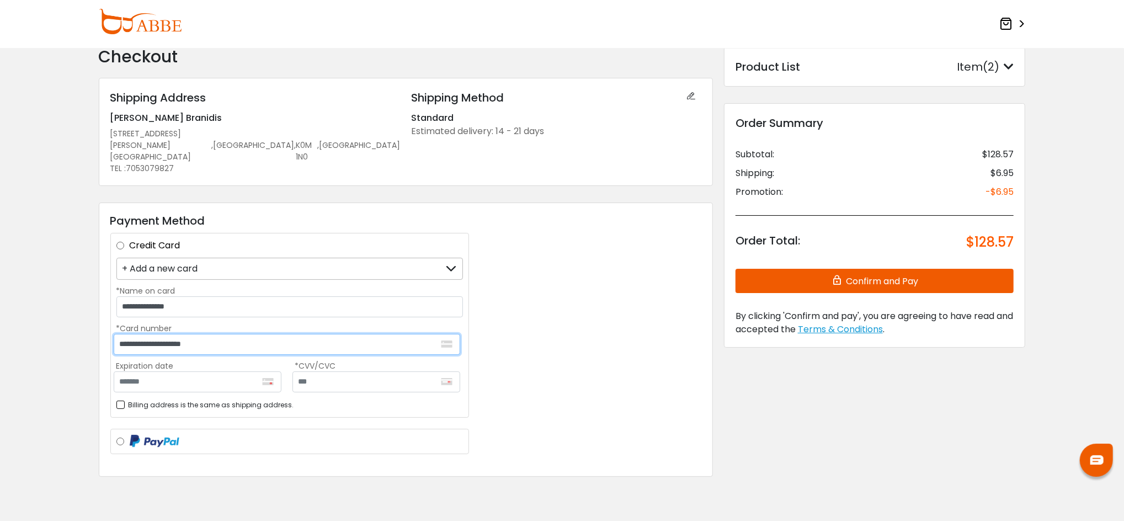
scroll to position [38, 0]
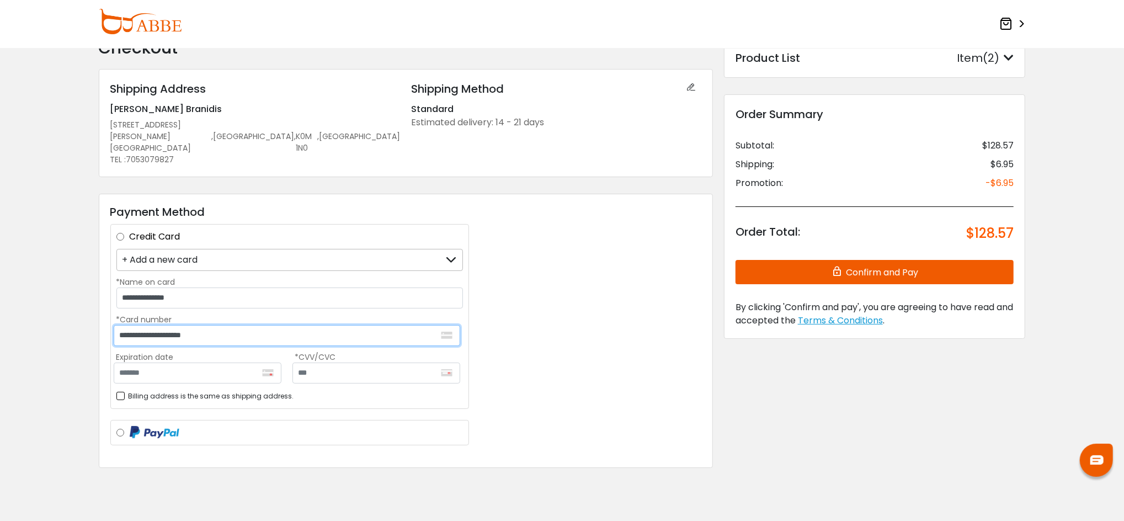
type input "**********"
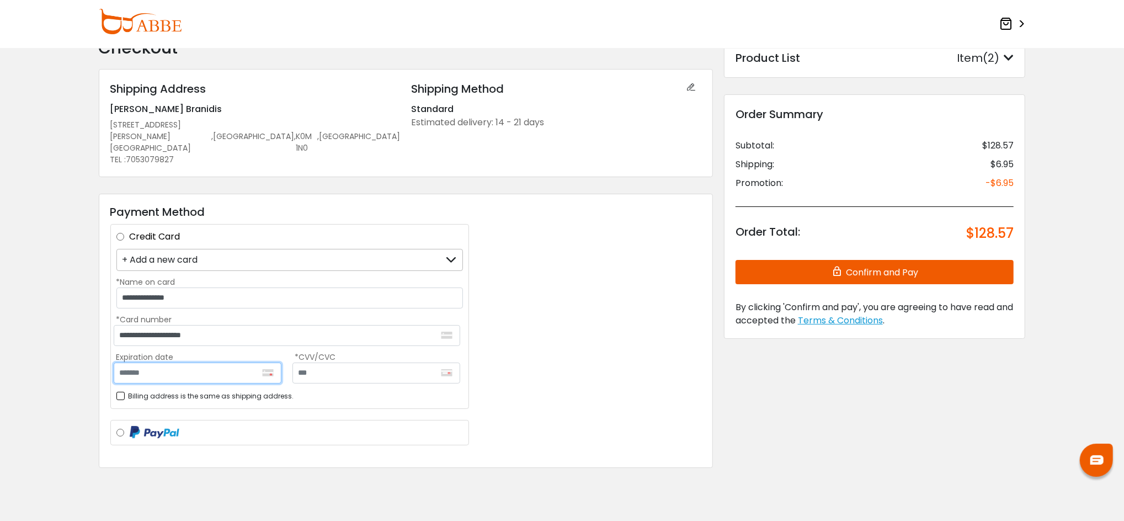
click at [150, 363] on input "Expiration date" at bounding box center [198, 373] width 168 height 21
type input "*******"
click at [326, 365] on input "text" at bounding box center [376, 373] width 168 height 21
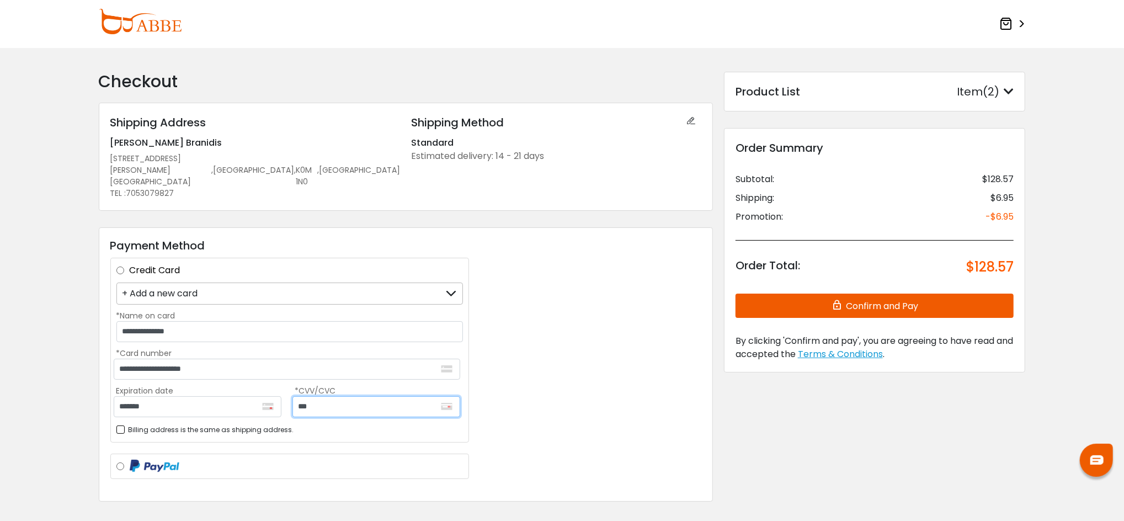
scroll to position [0, 0]
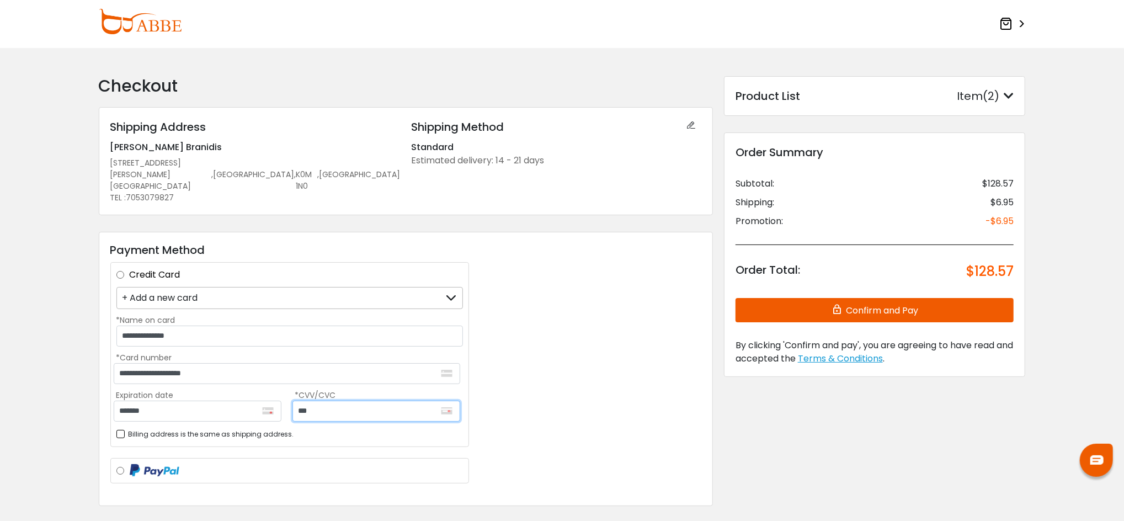
type input "***"
click at [1007, 92] on icon at bounding box center [1009, 96] width 10 height 11
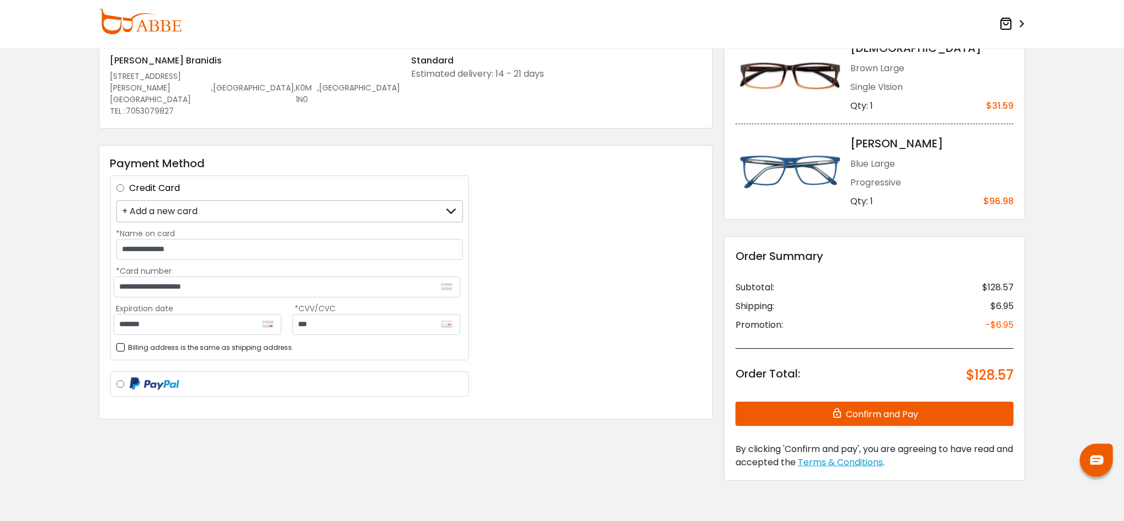
scroll to position [144, 0]
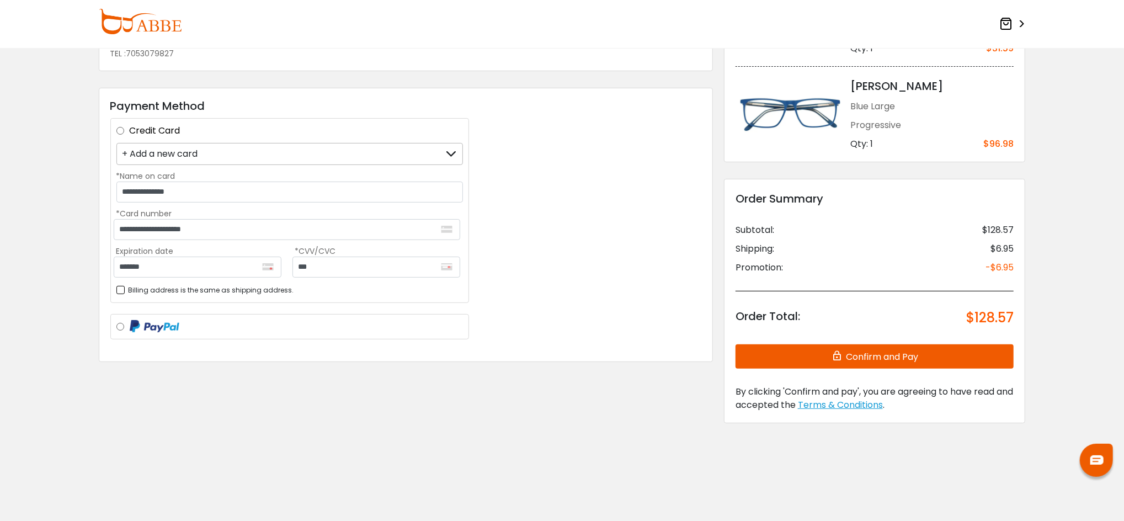
click at [848, 358] on button "Confirm and Pay" at bounding box center [875, 356] width 279 height 24
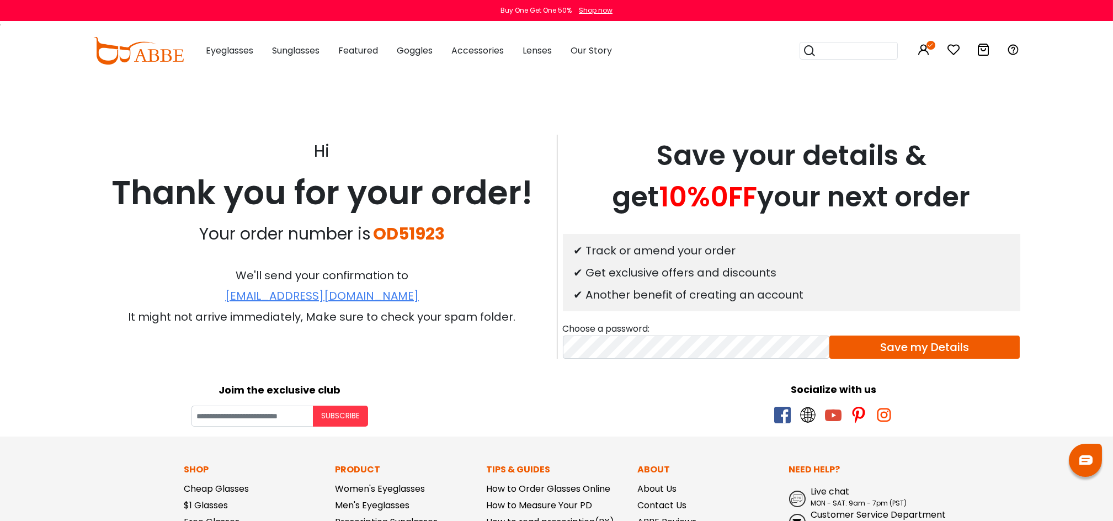
click at [983, 50] on icon at bounding box center [983, 49] width 13 height 13
